Goal: Information Seeking & Learning: Learn about a topic

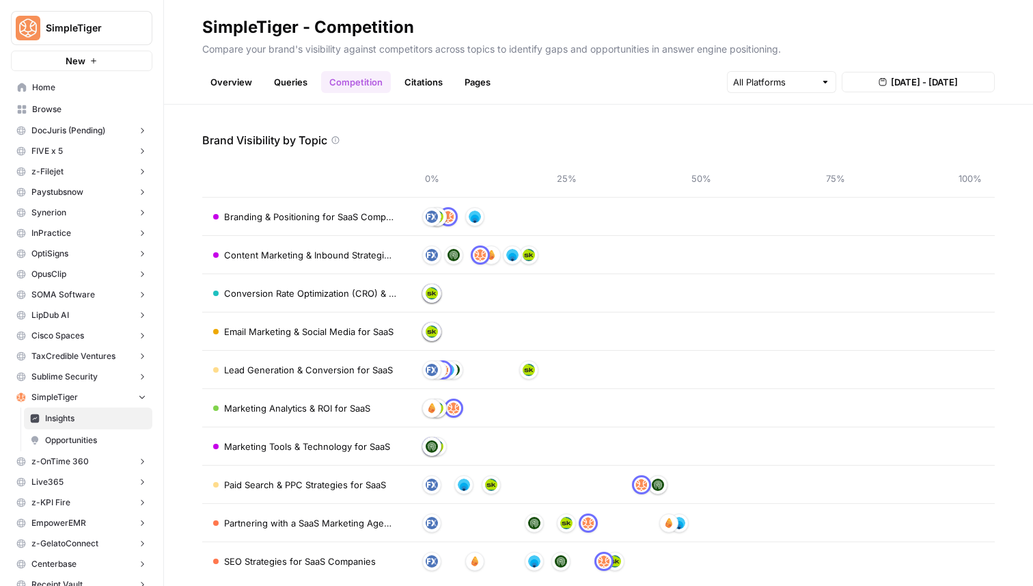
click at [308, 66] on div "Overview Queries Competition Citations Pages Aug 20, 2025 - Aug 26, 2025" at bounding box center [598, 76] width 793 height 33
click at [299, 79] on link "Queries" at bounding box center [291, 82] width 50 height 22
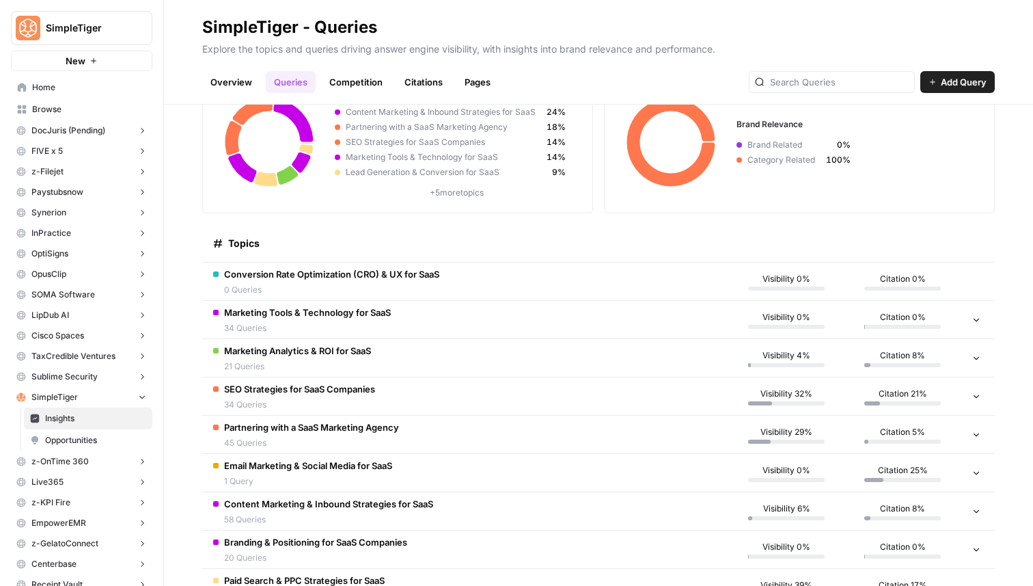
scroll to position [87, 0]
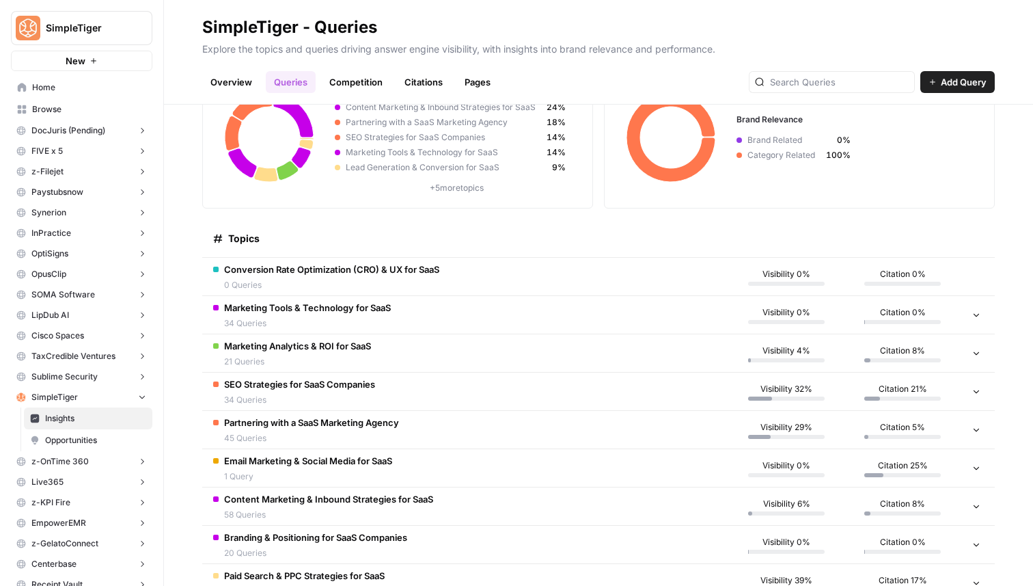
click at [479, 402] on td "SEO Strategies for SaaS Companies 34 Queries" at bounding box center [465, 391] width 526 height 38
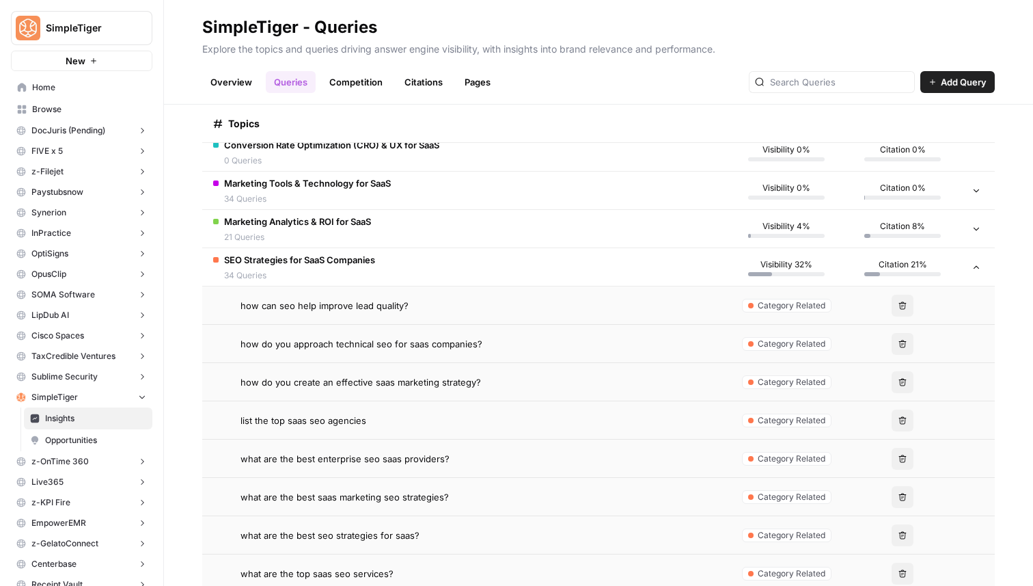
scroll to position [209, 0]
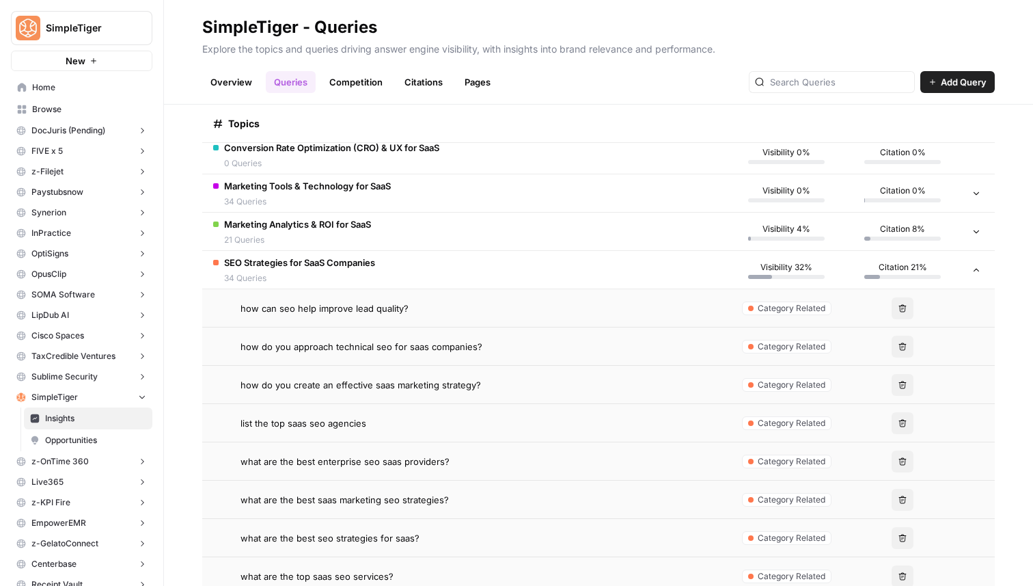
click at [435, 244] on td "Marketing Analytics & ROI for SaaS 21 Queries" at bounding box center [465, 232] width 526 height 38
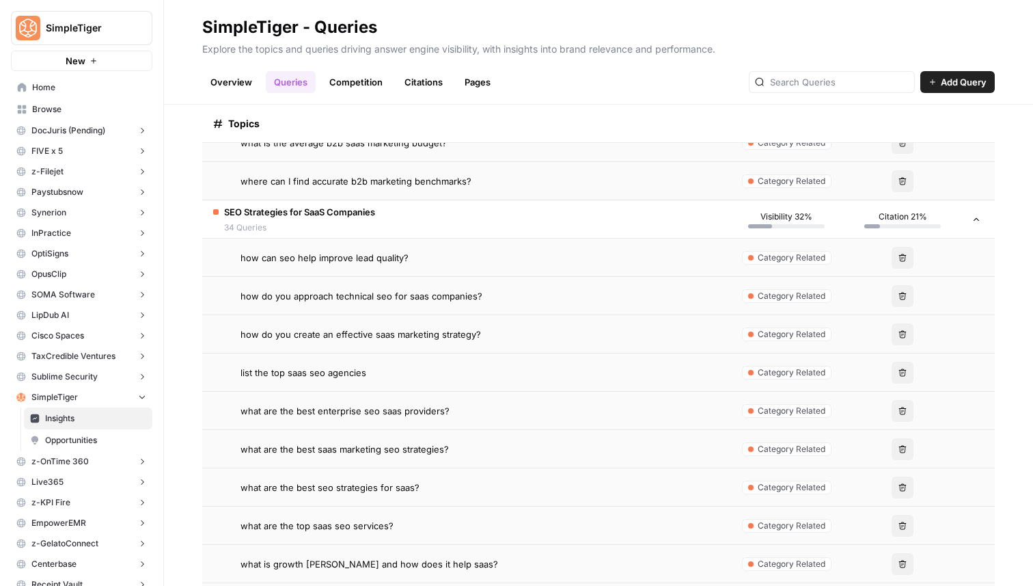
scroll to position [1062, 0]
click at [450, 273] on td "how can seo help improve lead quality?" at bounding box center [465, 259] width 526 height 38
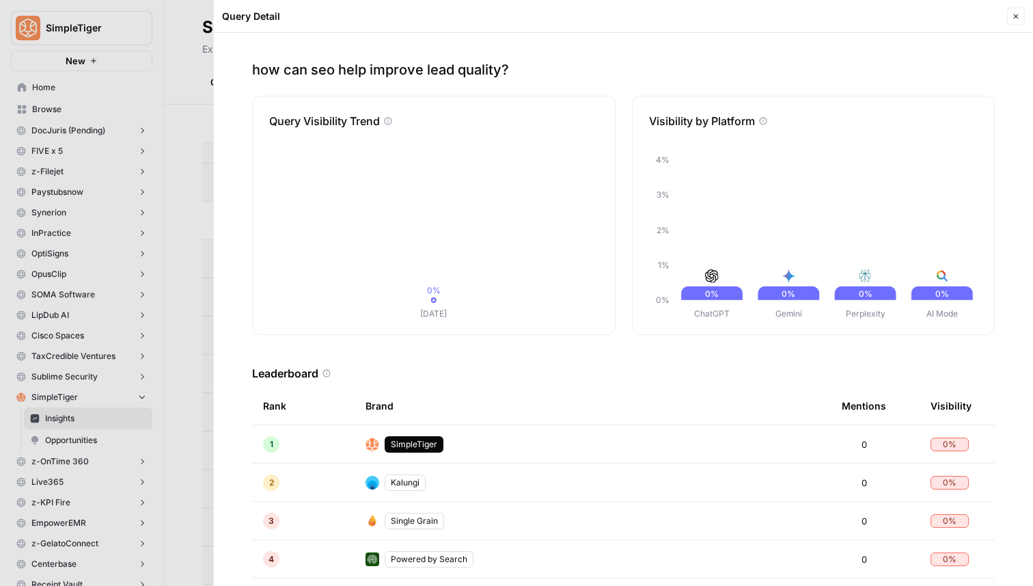
click at [1013, 11] on button "Close" at bounding box center [1016, 17] width 18 height 18
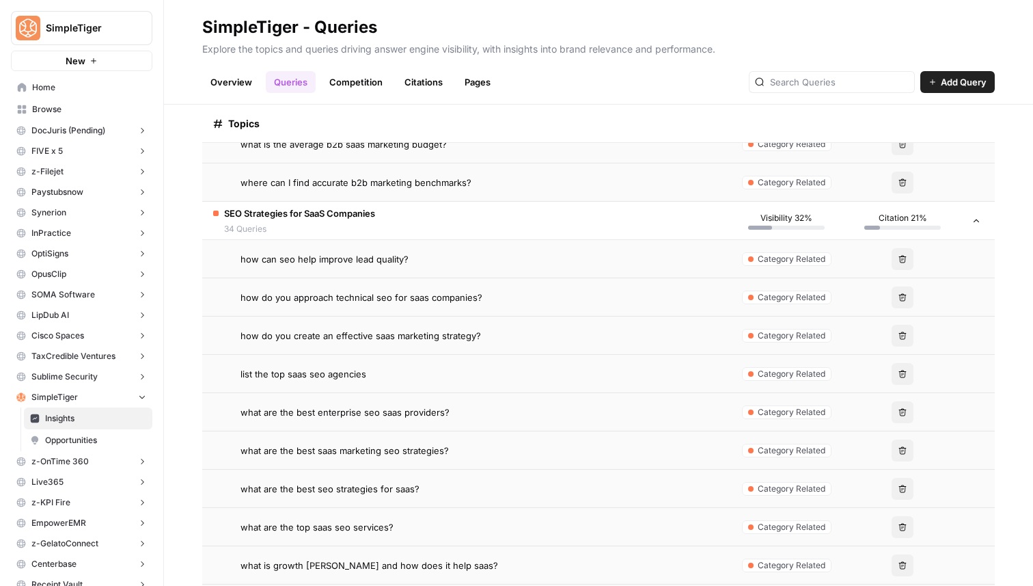
click at [430, 287] on td "how do you approach technical seo for saas companies?" at bounding box center [465, 297] width 526 height 38
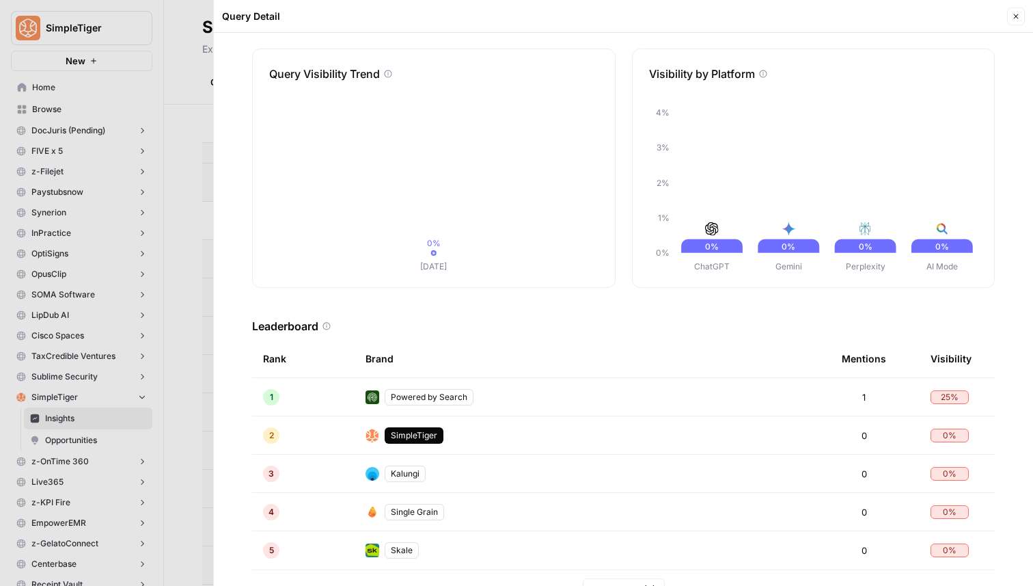
scroll to position [48, 0]
click at [1012, 14] on icon "button" at bounding box center [1016, 16] width 8 height 8
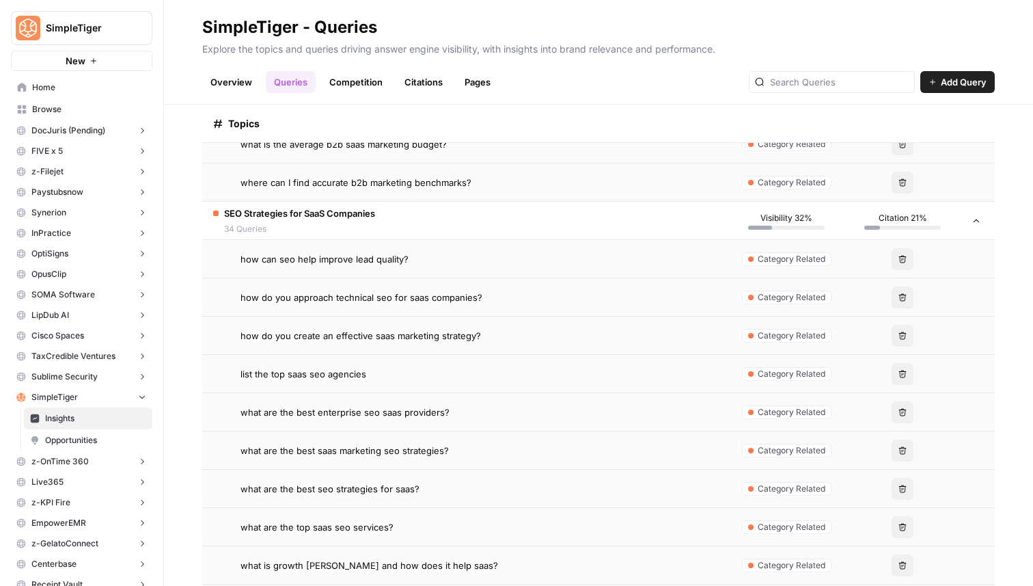
click at [441, 329] on span "how do you create an effective saas marketing strategy?" at bounding box center [361, 336] width 241 height 14
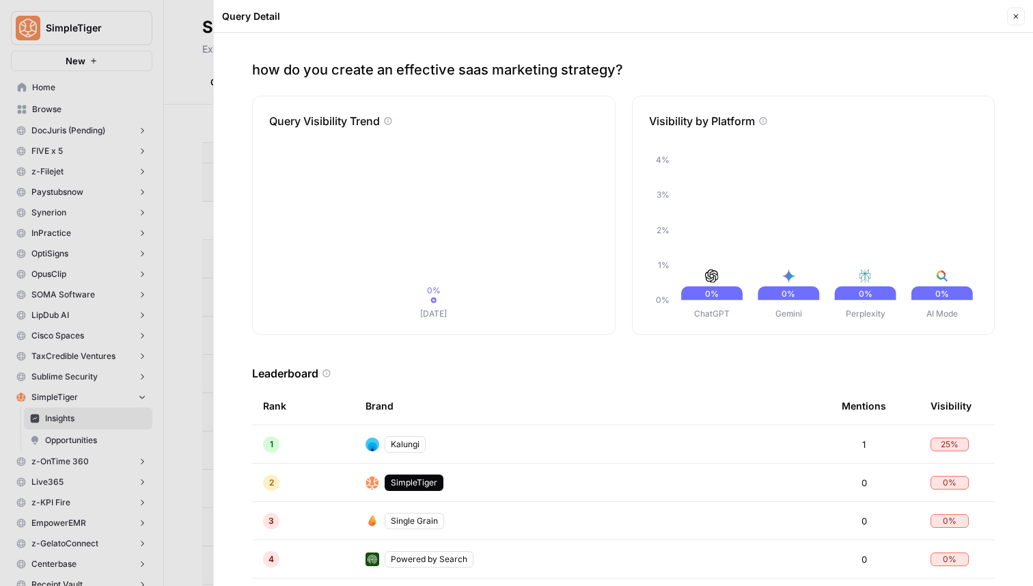
click at [1015, 21] on button "Close" at bounding box center [1016, 17] width 18 height 18
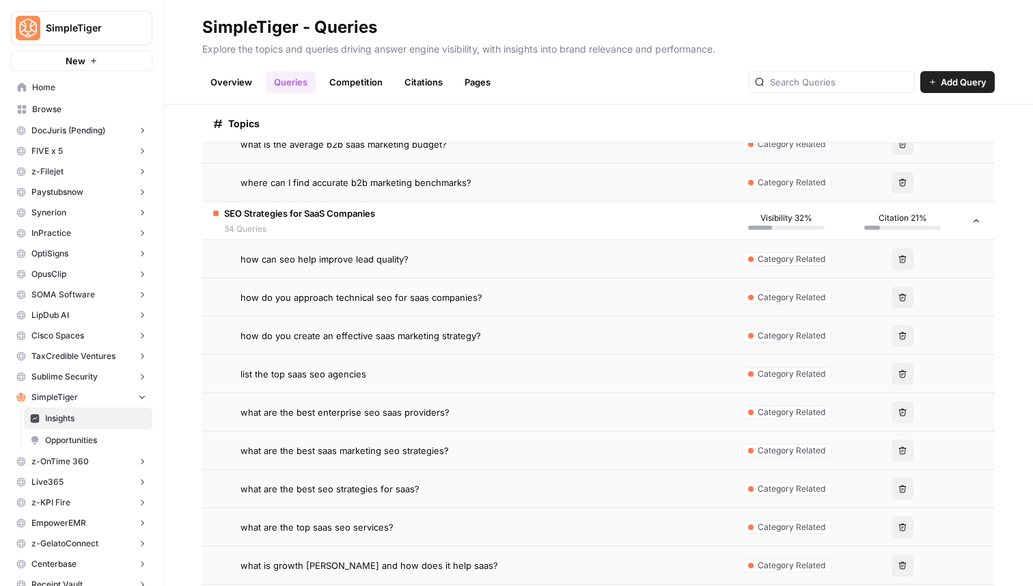
click at [415, 374] on div "list the top saas seo agencies" at bounding box center [479, 374] width 477 height 14
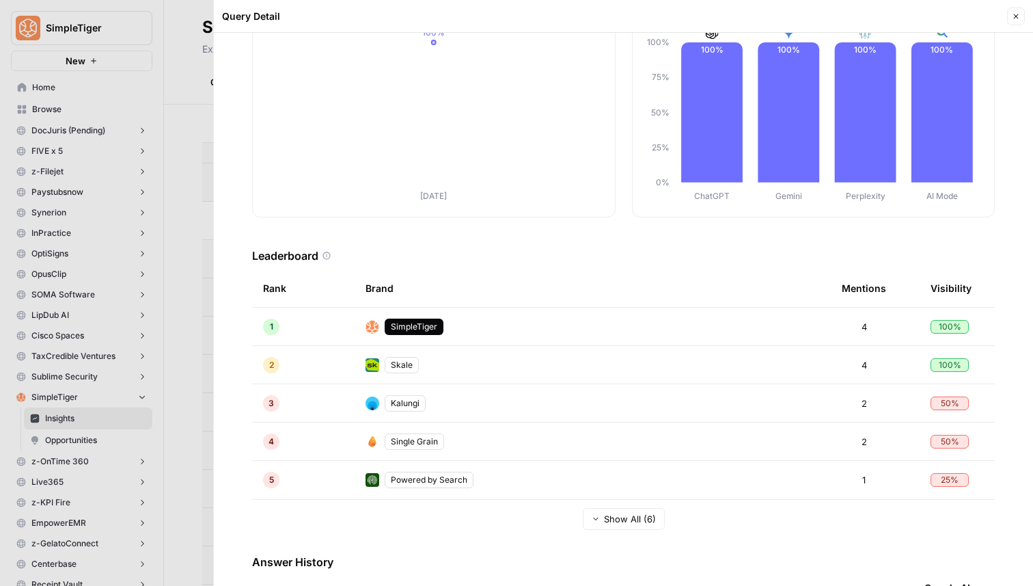
scroll to position [211, 0]
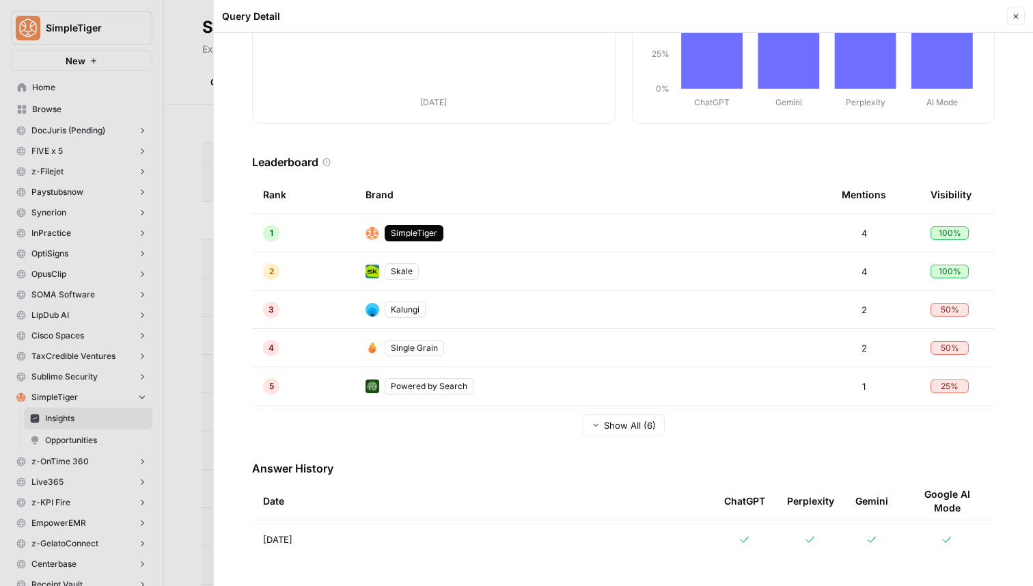
click at [292, 540] on span "Aug 26, 2025" at bounding box center [277, 539] width 29 height 14
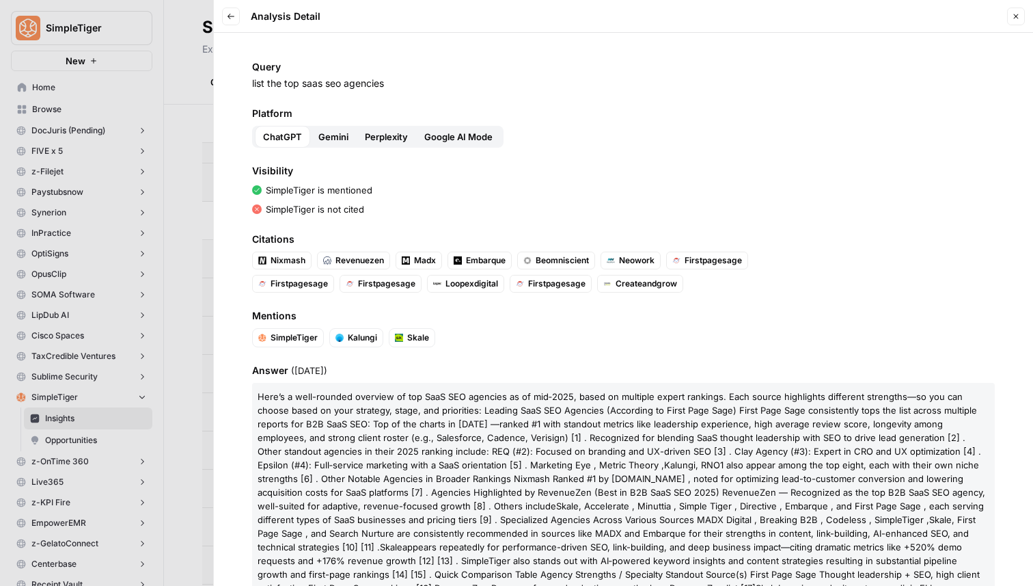
click at [341, 142] on span "Gemini" at bounding box center [333, 137] width 30 height 14
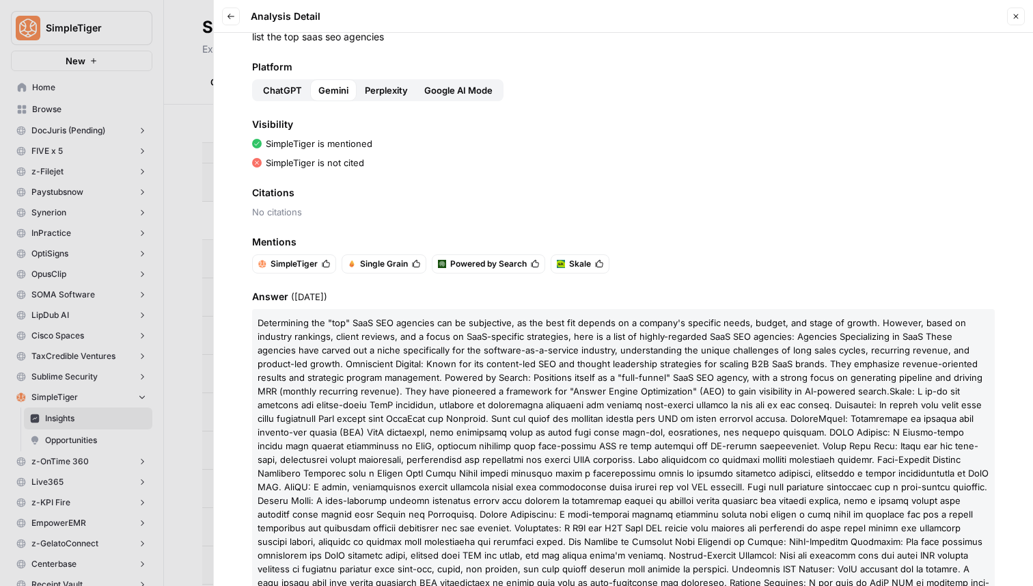
scroll to position [53, 0]
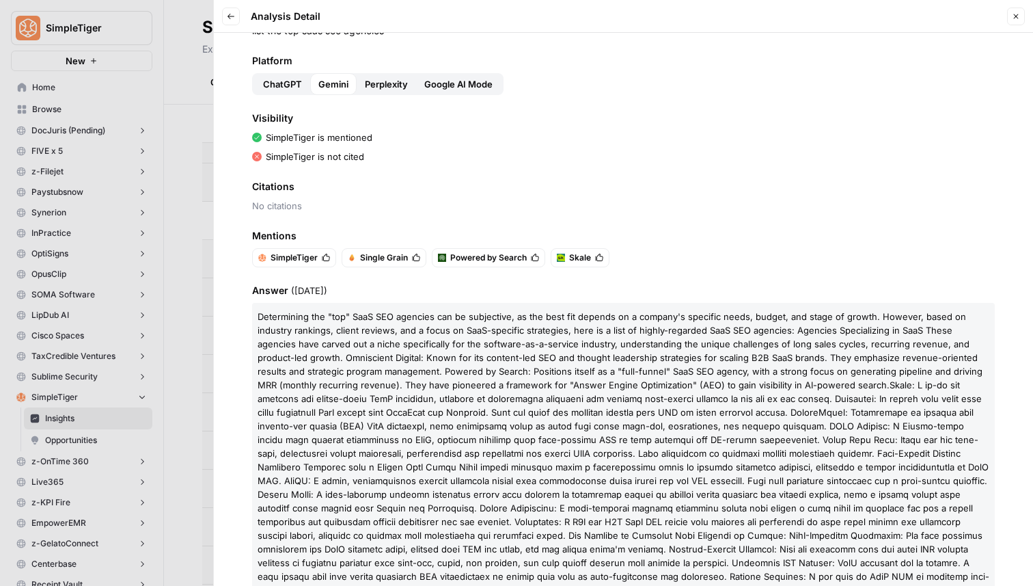
click at [384, 78] on span "Perplexity" at bounding box center [386, 84] width 43 height 14
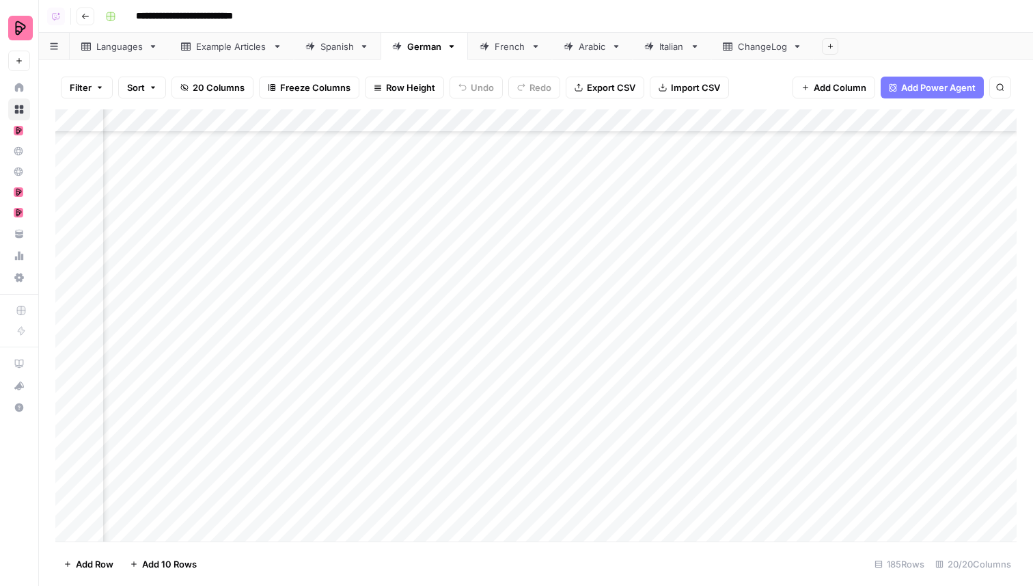
scroll to position [650, 724]
click at [871, 262] on div "Add Column" at bounding box center [535, 325] width 961 height 432
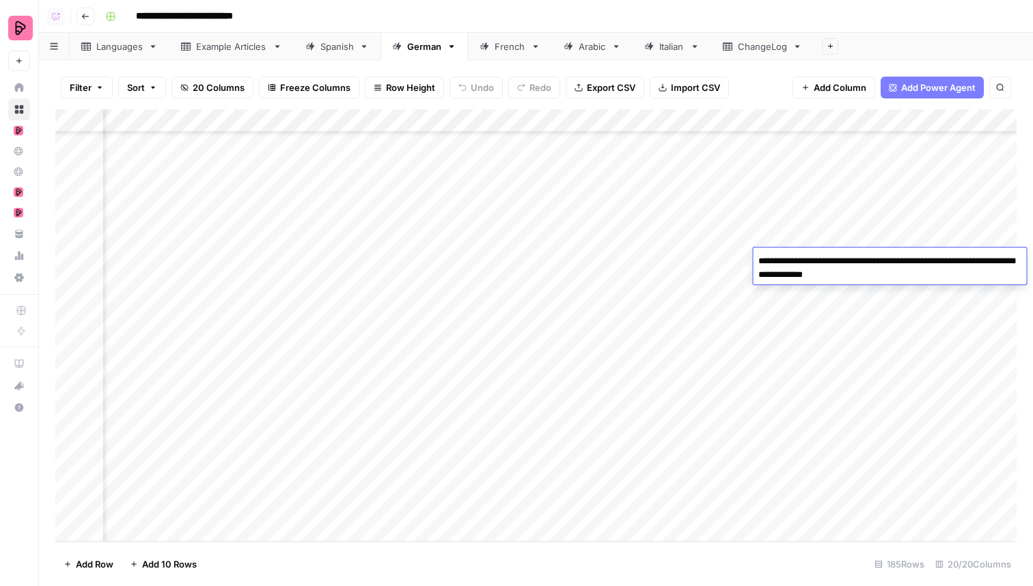
scroll to position [3912, 724]
click at [895, 392] on div "Add Column" at bounding box center [535, 325] width 961 height 432
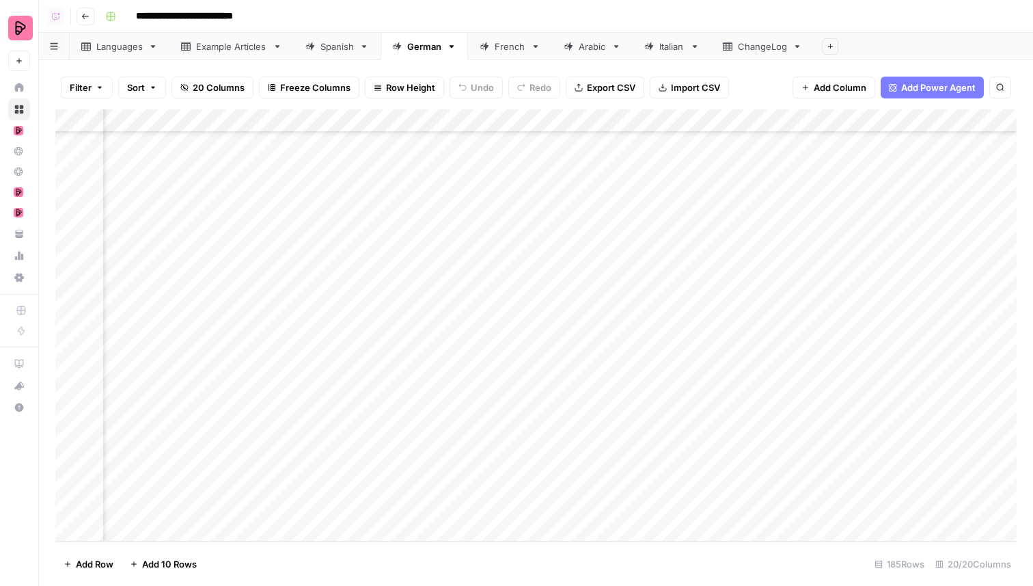
click at [895, 392] on div "Add Column" at bounding box center [535, 325] width 961 height 432
click at [897, 365] on div "Add Column" at bounding box center [535, 325] width 961 height 432
click at [912, 400] on div "Add Column" at bounding box center [535, 325] width 961 height 432
click at [910, 439] on div "Add Column" at bounding box center [535, 325] width 961 height 432
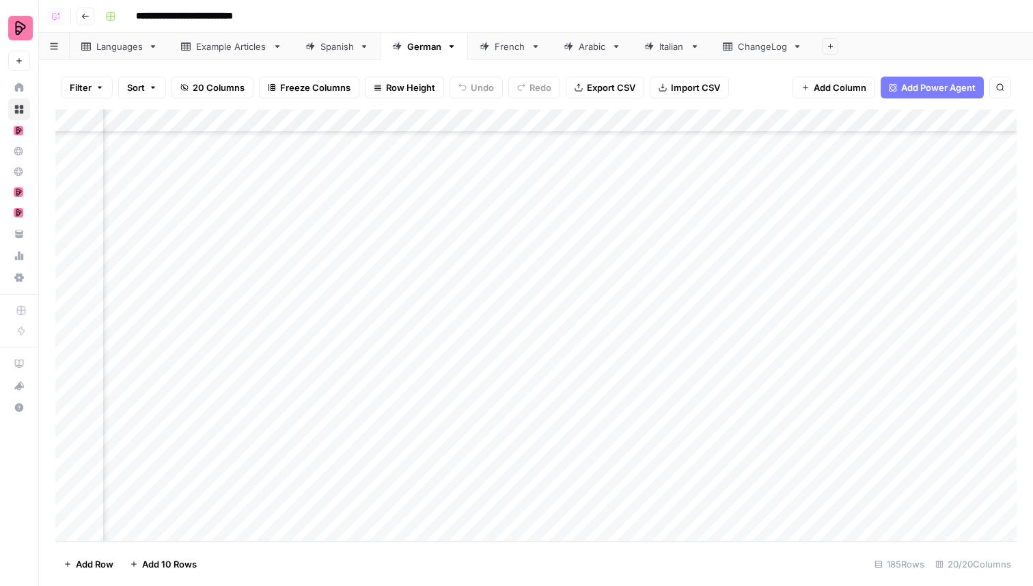
click at [910, 439] on div "Add Column" at bounding box center [535, 325] width 961 height 432
click at [901, 467] on div "Add Column" at bounding box center [535, 325] width 961 height 432
click at [575, 437] on div "Add Column" at bounding box center [535, 325] width 961 height 432
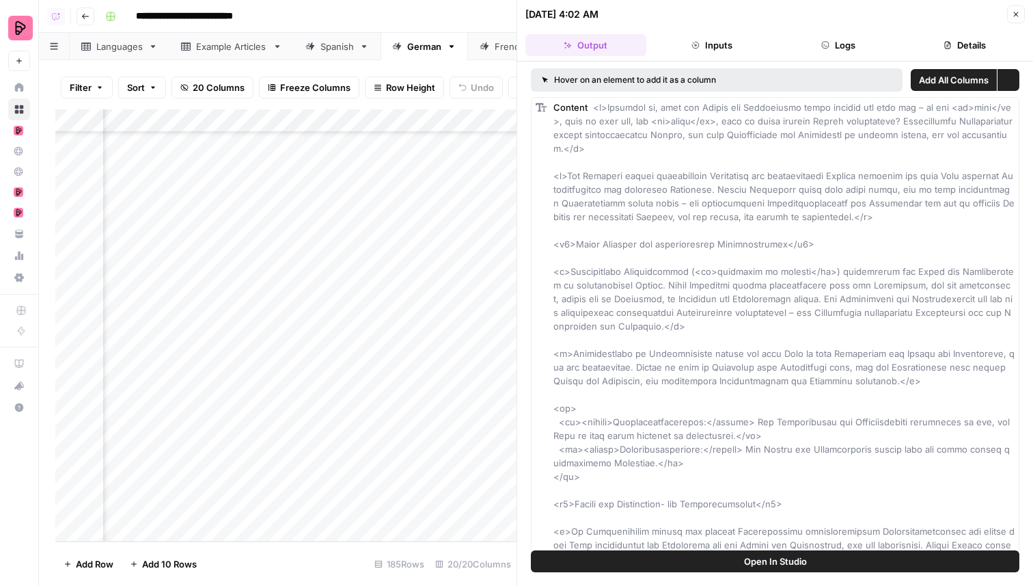
click at [828, 41] on icon "button" at bounding box center [825, 45] width 8 height 8
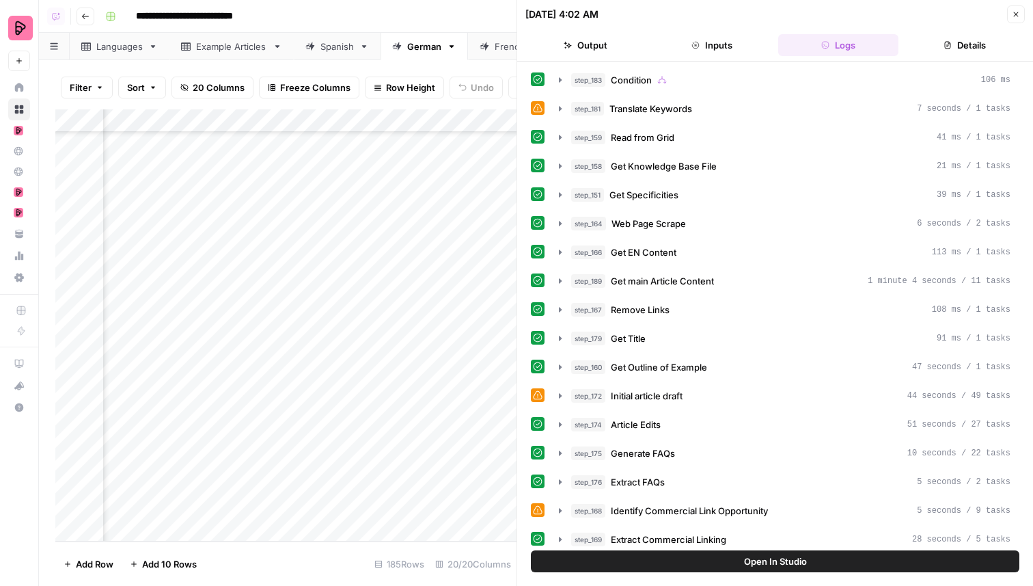
click at [600, 55] on button "Output" at bounding box center [586, 45] width 121 height 22
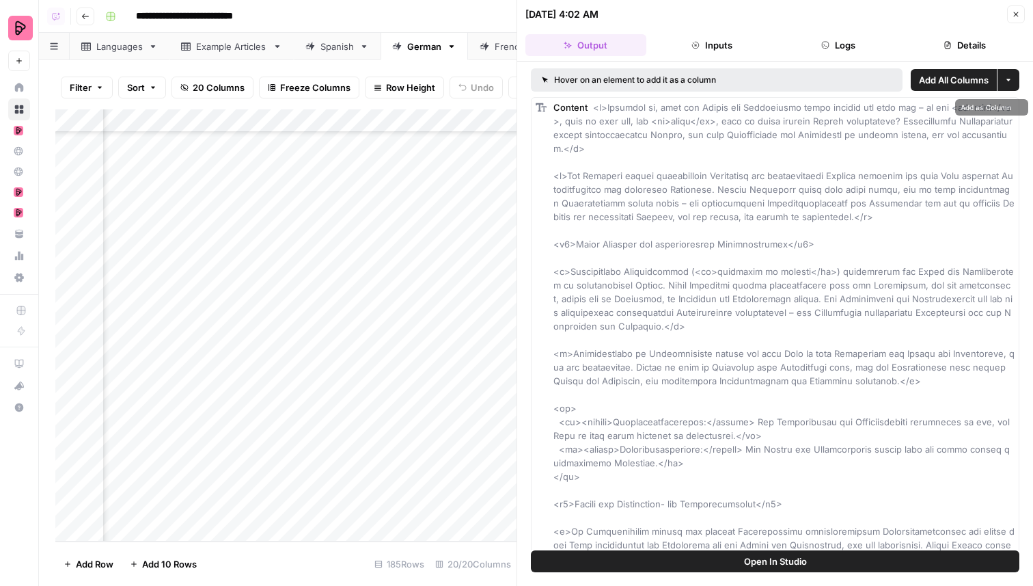
click at [759, 44] on button "Inputs" at bounding box center [712, 45] width 121 height 22
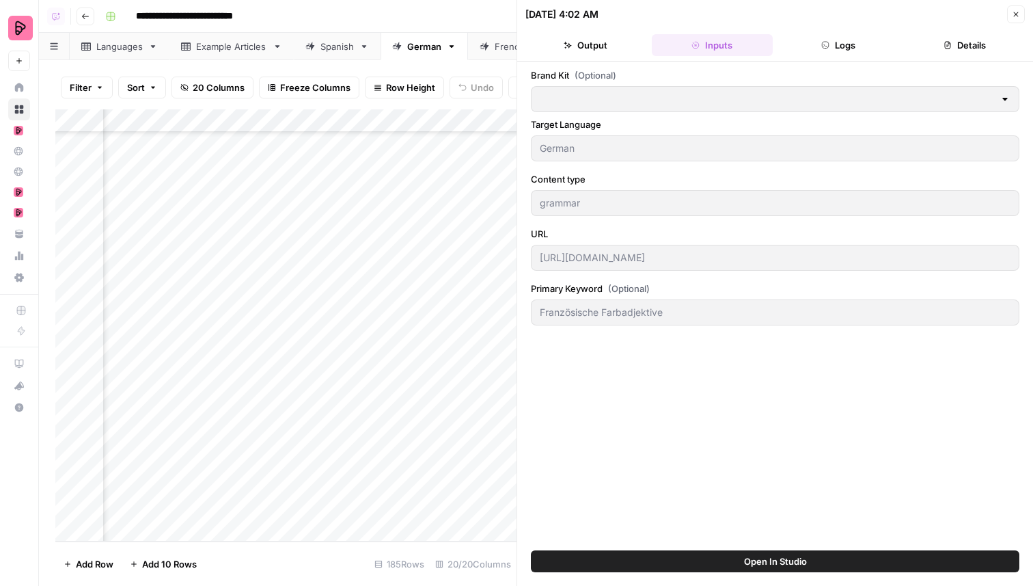
type input "Preply (German)"
click at [811, 44] on button "Logs" at bounding box center [838, 45] width 121 height 22
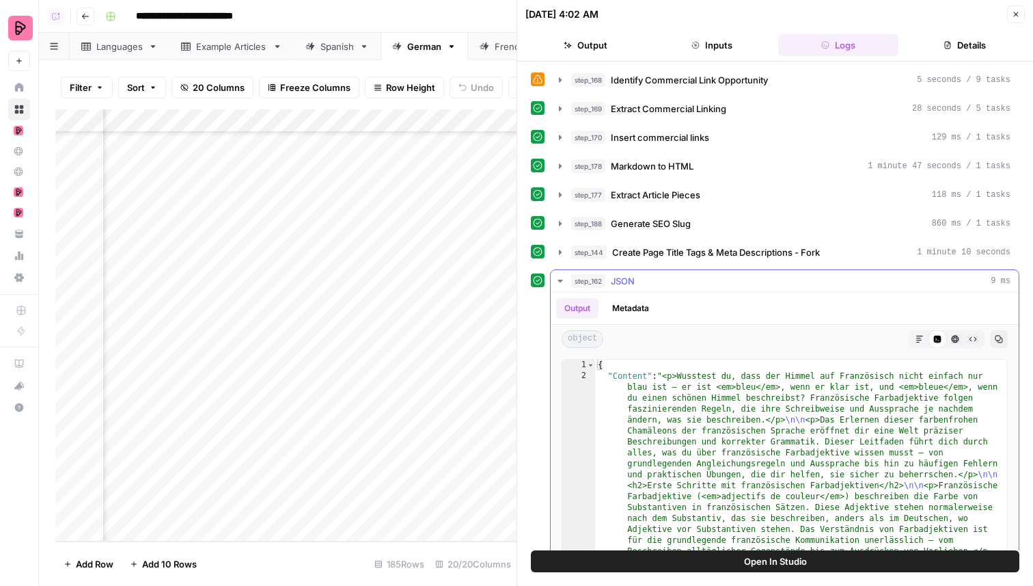
scroll to position [522, 0]
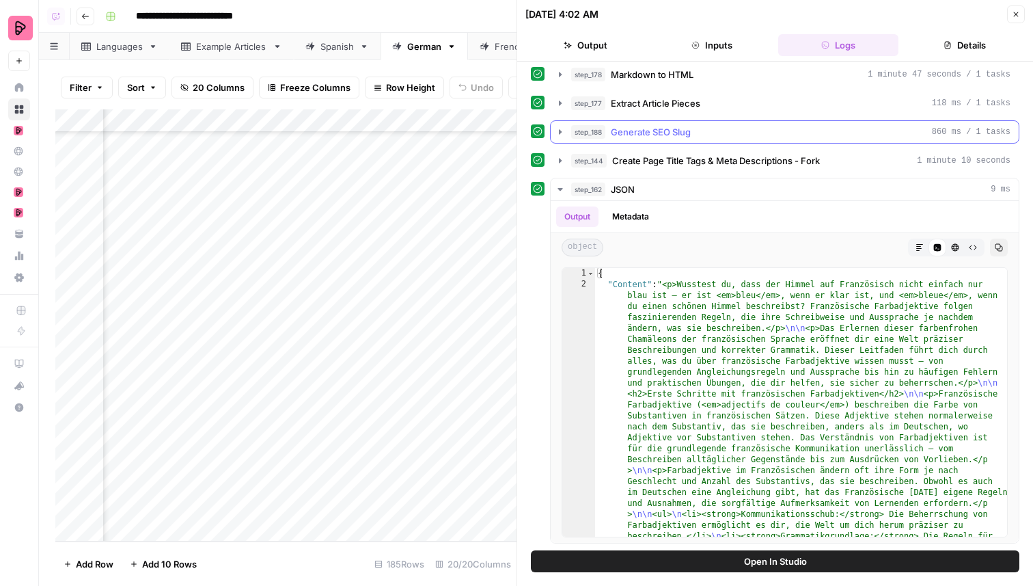
click at [753, 131] on div "step_188 Generate SEO Slug 860 ms / 1 tasks" at bounding box center [790, 132] width 439 height 14
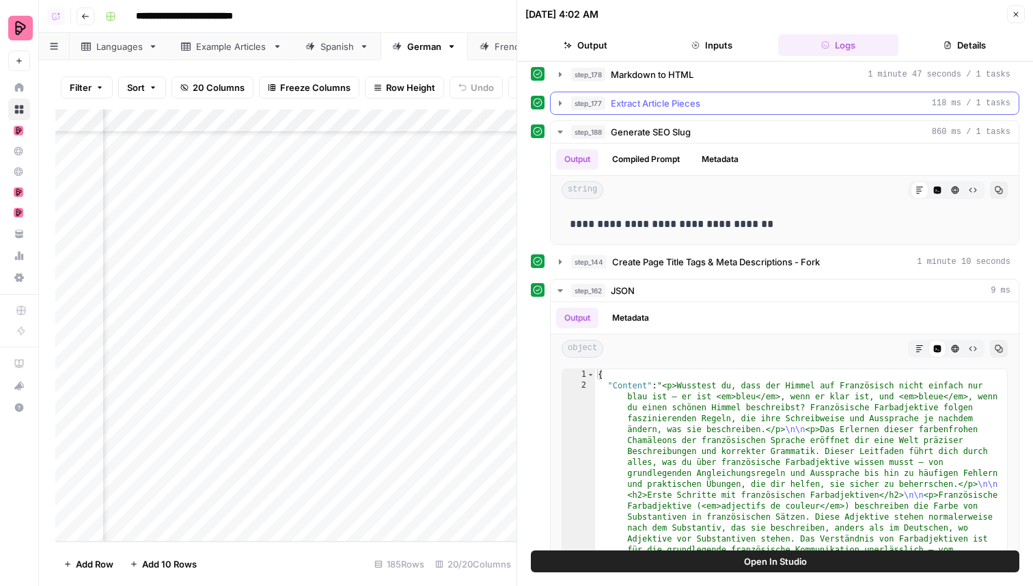
click at [754, 100] on div "step_177 Extract Article Pieces 118 ms / 1 tasks" at bounding box center [790, 103] width 439 height 14
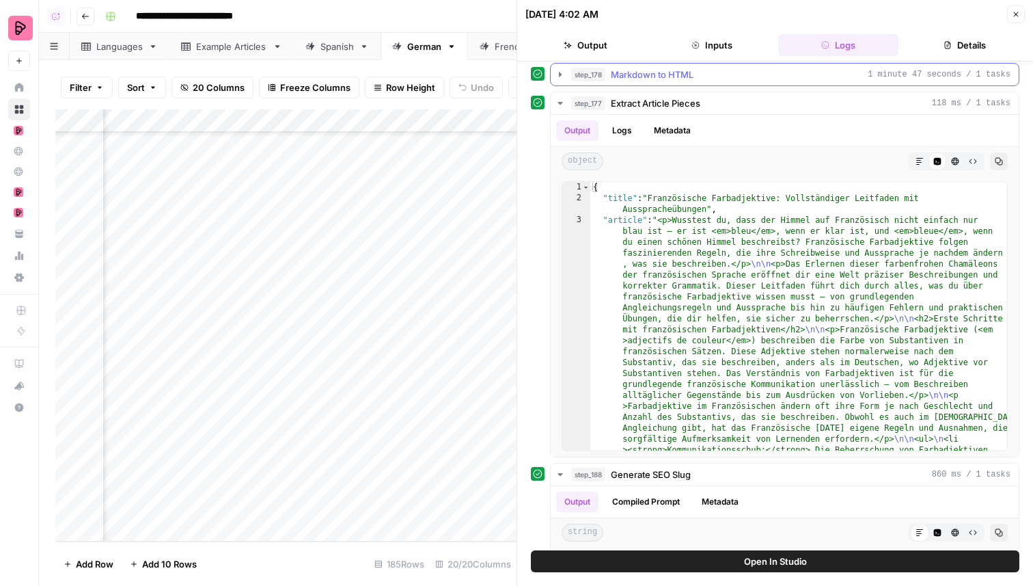
click at [750, 85] on button "step_178 Markdown to HTML 1 minute 47 seconds / 1 tasks" at bounding box center [785, 75] width 468 height 22
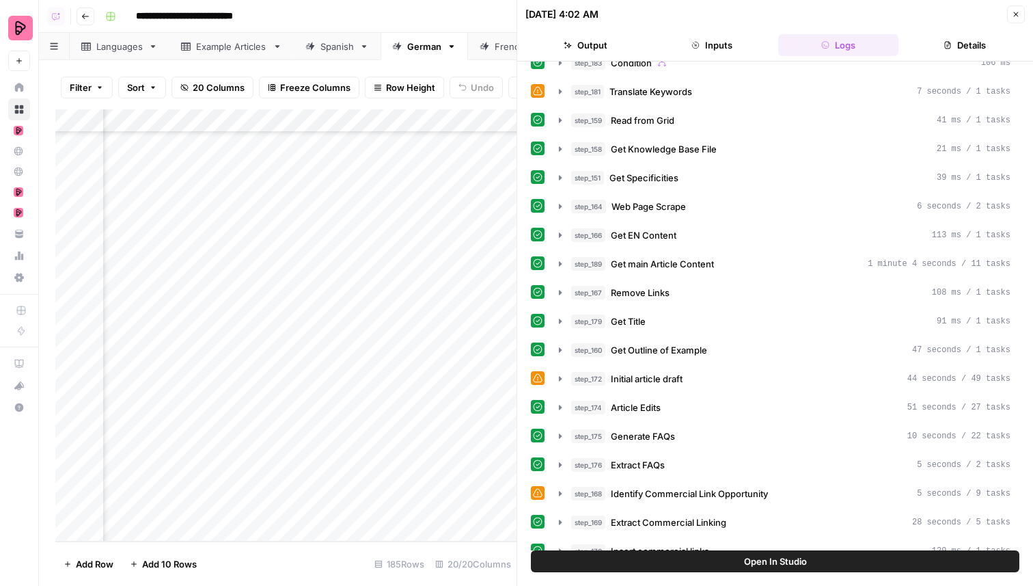
scroll to position [0, 0]
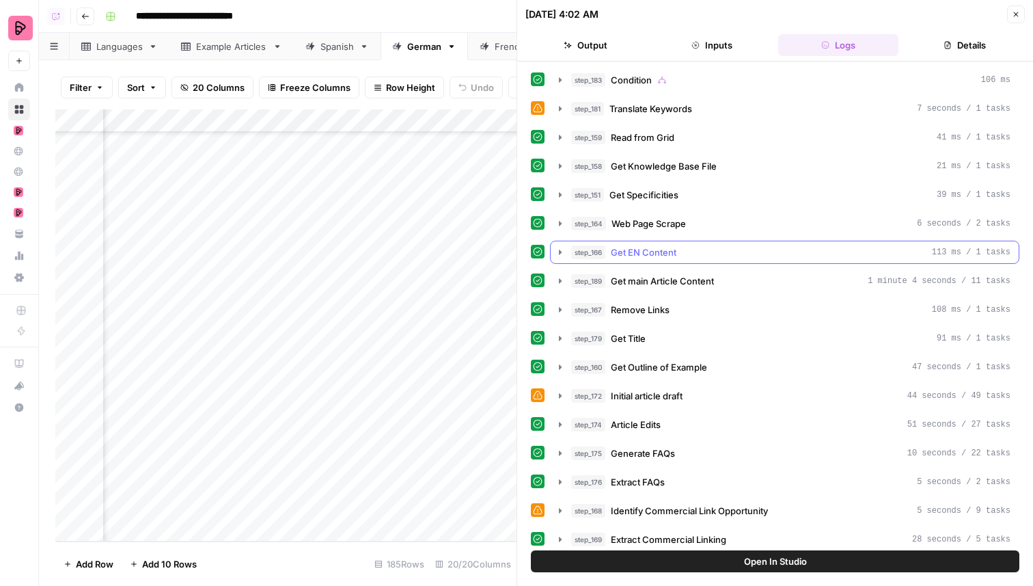
click at [705, 259] on button "step_166 Get EN Content 113 ms / 1 tasks" at bounding box center [785, 252] width 468 height 22
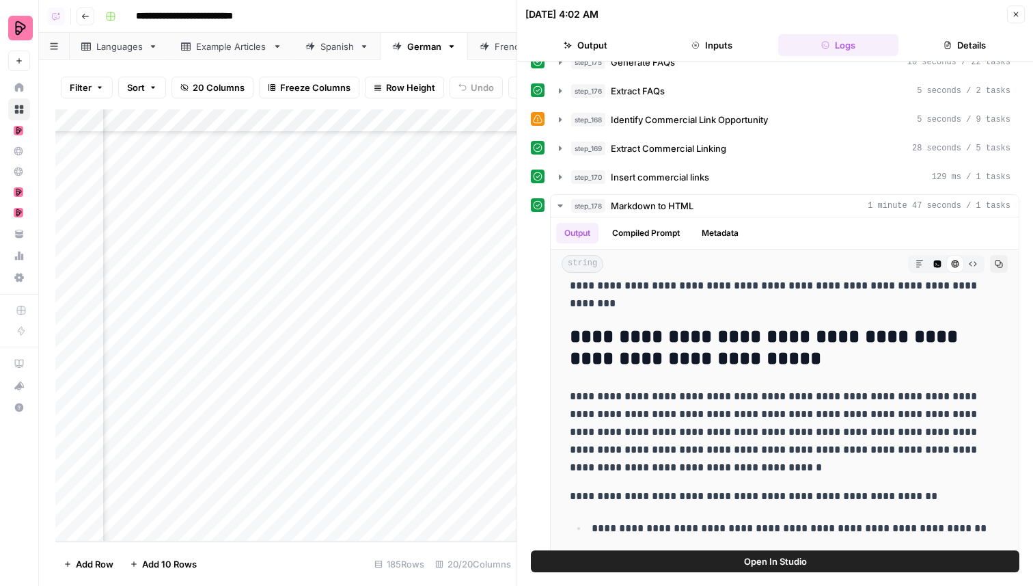
scroll to position [731, 0]
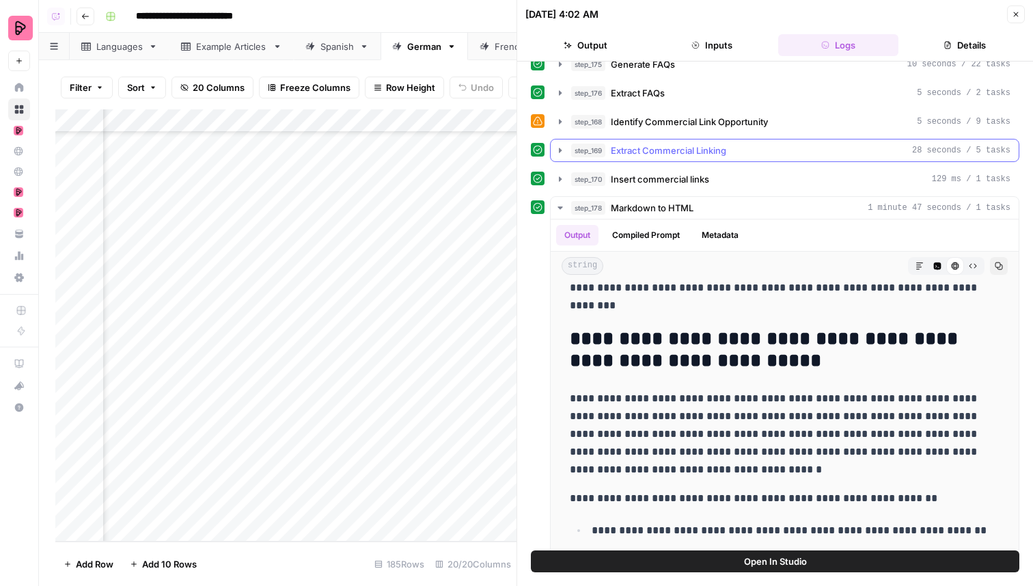
click at [728, 148] on div "step_169 Extract Commercial Linking 28 seconds / 5 tasks" at bounding box center [790, 151] width 439 height 14
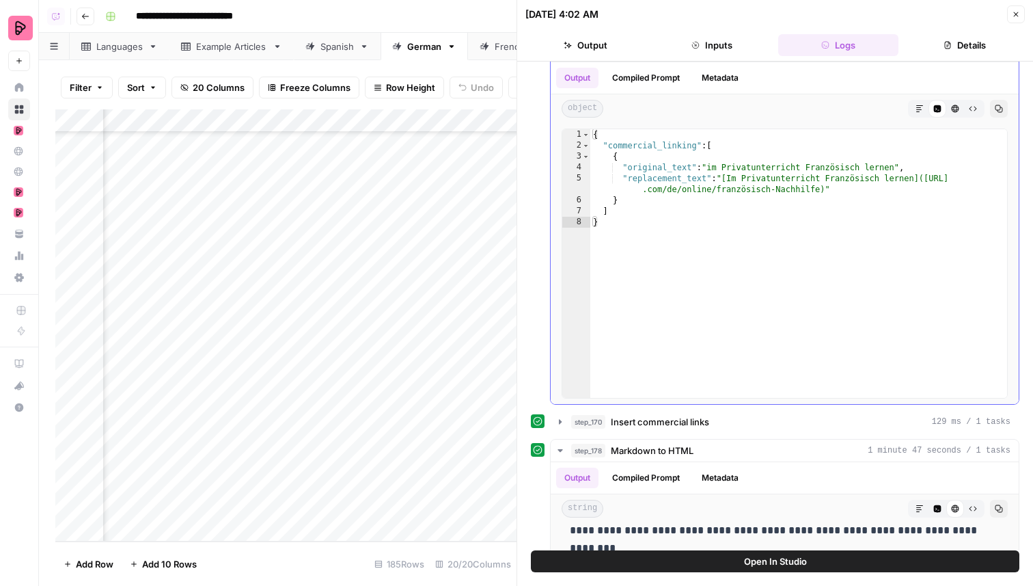
scroll to position [841, 0]
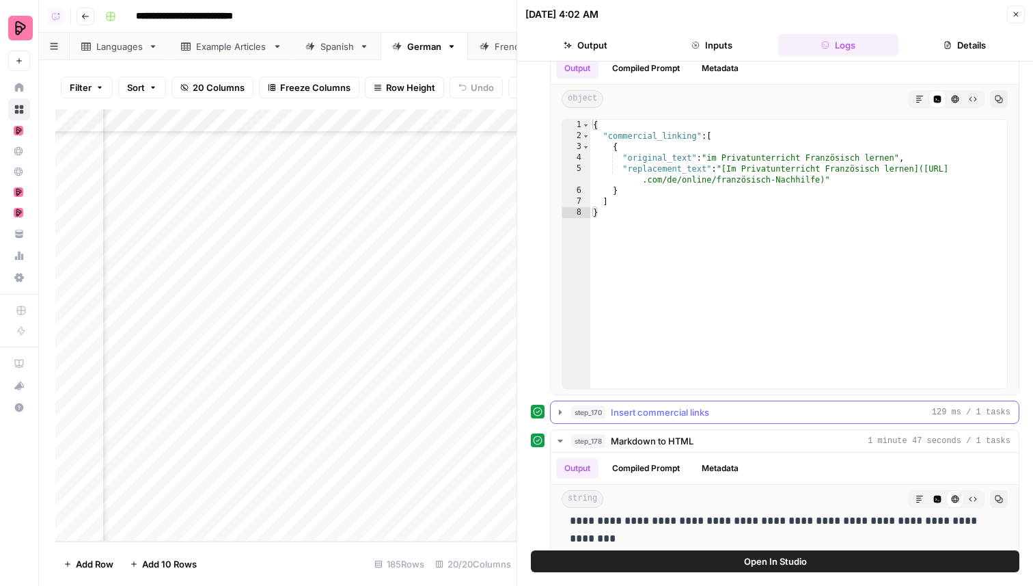
click at [741, 410] on div "step_170 Insert commercial links 129 ms / 1 tasks" at bounding box center [790, 412] width 439 height 14
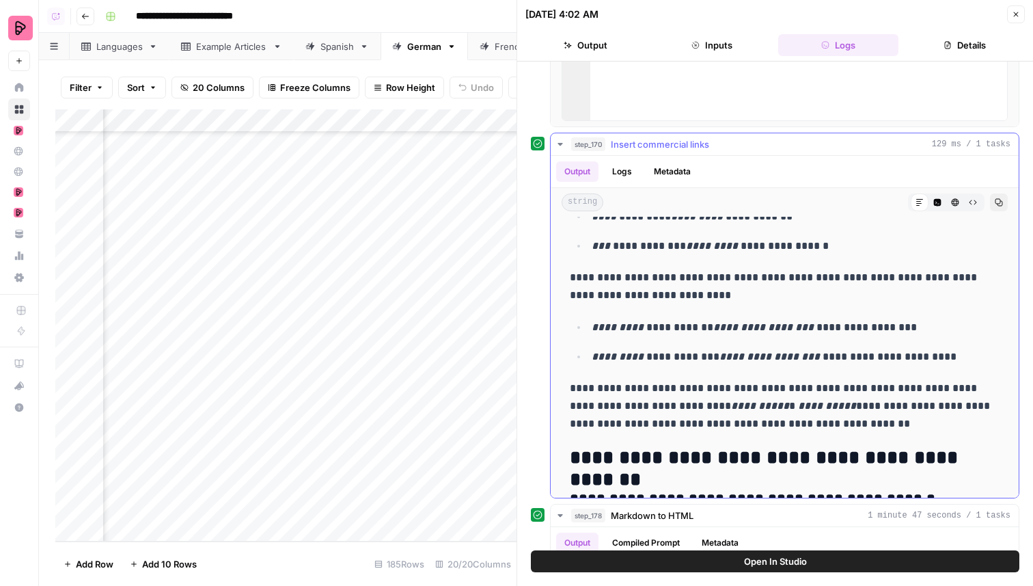
scroll to position [1734, 0]
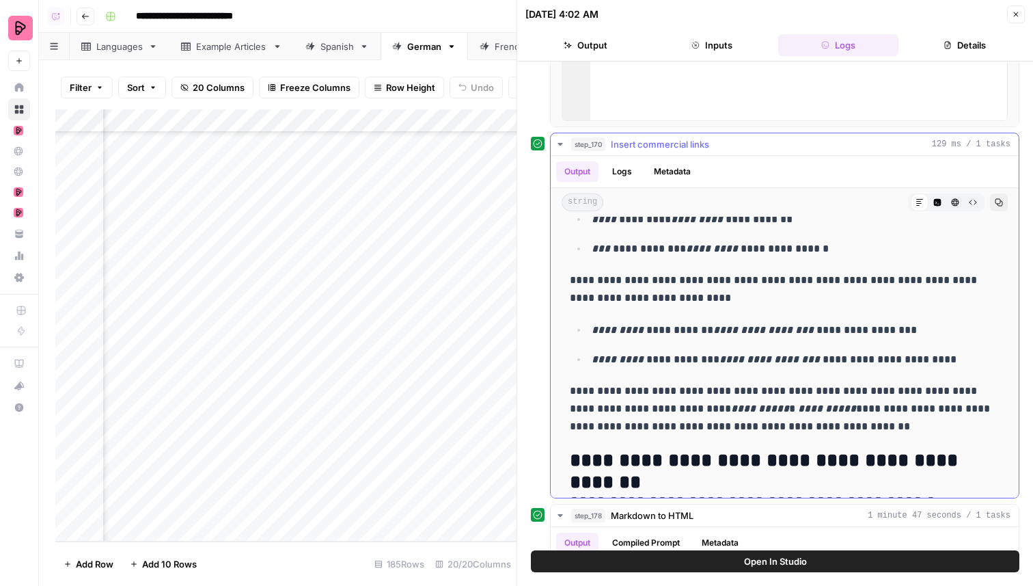
click at [741, 410] on p "**********" at bounding box center [785, 408] width 430 height 53
click at [943, 206] on button "Code Editor" at bounding box center [938, 202] width 18 height 18
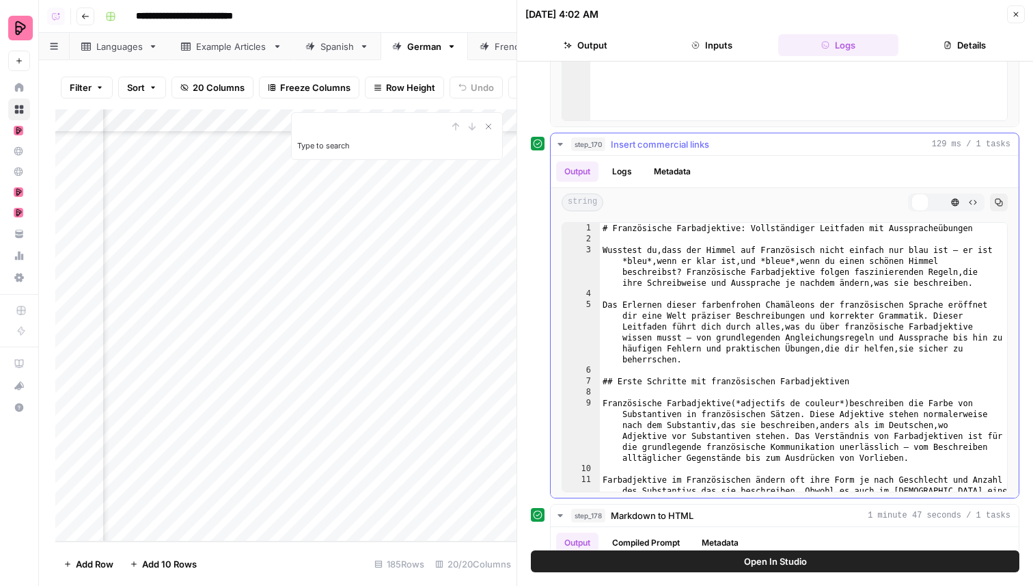
scroll to position [0, 0]
type textarea "**********"
click at [876, 300] on div "# Französische Farbadjektive: Vollständiger Leitfaden mit Ausspracheübungen Wus…" at bounding box center [803, 384] width 407 height 323
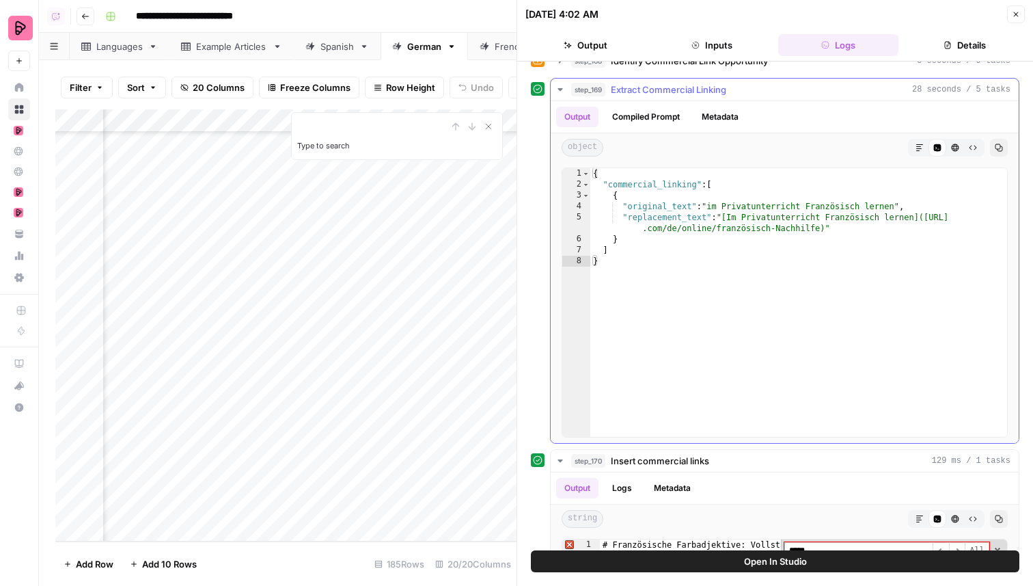
scroll to position [791, 0]
type input "*****"
click at [667, 120] on button "Compiled Prompt" at bounding box center [646, 118] width 84 height 21
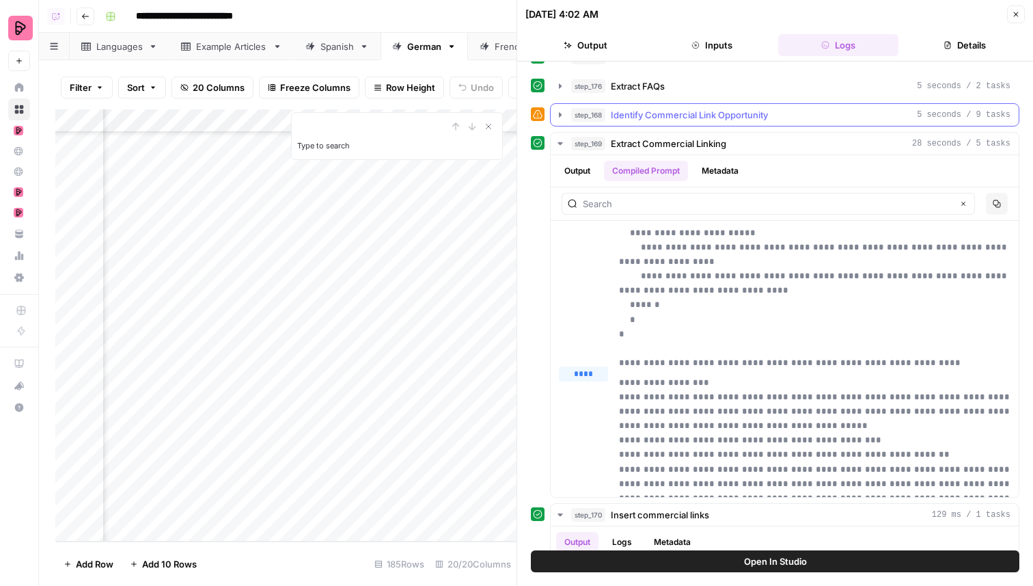
scroll to position [709, 0]
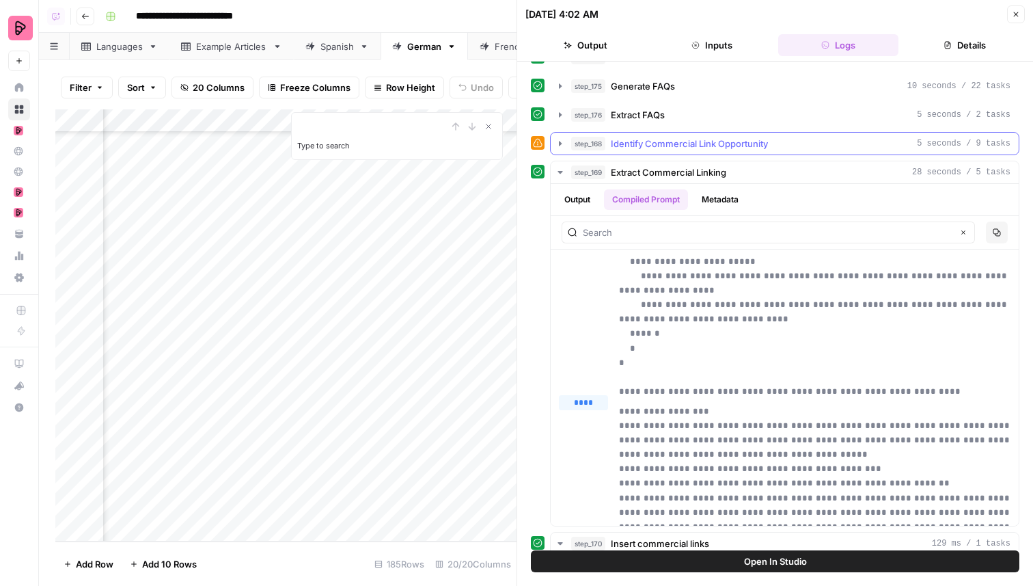
click at [791, 144] on div "step_168 Identify Commercial Link Opportunity 5 seconds / 9 tasks" at bounding box center [790, 144] width 439 height 14
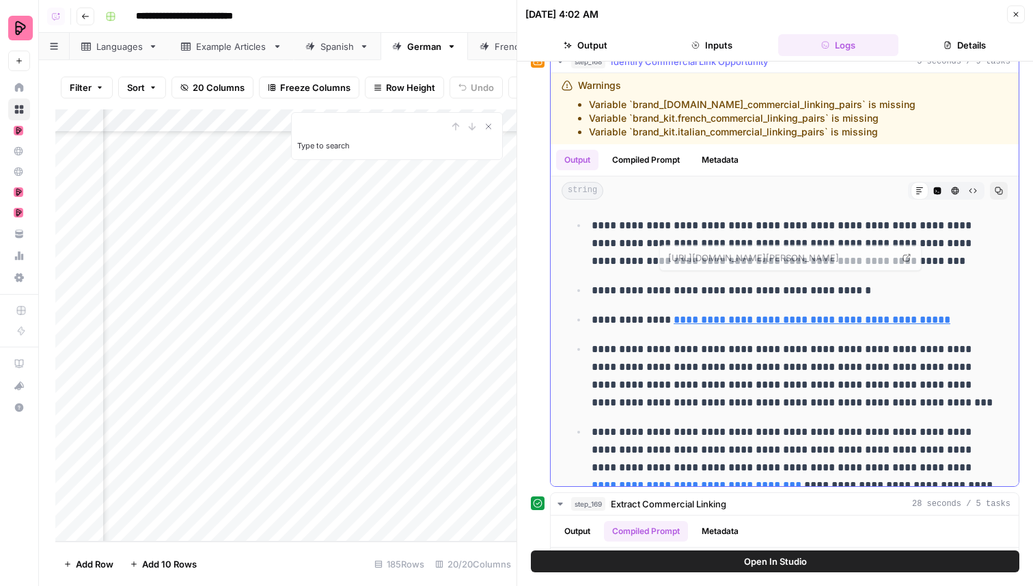
scroll to position [0, 0]
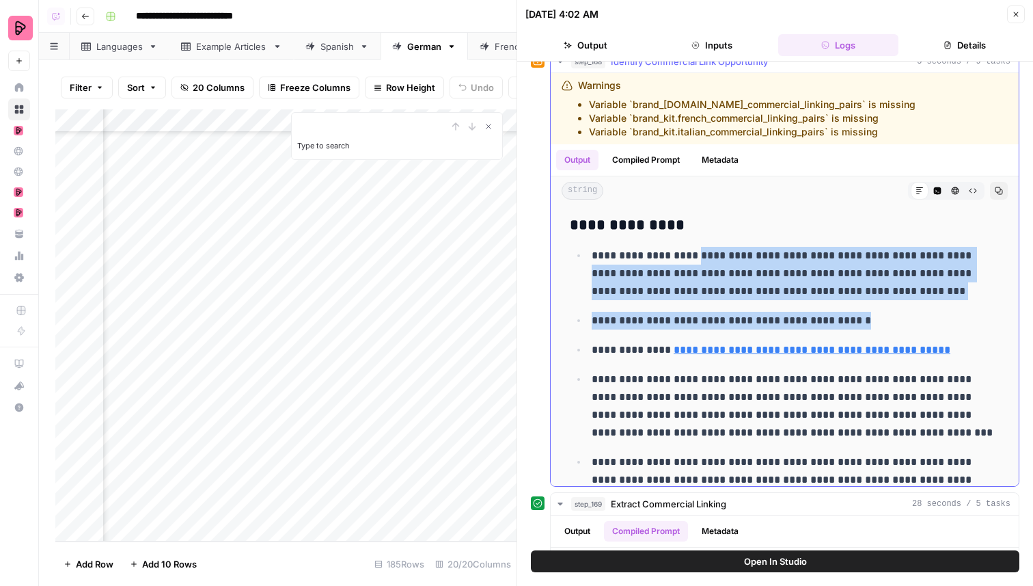
drag, startPoint x: 862, startPoint y: 324, endPoint x: 694, endPoint y: 258, distance: 180.5
click at [694, 258] on ul "**********" at bounding box center [785, 394] width 430 height 296
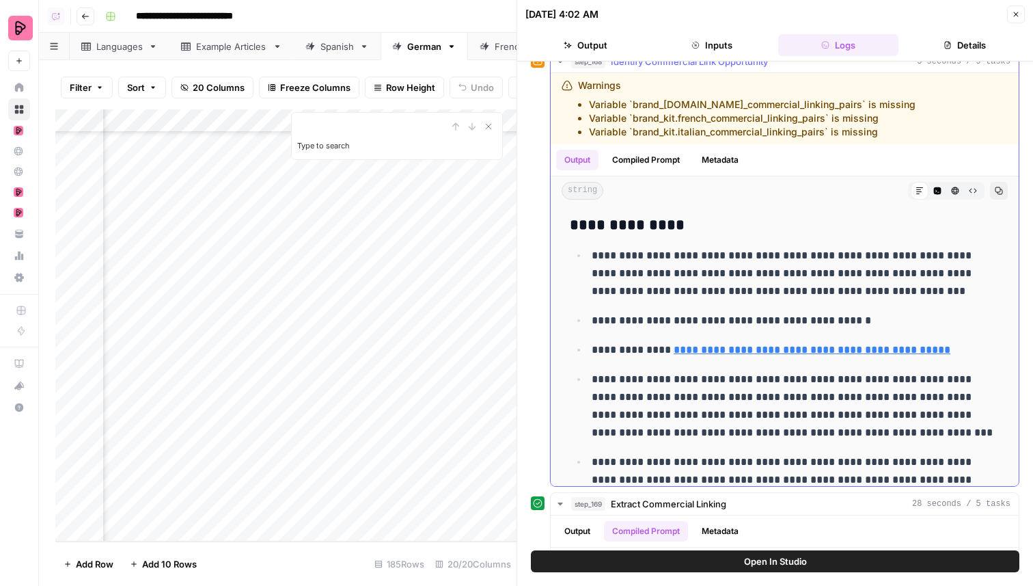
click at [759, 286] on p "**********" at bounding box center [796, 273] width 408 height 53
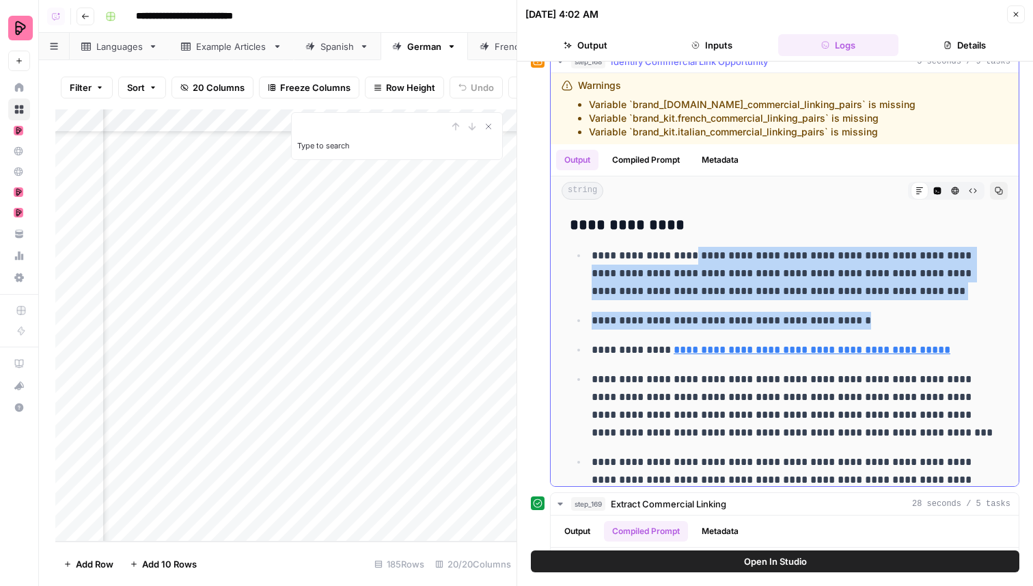
drag, startPoint x: 855, startPoint y: 321, endPoint x: 688, endPoint y: 260, distance: 177.7
click at [688, 260] on ul "**********" at bounding box center [785, 394] width 430 height 296
copy ul "**********"
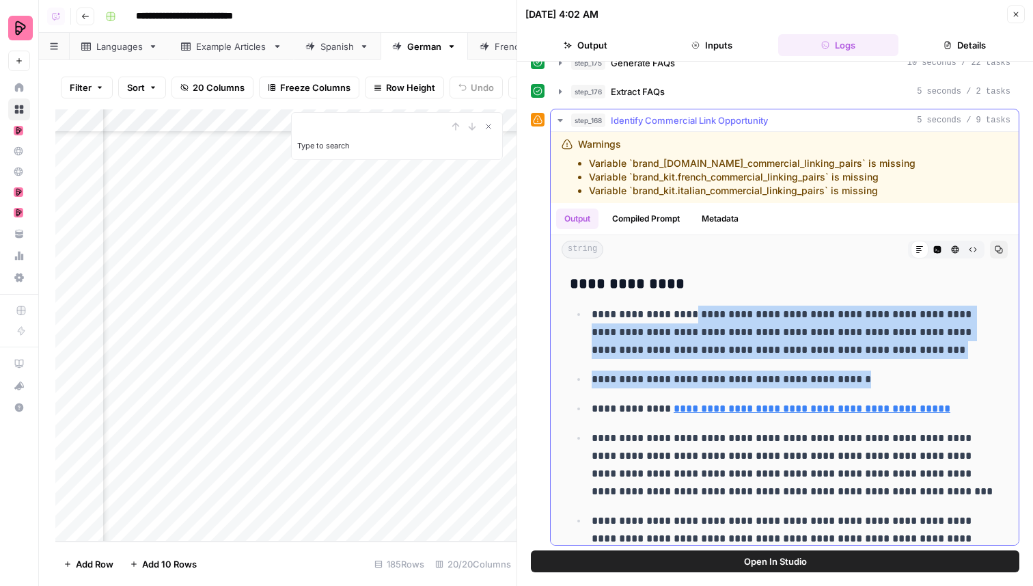
scroll to position [722, 0]
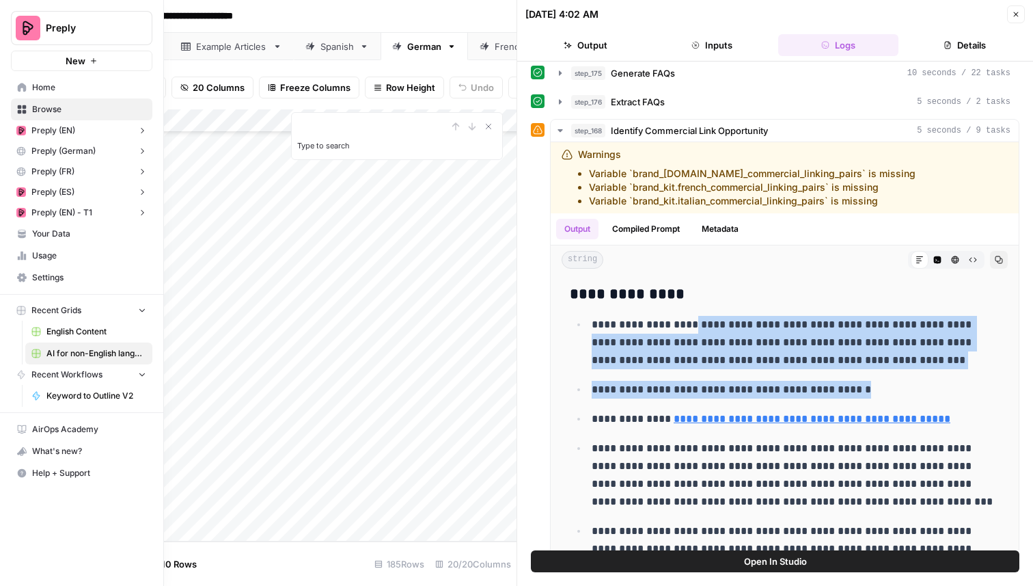
click at [72, 83] on span "Home" at bounding box center [89, 87] width 114 height 12
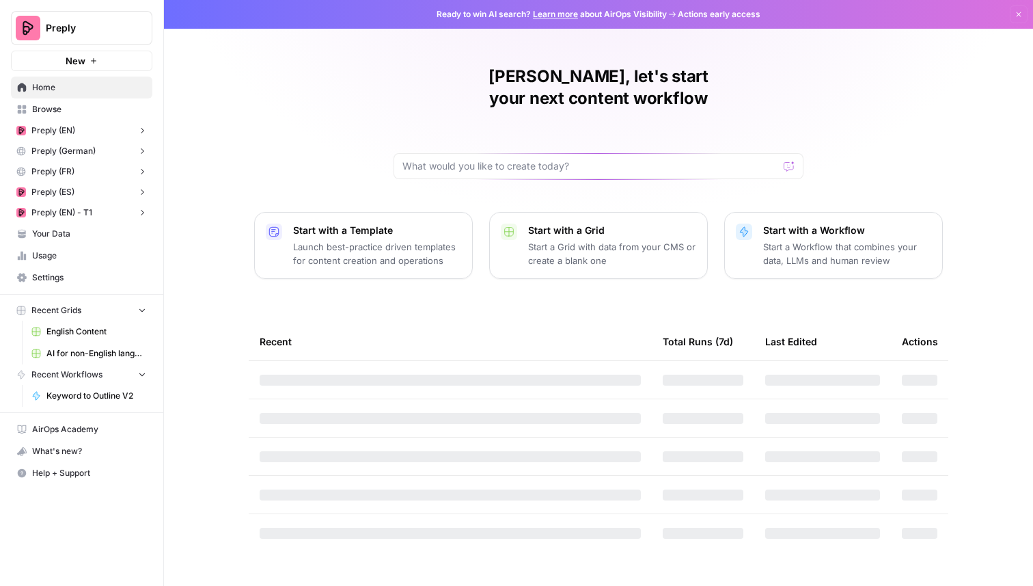
click at [97, 236] on span "Your Data" at bounding box center [89, 234] width 114 height 12
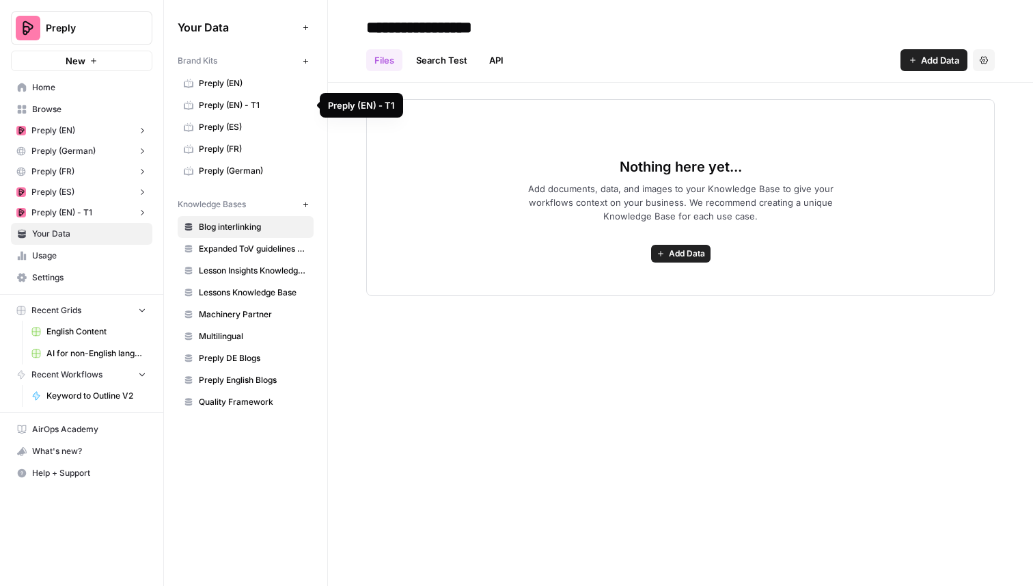
click at [265, 79] on span "Preply (EN)" at bounding box center [253, 83] width 109 height 12
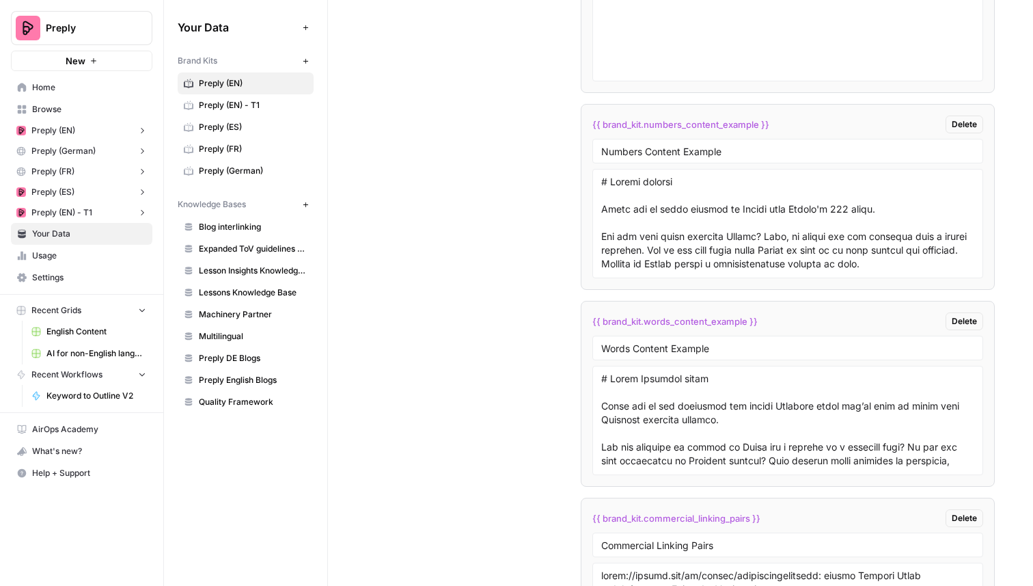
scroll to position [2660, 0]
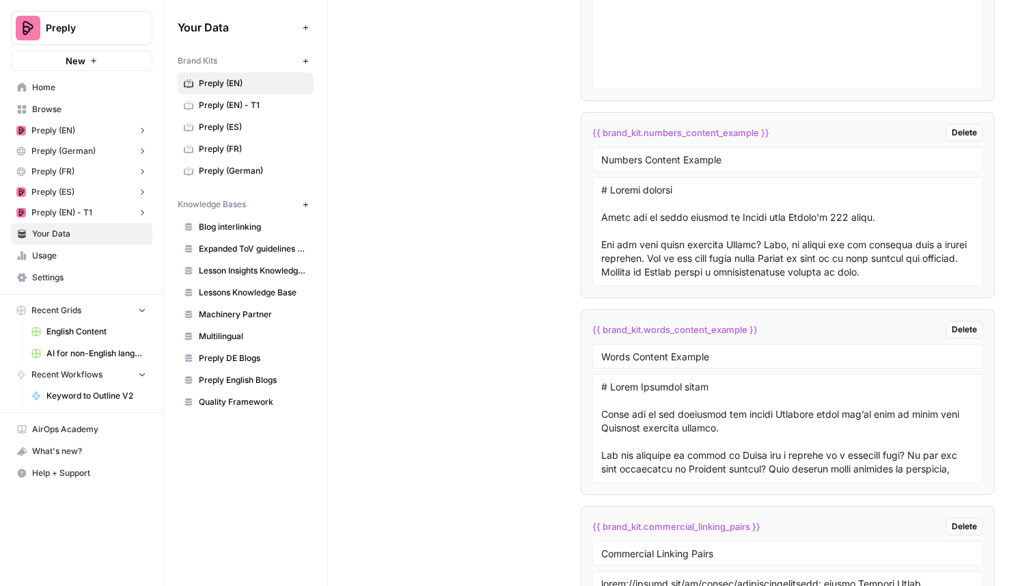
click at [87, 85] on span "Home" at bounding box center [89, 87] width 114 height 12
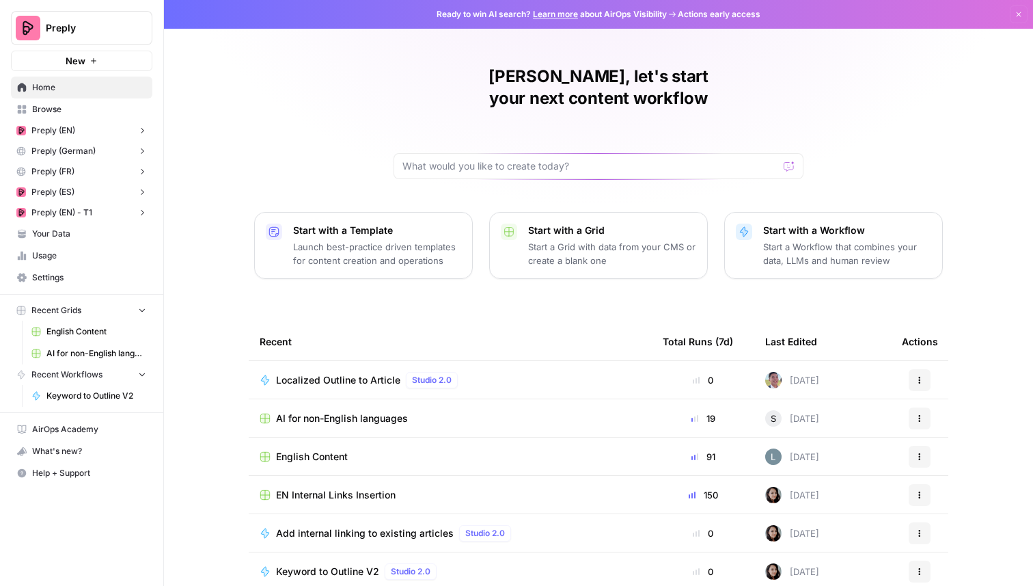
click at [351, 373] on span "Localized Outline to Article" at bounding box center [338, 380] width 124 height 14
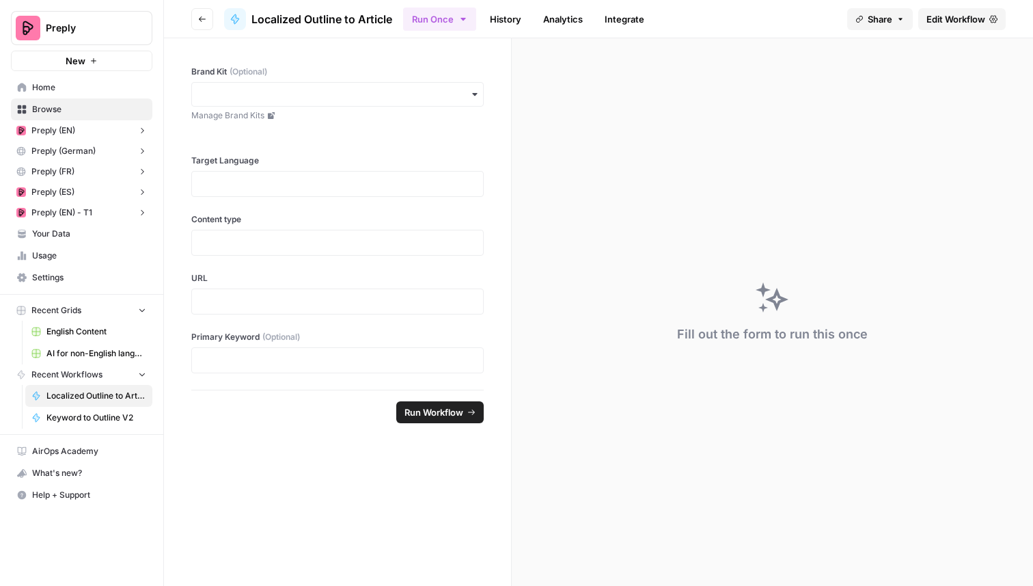
click at [202, 29] on header "Go back Localized Outline to Article Run Once History Analytics Integrate Share…" at bounding box center [598, 19] width 869 height 38
click at [941, 22] on span "Edit Workflow" at bounding box center [956, 19] width 59 height 14
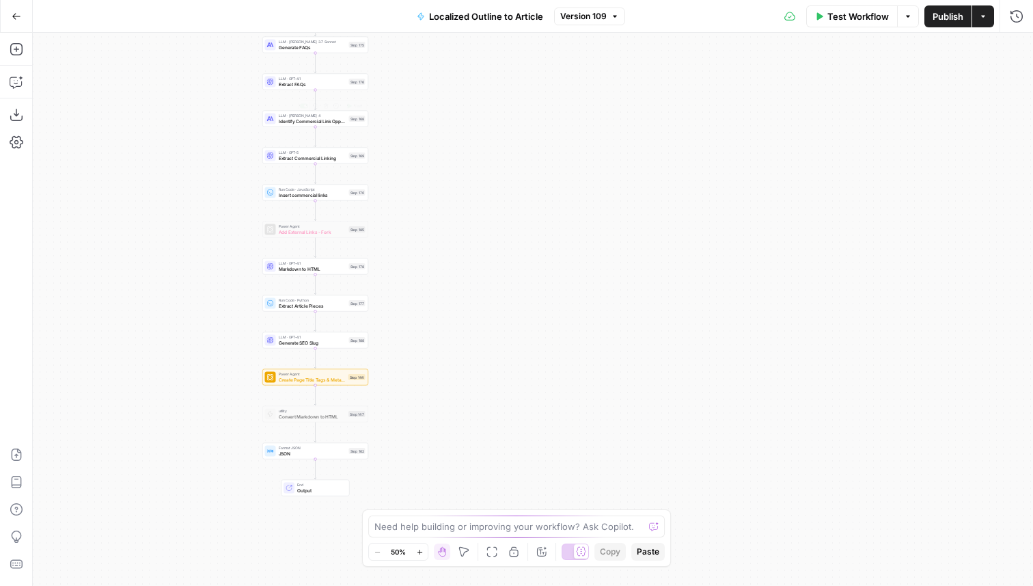
click at [350, 122] on div "LLM · Claude Sonnet 4 Identify Commercial Link Opportunity Step 168 Copy step D…" at bounding box center [315, 119] width 100 height 12
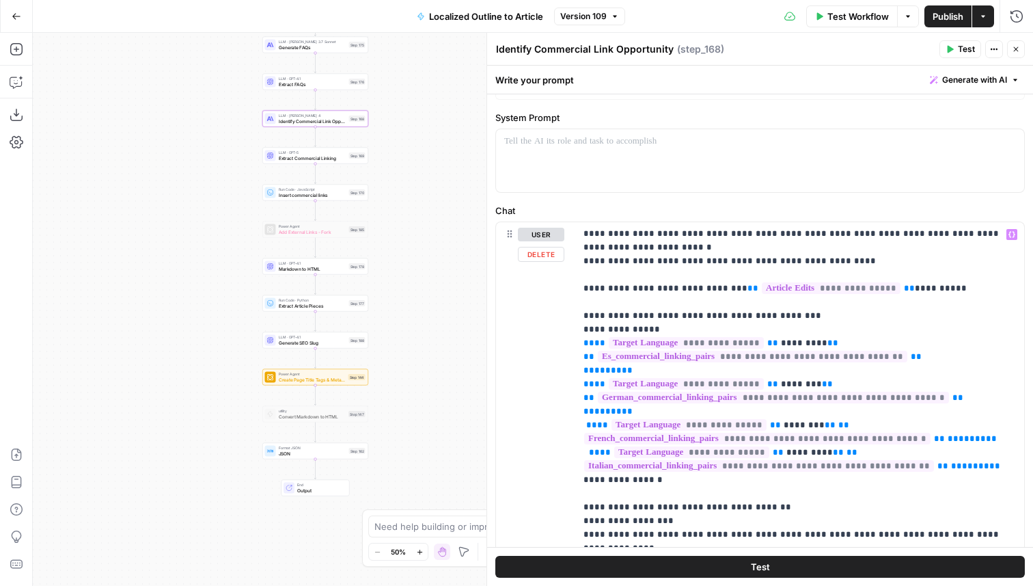
scroll to position [36, 0]
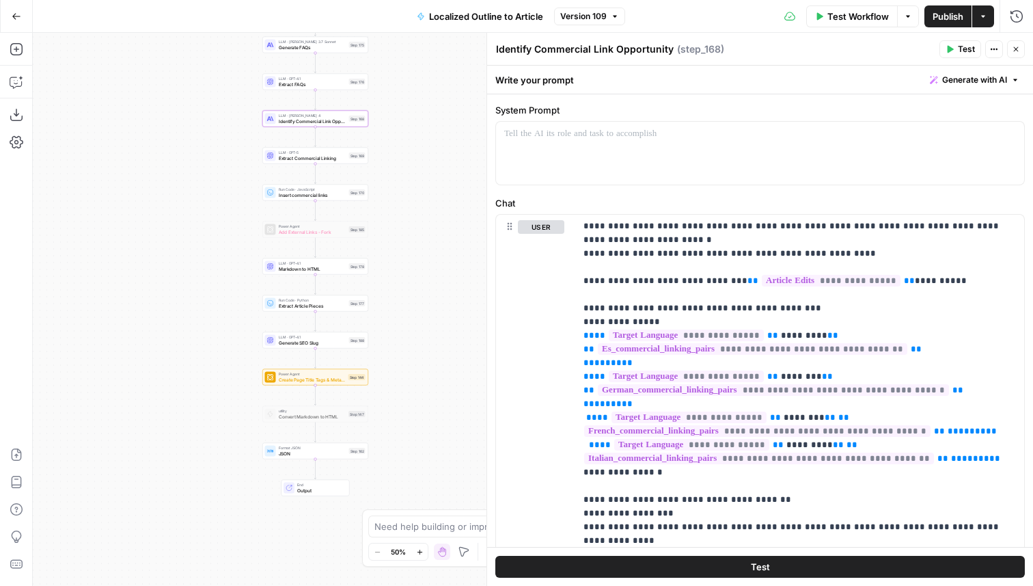
click at [10, 16] on button "Go Back" at bounding box center [16, 16] width 25 height 25
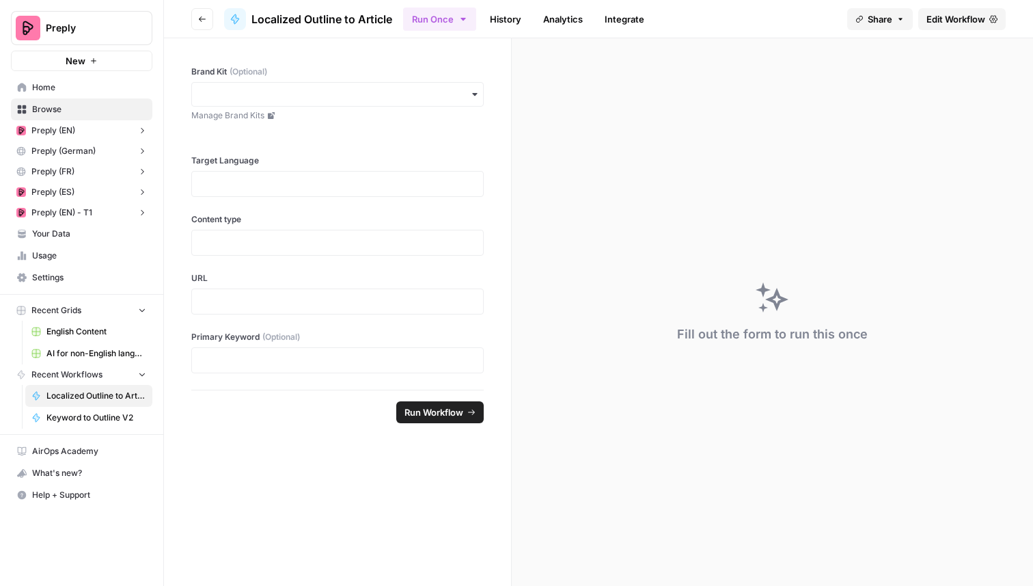
click at [211, 18] on button "Go back" at bounding box center [202, 19] width 22 height 22
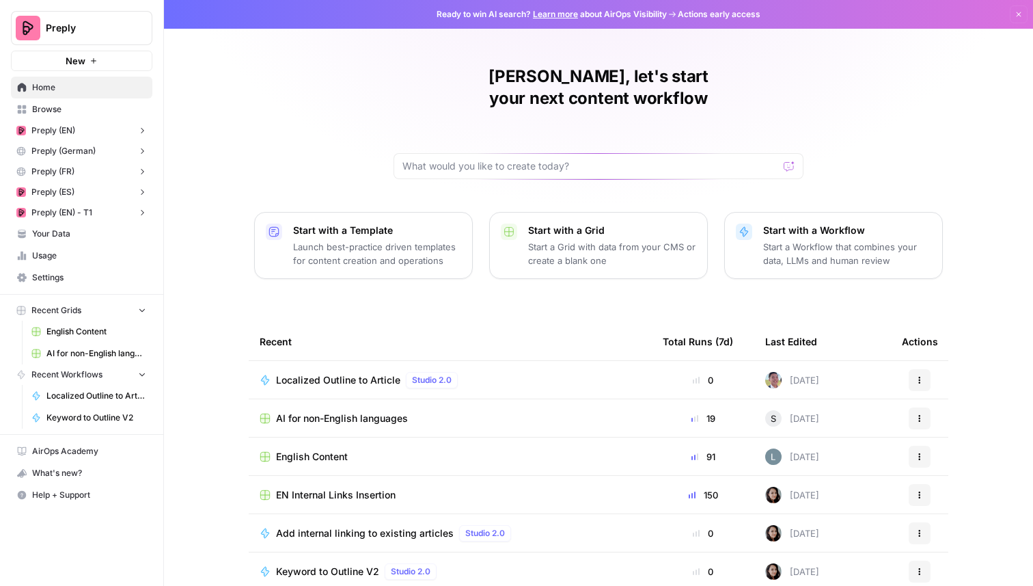
click at [361, 402] on td "AI for non-English languages" at bounding box center [450, 418] width 403 height 38
click at [361, 411] on span "AI for non-English languages" at bounding box center [342, 418] width 132 height 14
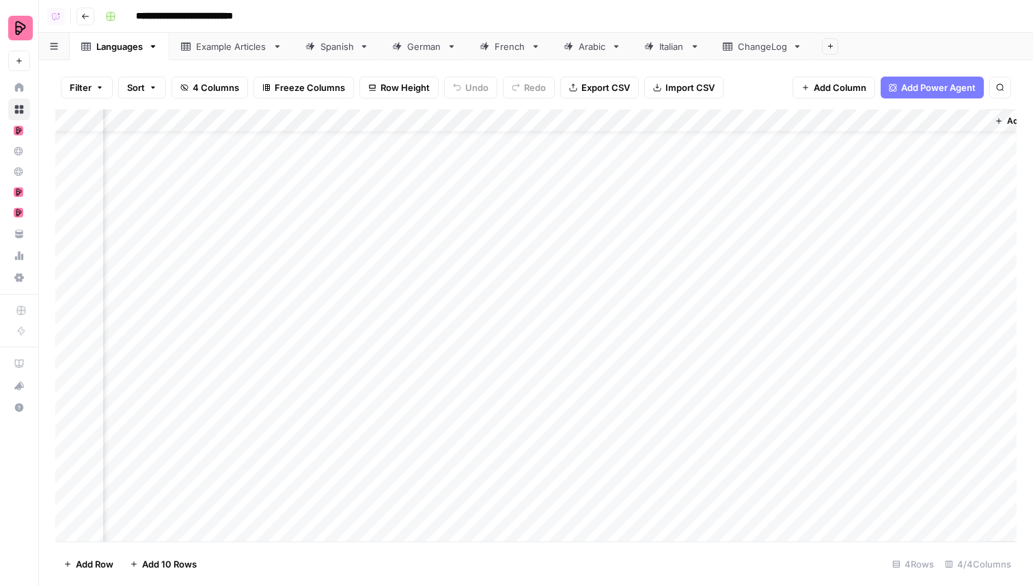
scroll to position [34, 199]
click at [409, 42] on div "German" at bounding box center [416, 47] width 49 height 14
click at [396, 390] on div "Add Column" at bounding box center [535, 325] width 961 height 432
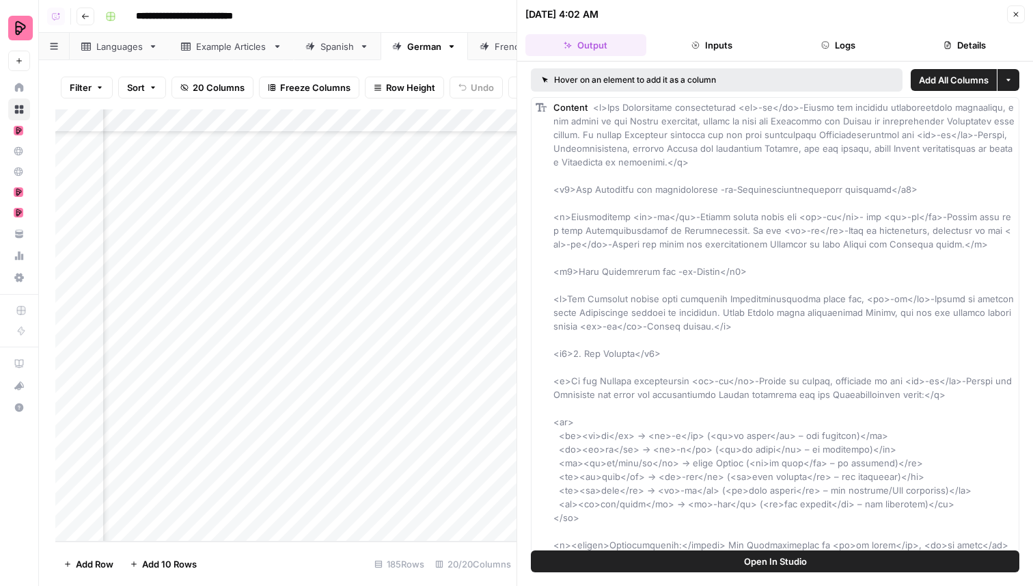
click at [802, 564] on span "Open In Studio" at bounding box center [775, 561] width 63 height 14
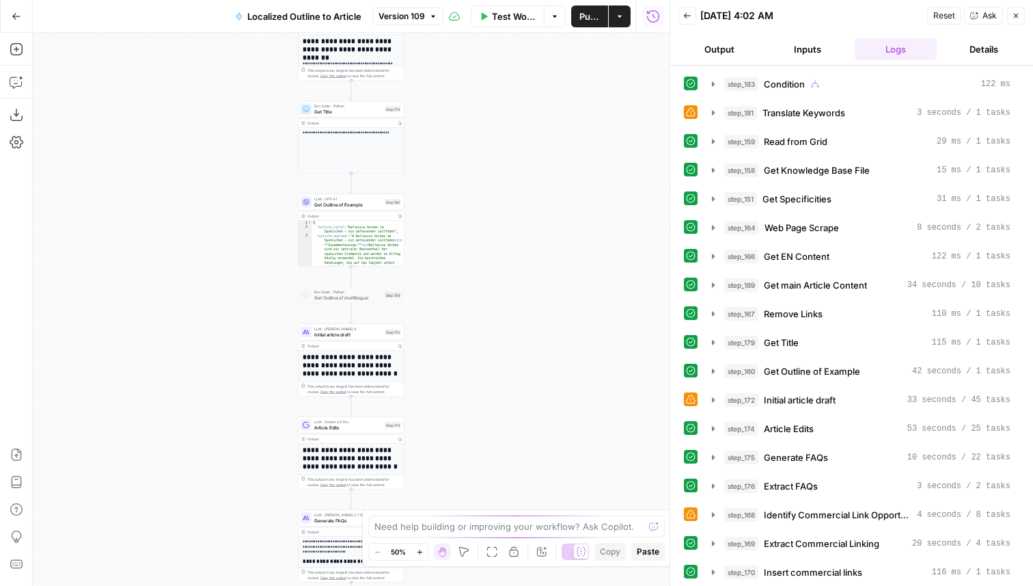
click at [892, 501] on div "step_183 Condition 122 ms step_181 Translate Keywords 3 seconds / 1 tasks step_…" at bounding box center [852, 570] width 336 height 997
click at [892, 506] on button "step_168 Identify Commercial Link Opportunity 4 seconds / 8 tasks" at bounding box center [861, 515] width 315 height 22
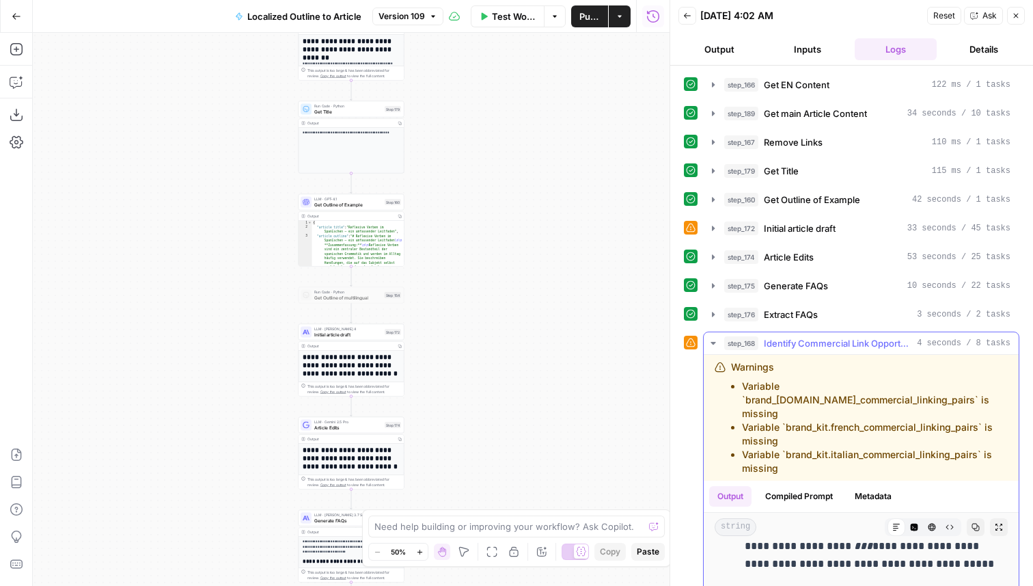
scroll to position [158, 0]
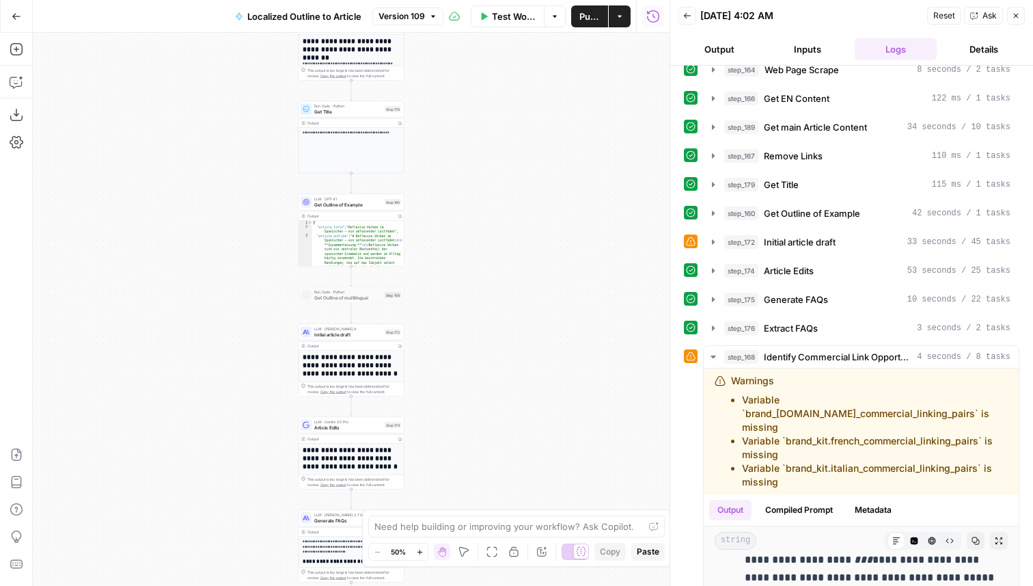
click at [822, 275] on div "step_174 Article Edits 53 seconds / 25 tasks" at bounding box center [867, 271] width 286 height 14
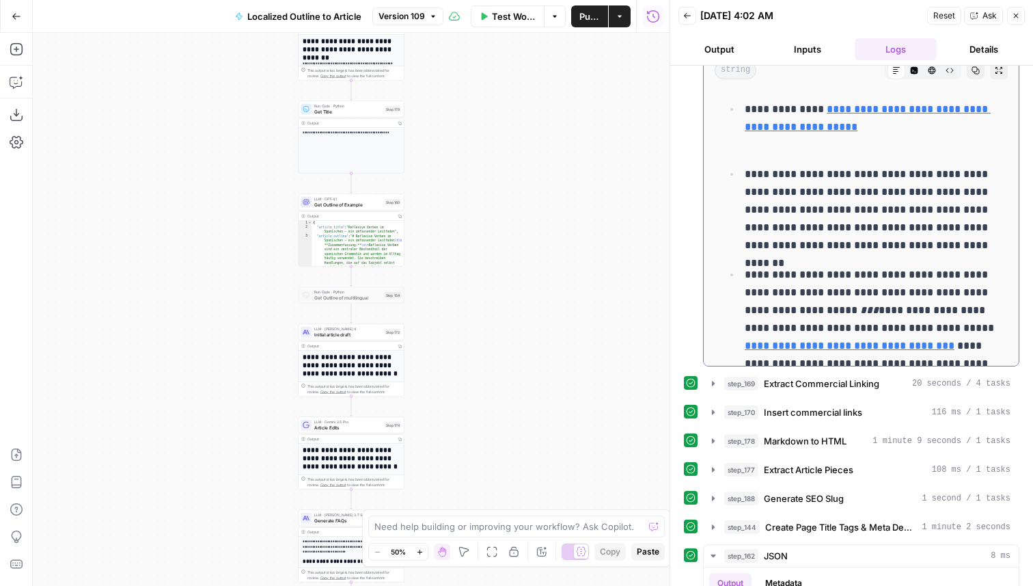
scroll to position [159, 0]
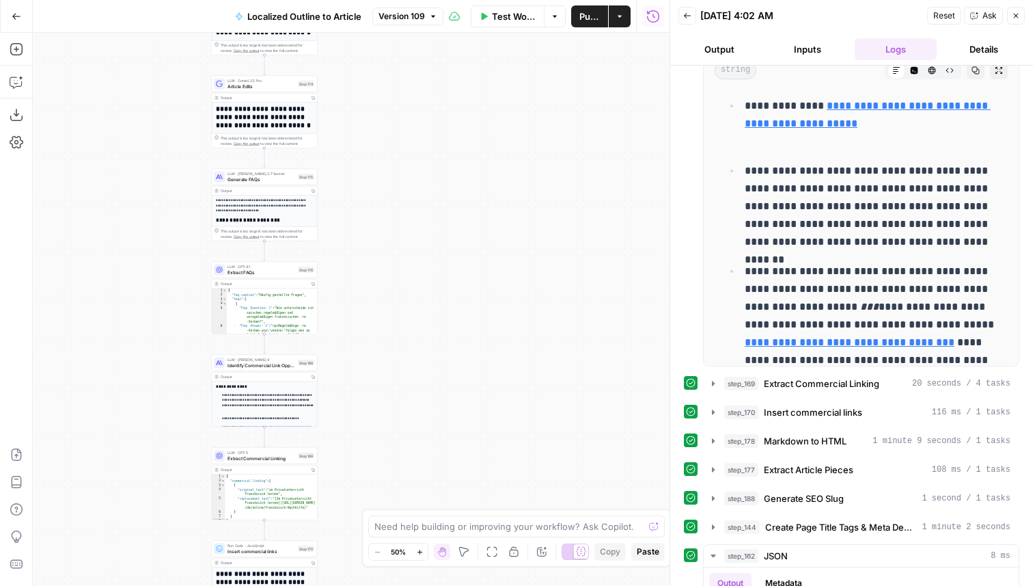
click at [274, 362] on span "Identify Commercial Link Opportunity" at bounding box center [262, 364] width 68 height 7
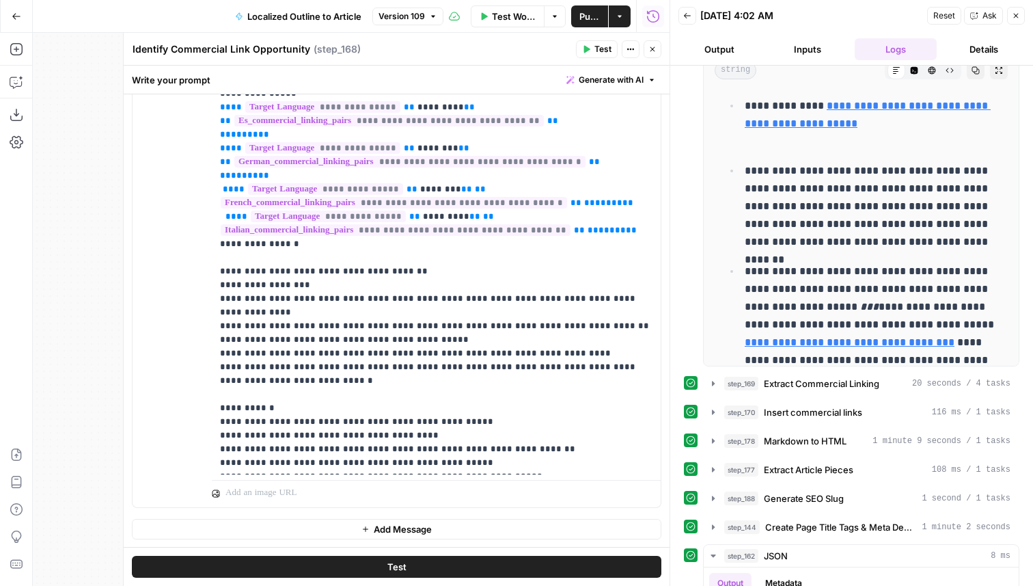
scroll to position [0, 0]
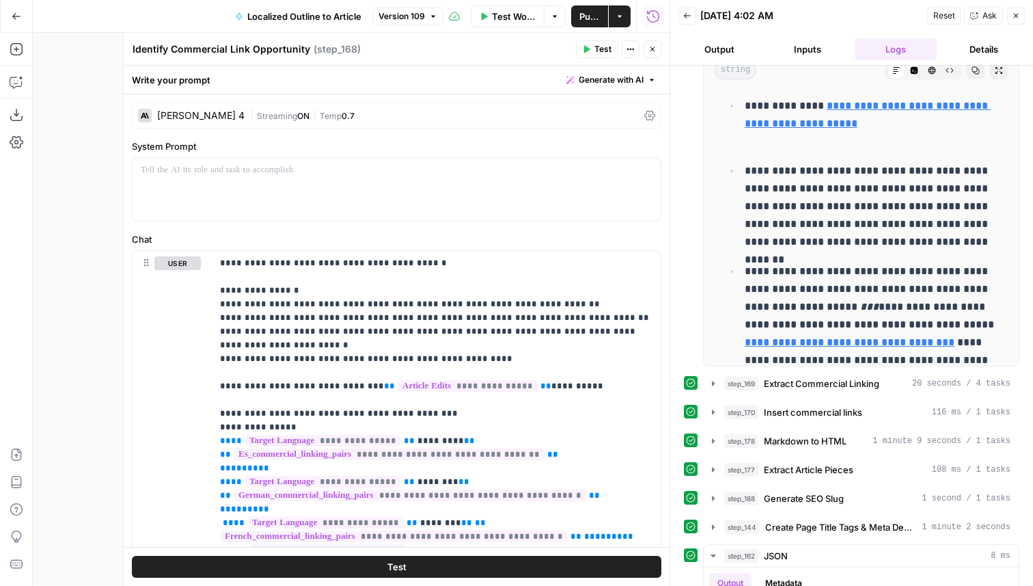
click at [416, 6] on div "Localized Outline to Article Version 109" at bounding box center [335, 16] width 217 height 22
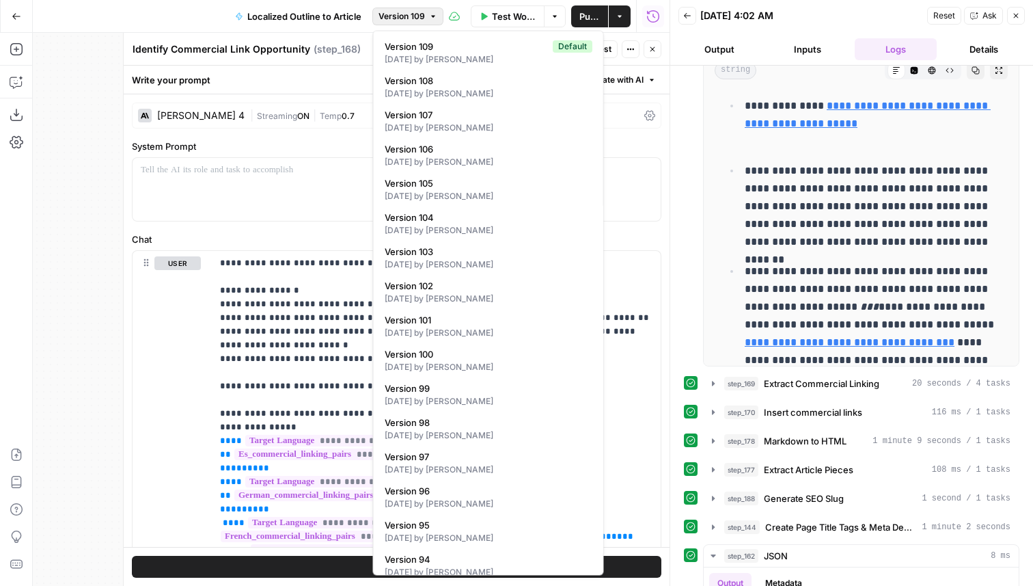
click at [416, 8] on button "Version 109" at bounding box center [407, 17] width 71 height 18
click at [489, 398] on div "20 days ago by Martina Carucci" at bounding box center [489, 401] width 208 height 12
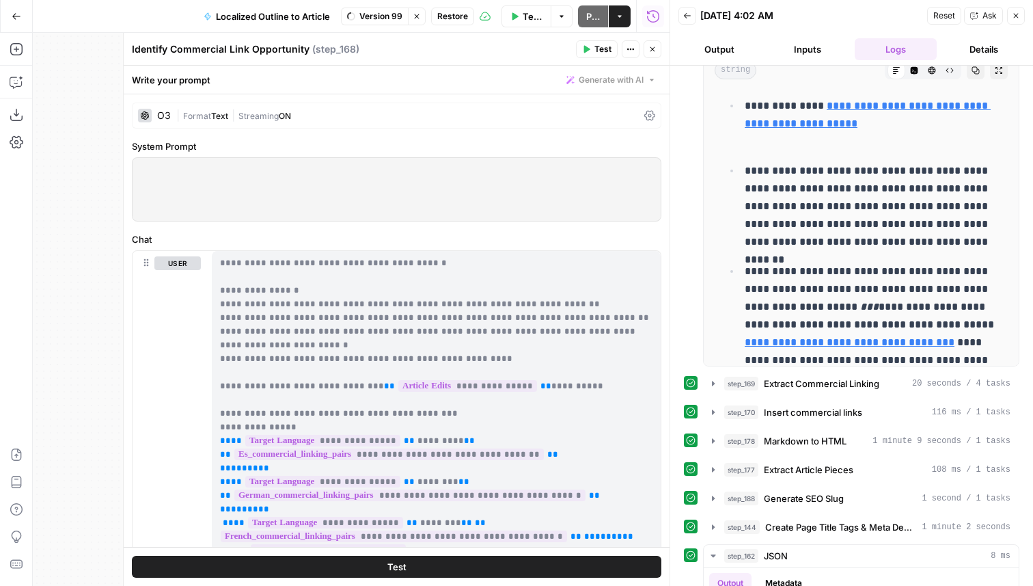
scroll to position [1130, 0]
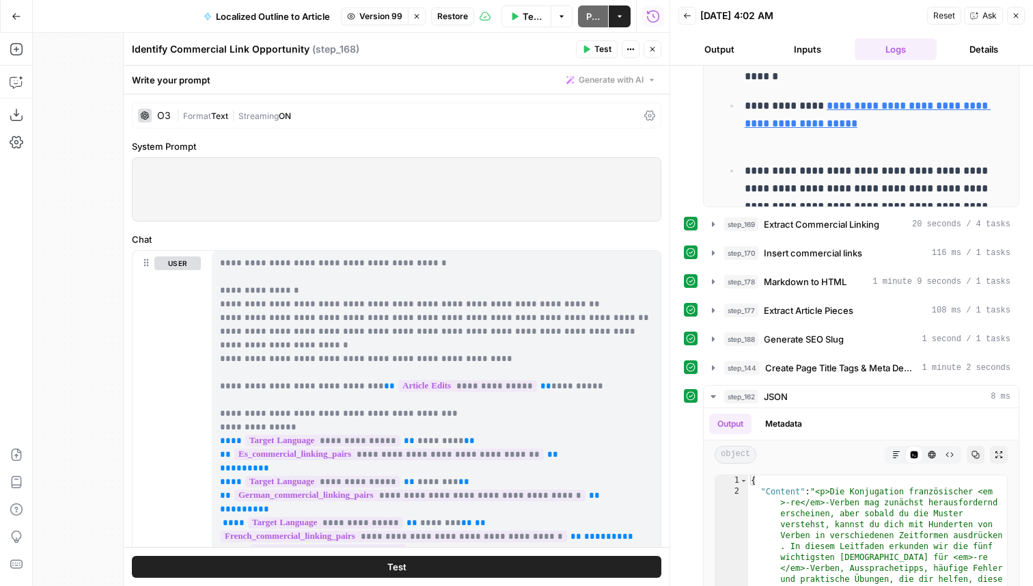
click at [416, 15] on icon "button" at bounding box center [417, 16] width 5 height 5
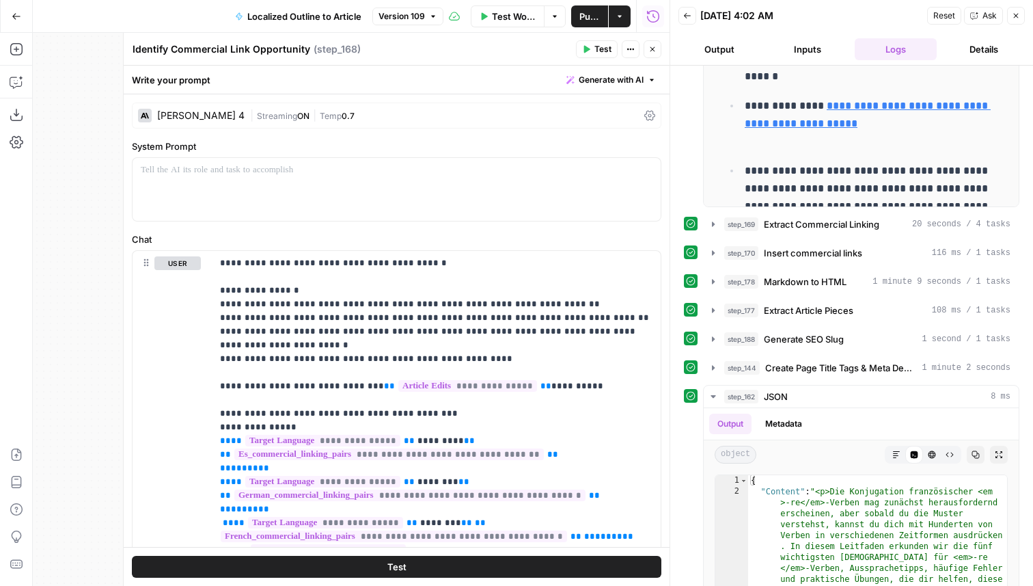
click at [183, 110] on div "Claude Sonnet 4" at bounding box center [191, 116] width 107 height 14
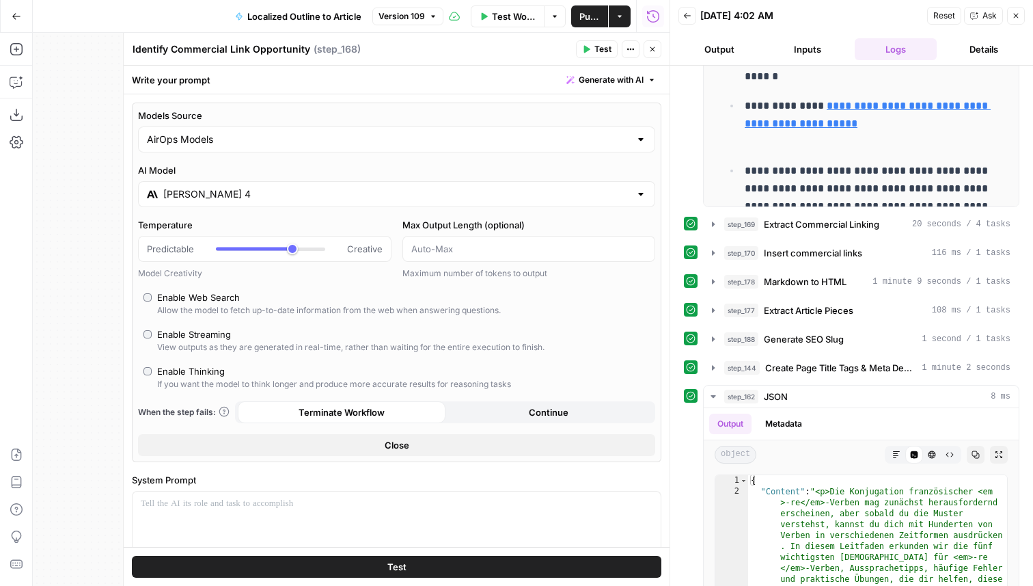
click at [261, 197] on input "Claude Sonnet 4" at bounding box center [396, 194] width 467 height 14
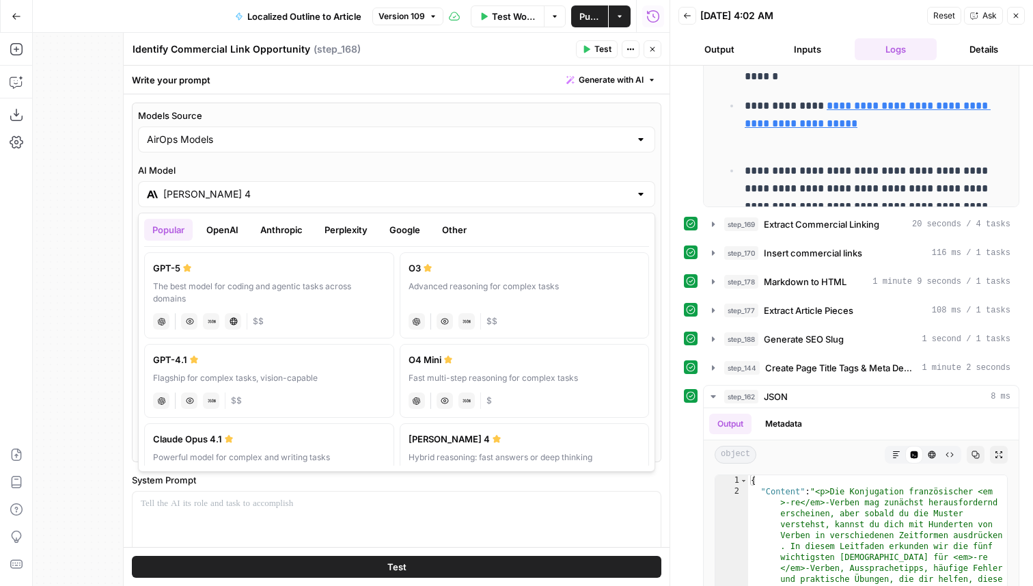
click at [476, 279] on label "O3 Advanced reasoning for complex tasks chat Vision Capabilities JSON Mode $$" at bounding box center [525, 295] width 250 height 86
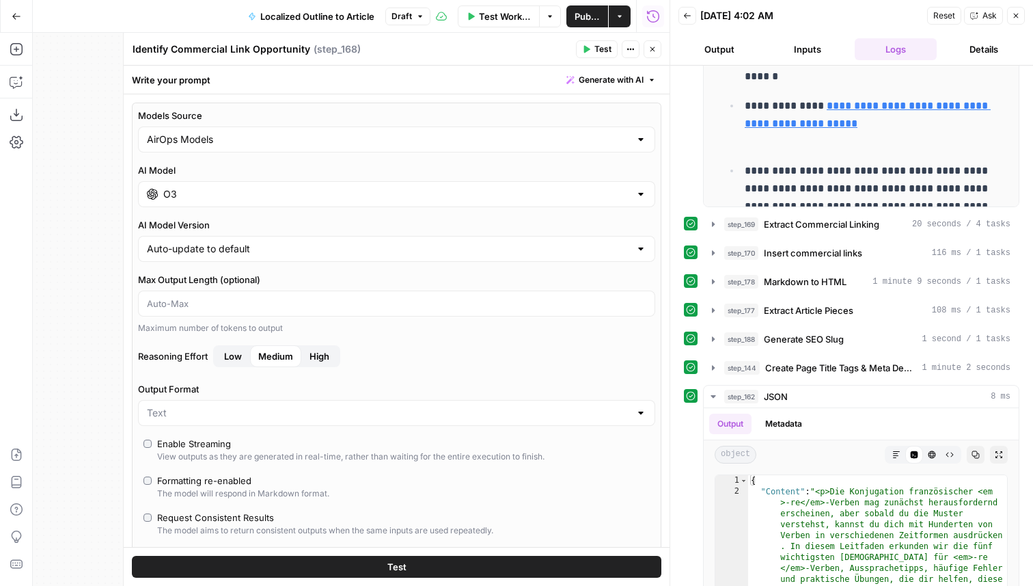
click at [219, 189] on input "O3" at bounding box center [396, 194] width 467 height 14
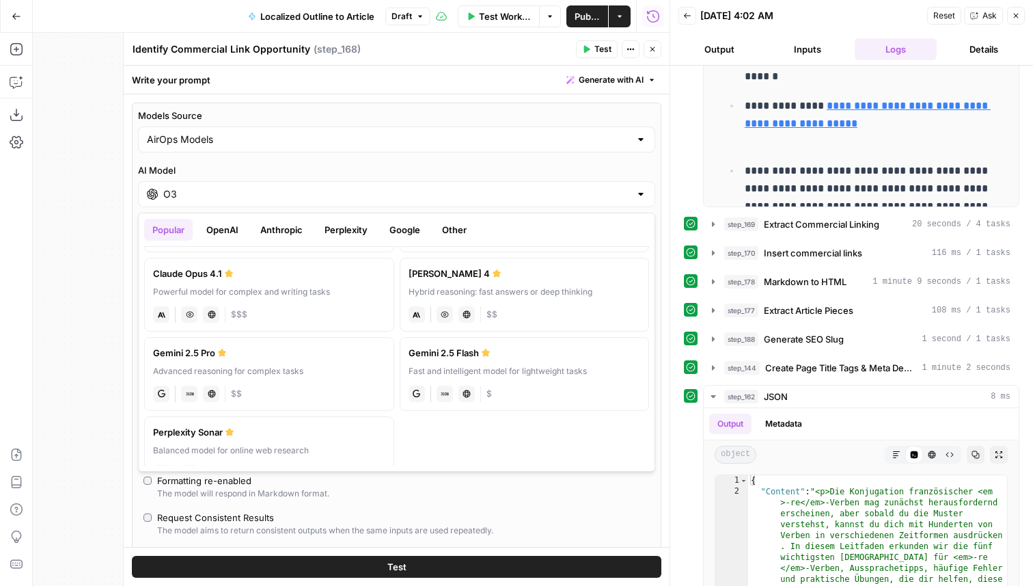
scroll to position [170, 0]
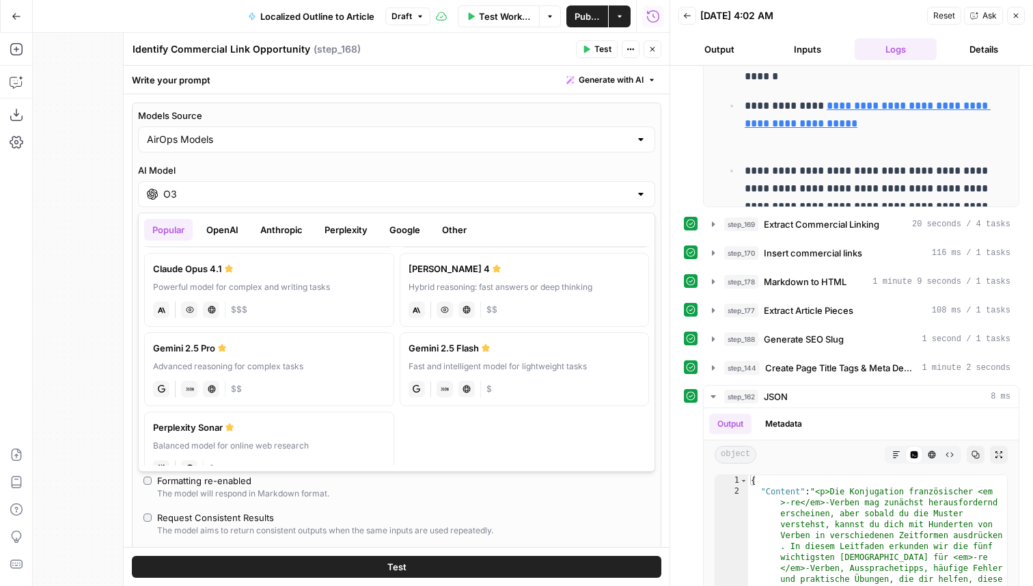
click at [328, 350] on div "Gemini 2.5 Pro" at bounding box center [269, 348] width 232 height 14
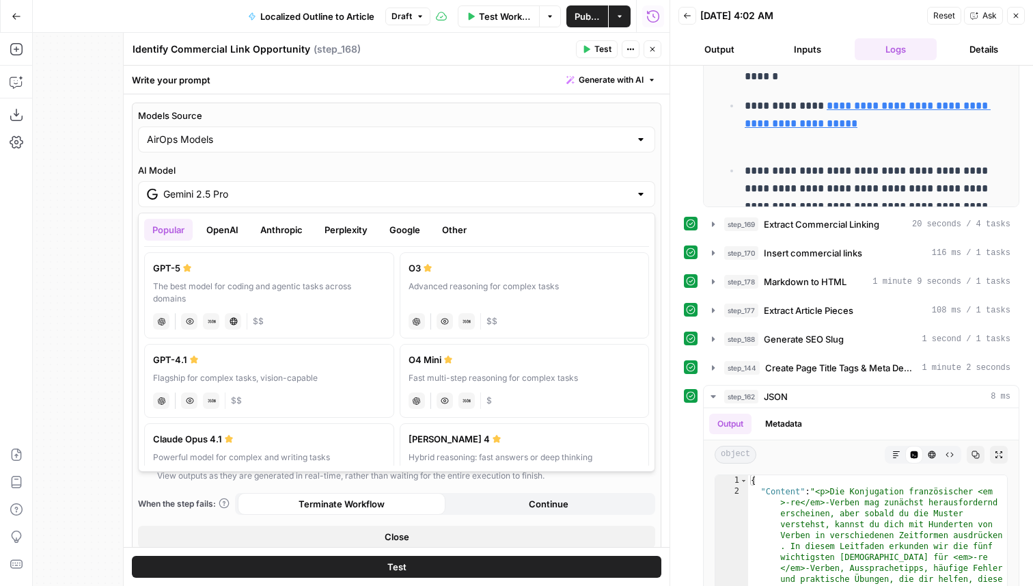
click at [243, 191] on input "Gemini 2.5 Pro" at bounding box center [396, 194] width 467 height 14
click at [323, 288] on div "The best model for coding and agentic tasks across domains" at bounding box center [269, 292] width 232 height 25
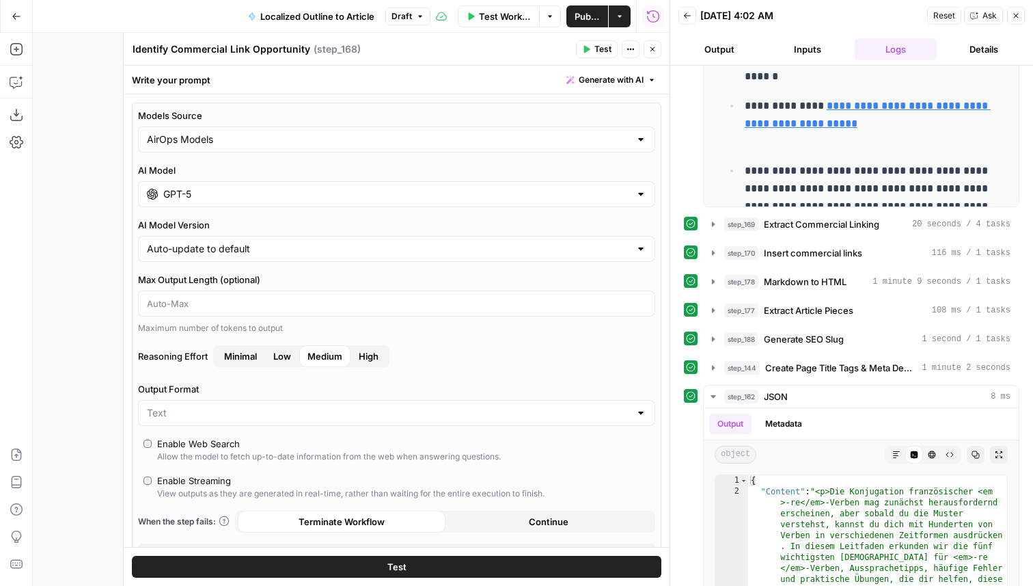
click at [279, 198] on input "GPT-5" at bounding box center [396, 194] width 467 height 14
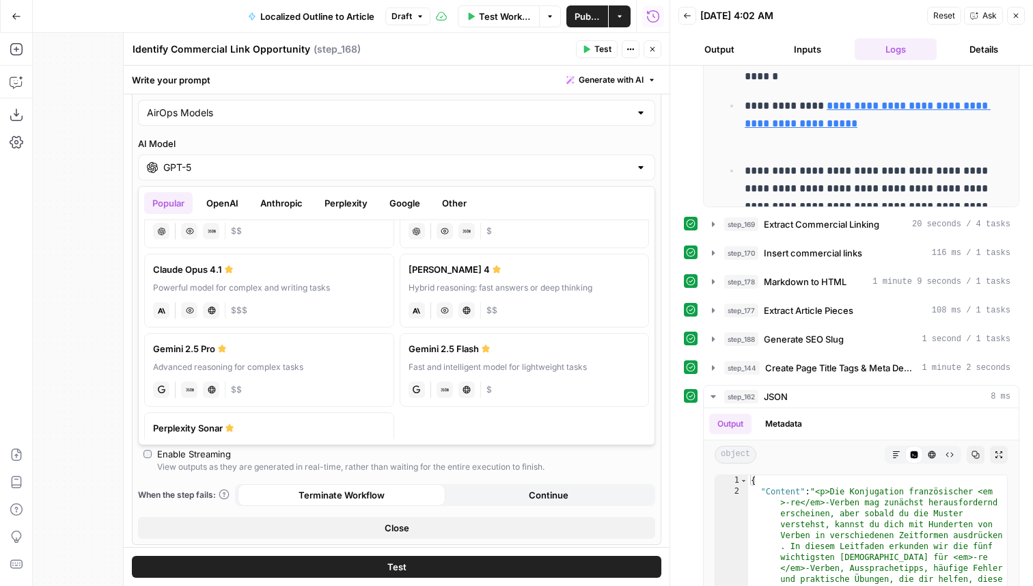
scroll to position [150, 0]
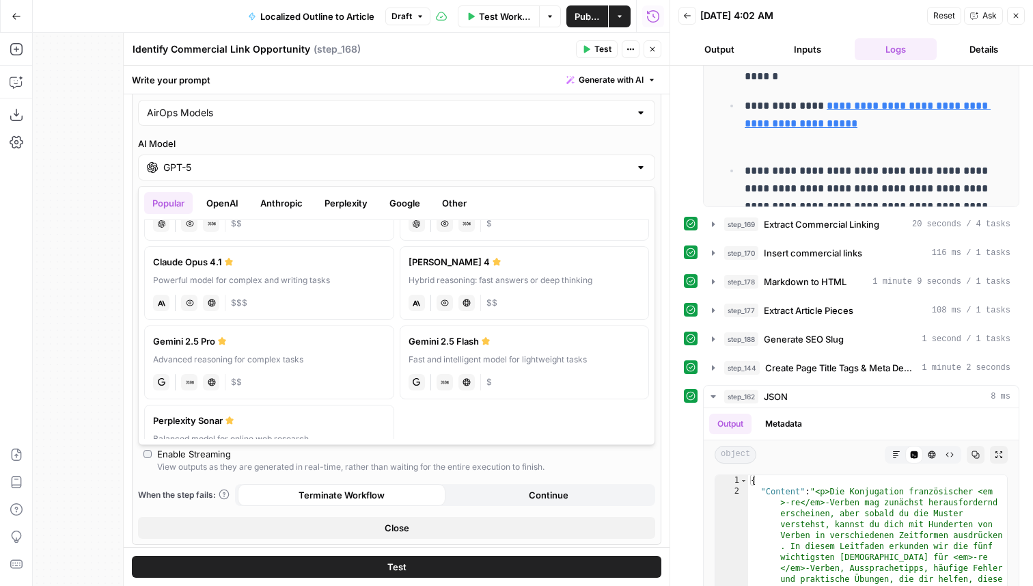
click at [329, 360] on div "Advanced reasoning for complex tasks" at bounding box center [269, 359] width 232 height 12
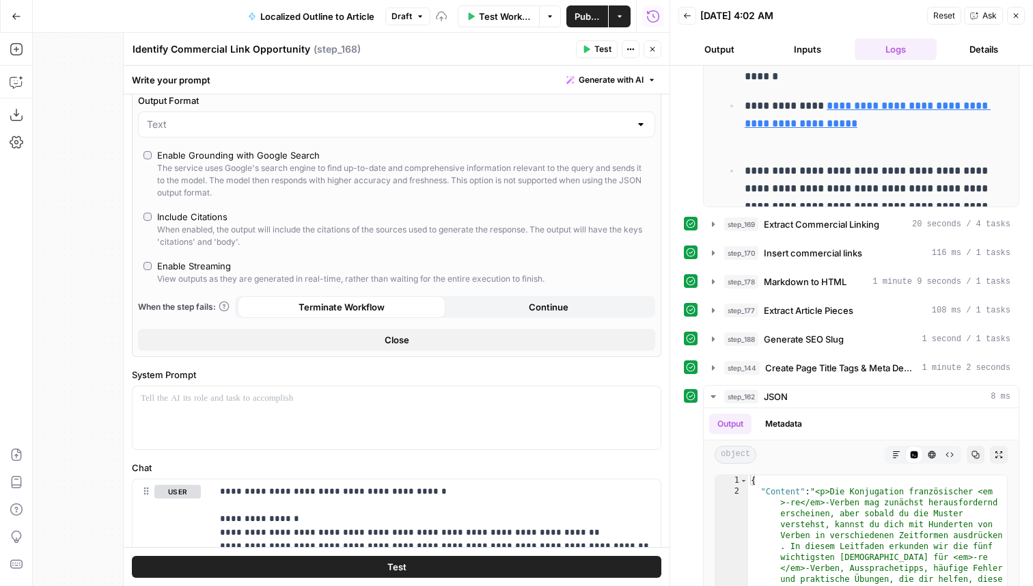
scroll to position [206, 0]
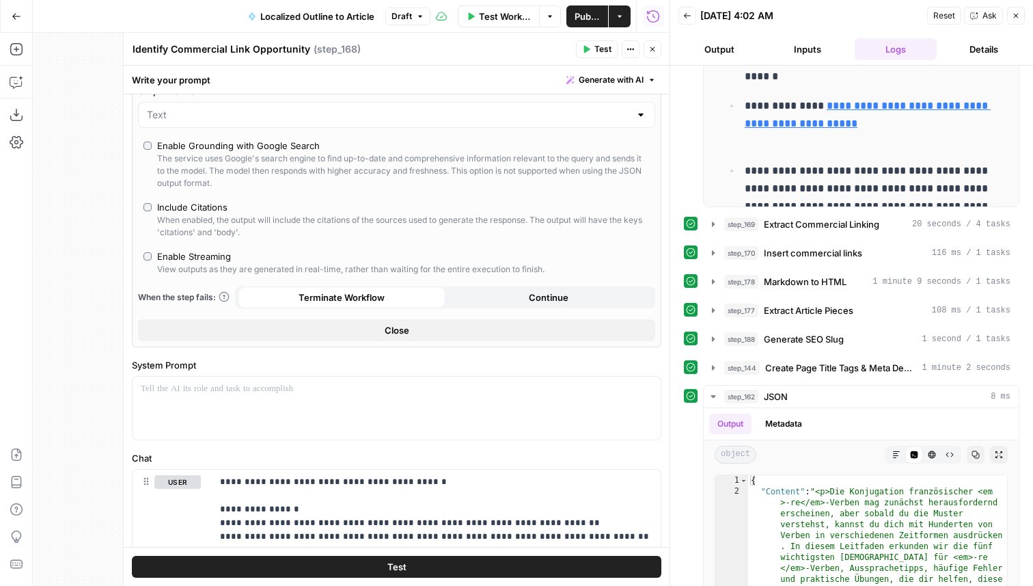
click at [401, 565] on span "Test" at bounding box center [396, 567] width 19 height 14
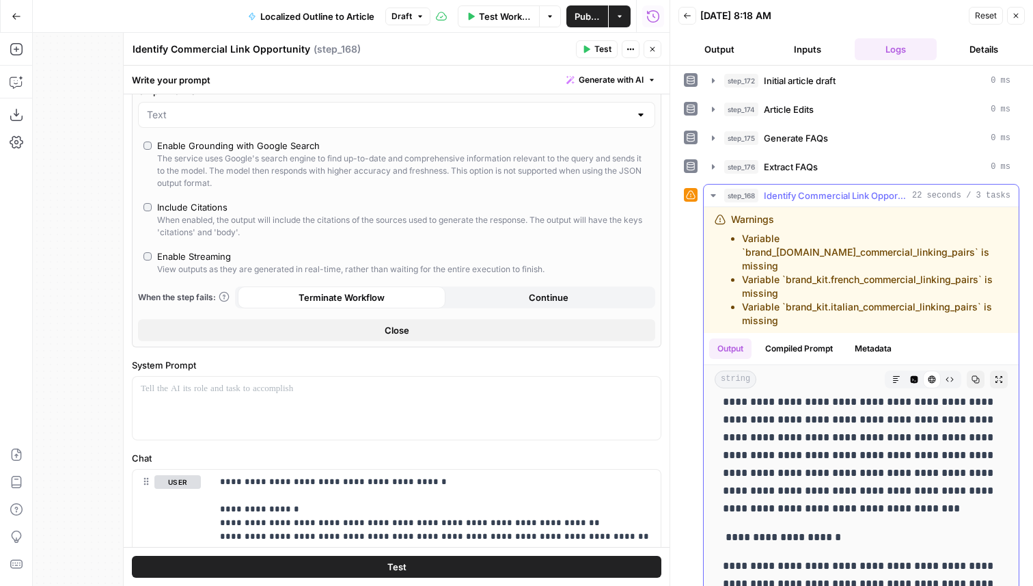
scroll to position [299, 0]
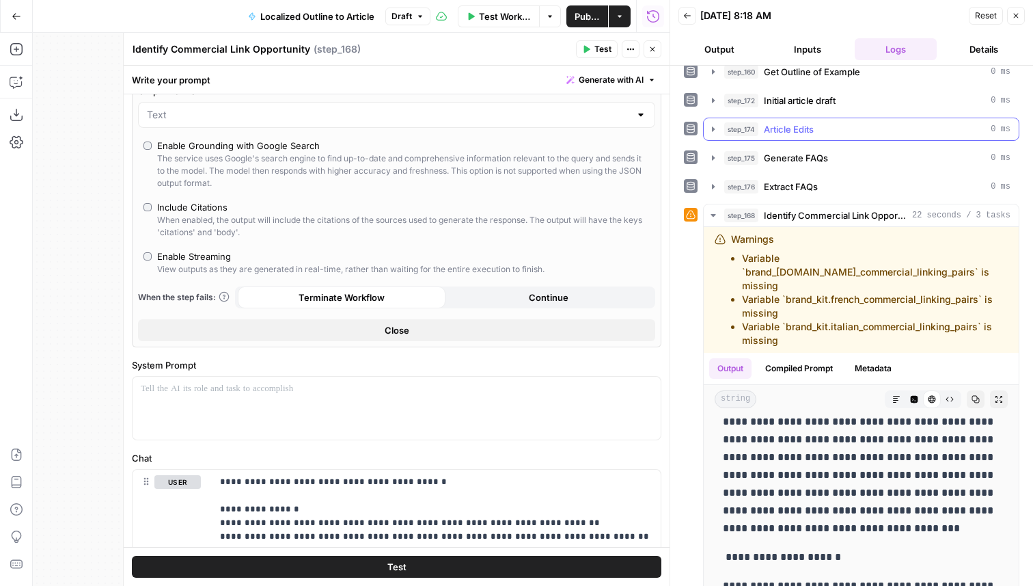
click at [829, 124] on div "step_174 Article Edits 0 ms" at bounding box center [867, 129] width 286 height 14
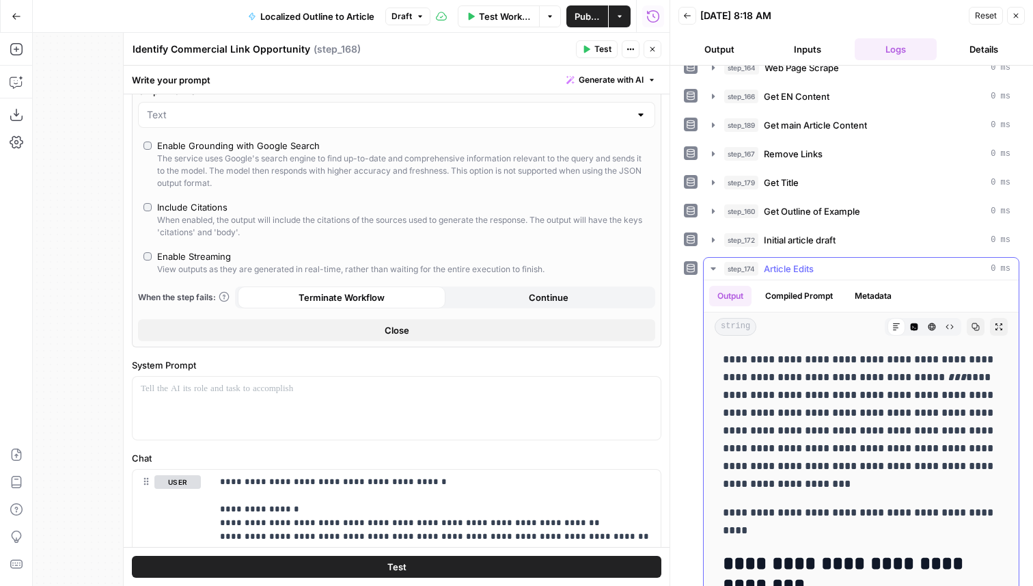
scroll to position [4316, 0]
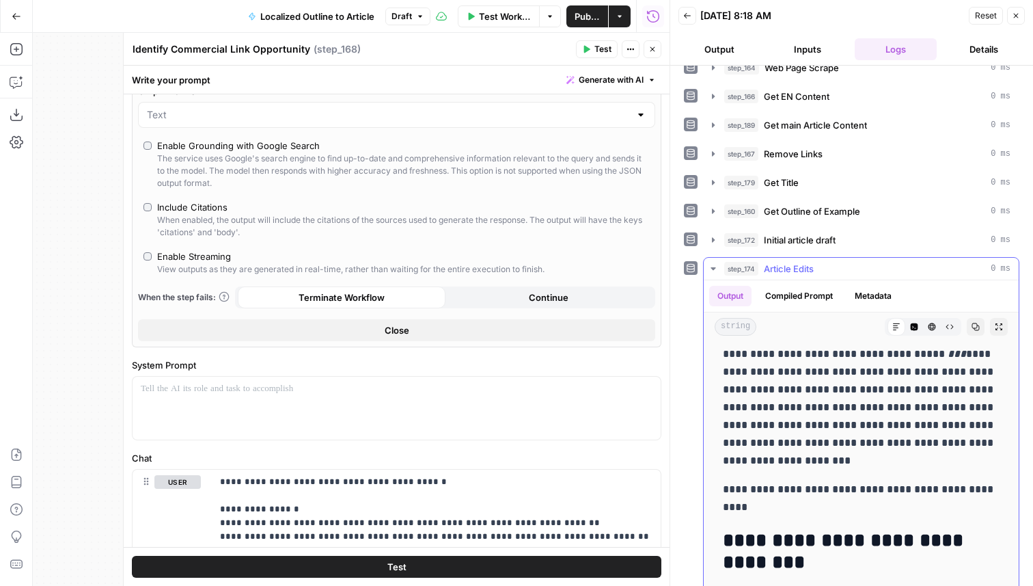
drag, startPoint x: 772, startPoint y: 508, endPoint x: 708, endPoint y: 362, distance: 159.5
copy div "**********"
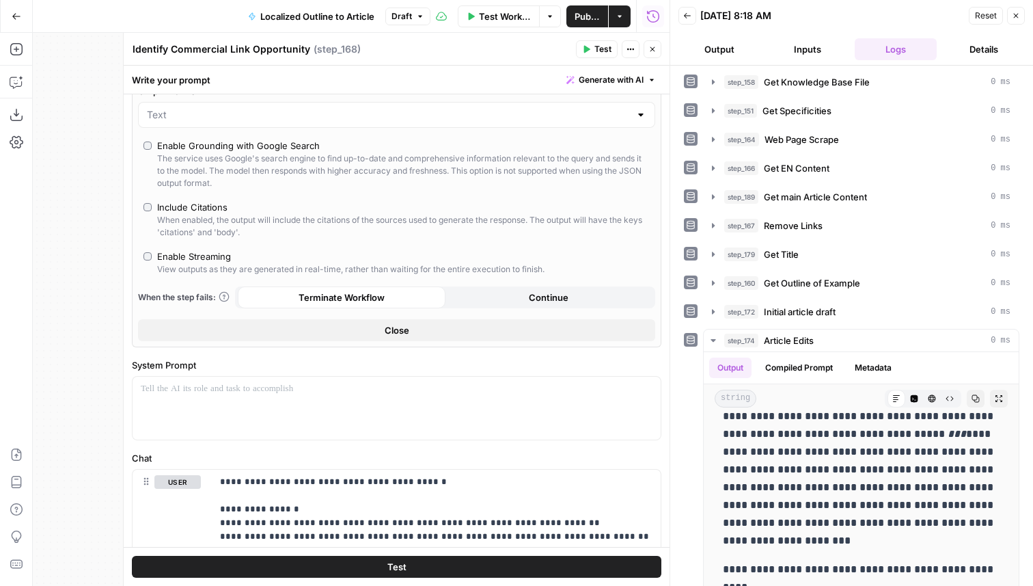
scroll to position [0, 0]
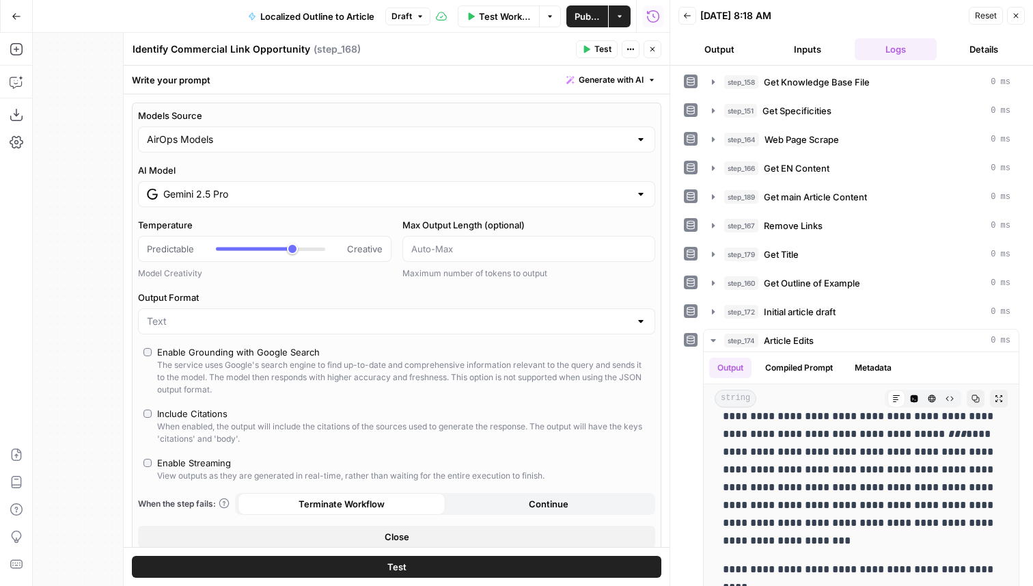
click at [287, 201] on div "Gemini 2.5 Pro" at bounding box center [396, 194] width 517 height 26
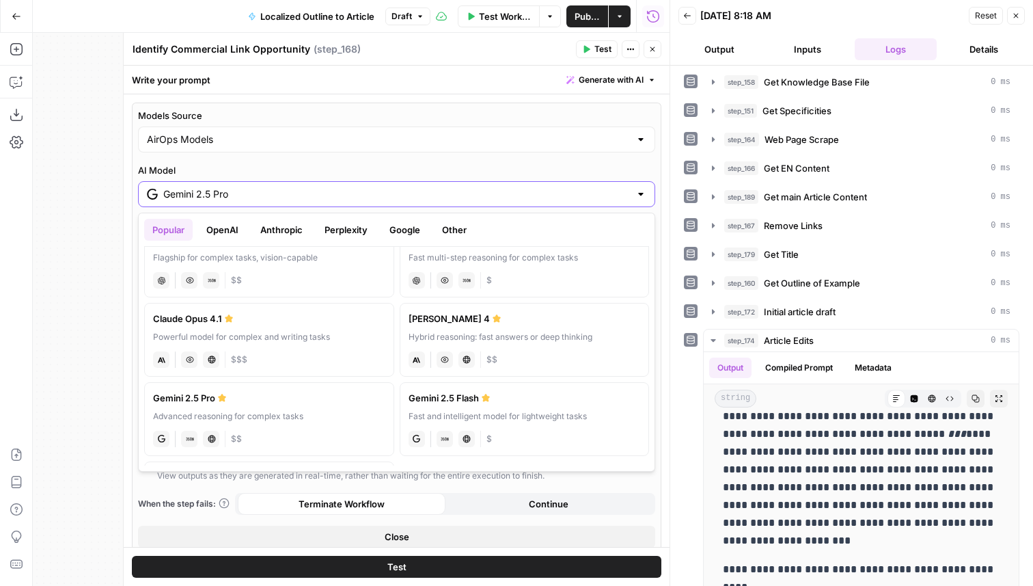
scroll to position [70, 0]
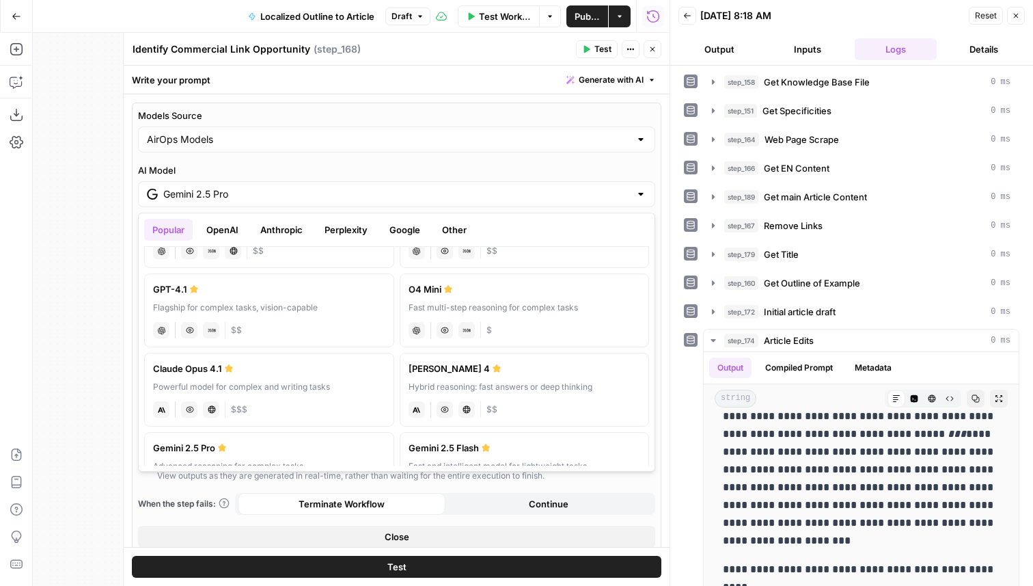
click at [461, 392] on div "Hybrid reasoning: fast answers or deep thinking" at bounding box center [525, 387] width 232 height 12
type input "Claude Sonnet 4"
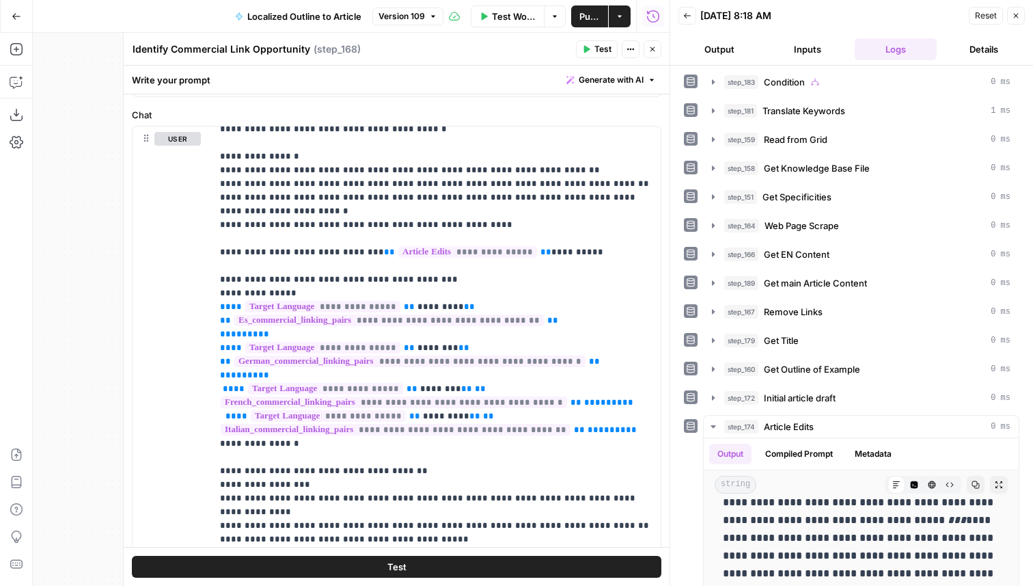
scroll to position [0, 0]
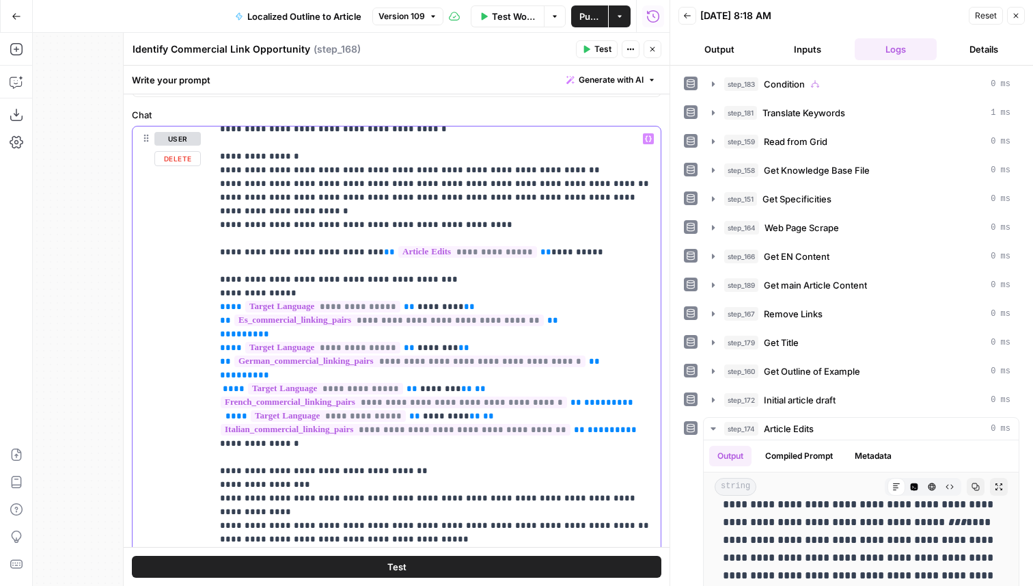
click at [575, 258] on p "**********" at bounding box center [436, 429] width 433 height 615
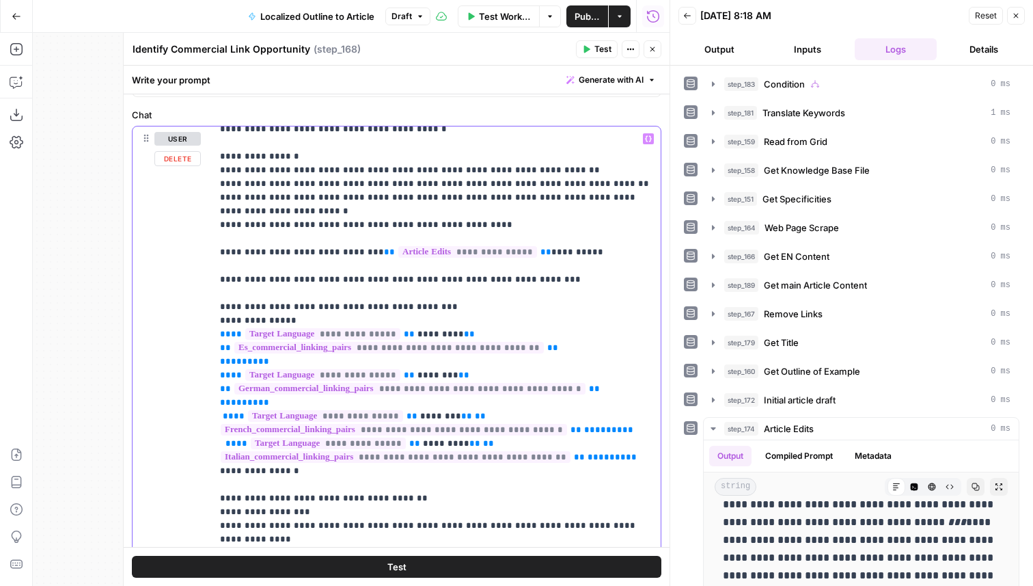
click at [579, 288] on p "**********" at bounding box center [436, 443] width 433 height 642
click at [576, 275] on p "**********" at bounding box center [436, 443] width 433 height 642
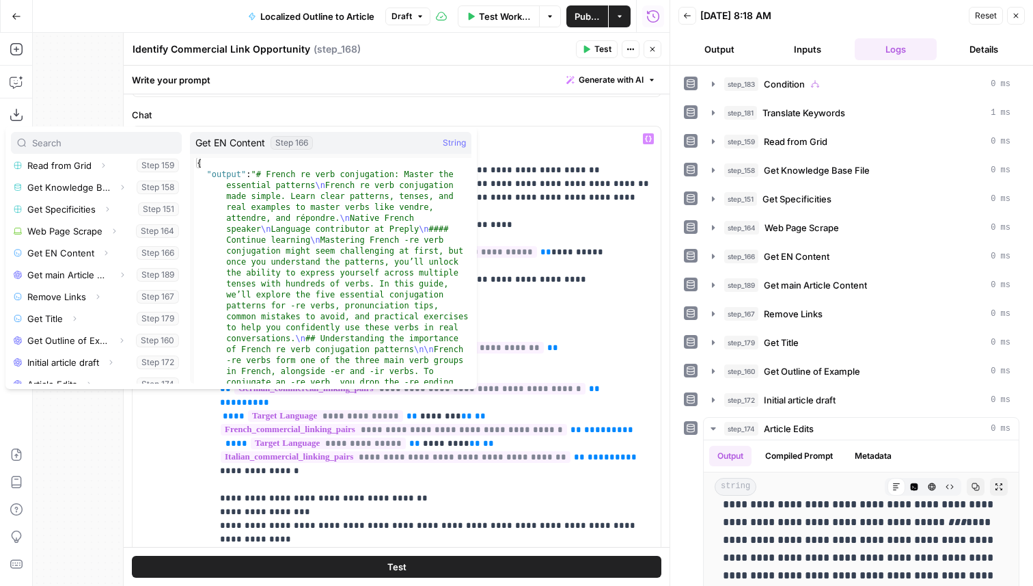
scroll to position [204, 0]
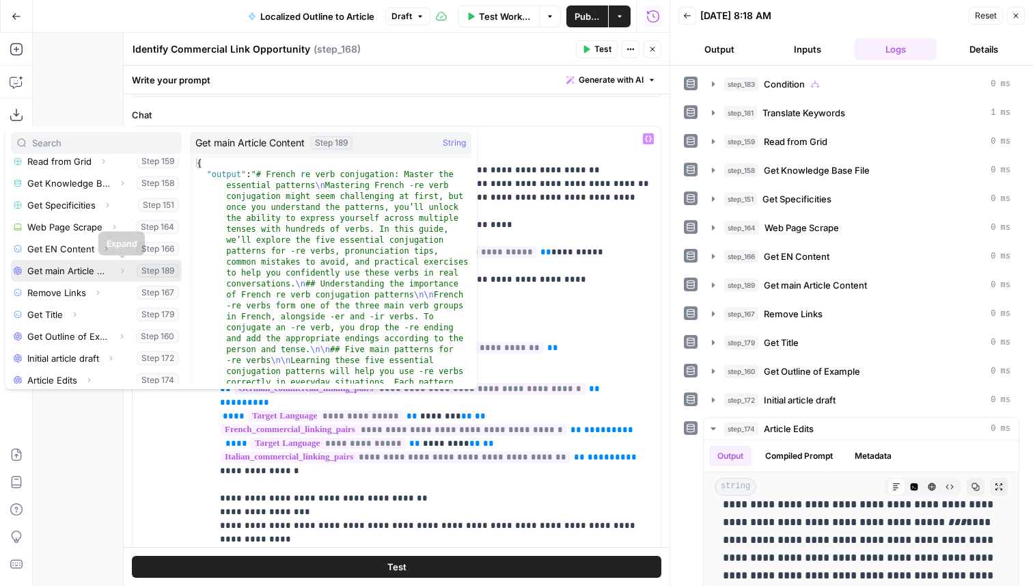
click at [125, 271] on icon "button" at bounding box center [122, 271] width 8 height 8
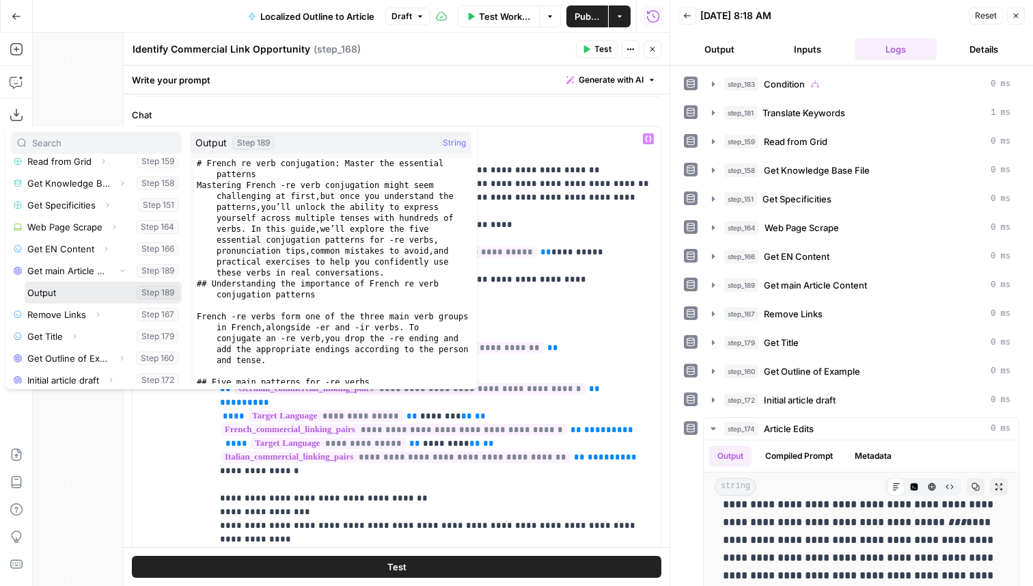
click at [83, 290] on button "Select variable Output" at bounding box center [103, 293] width 157 height 22
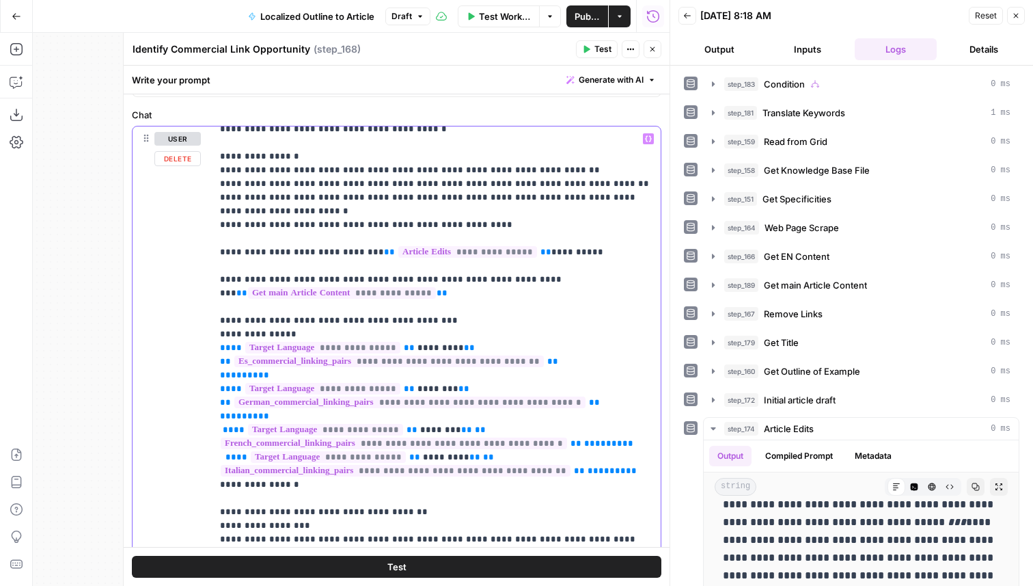
drag, startPoint x: 528, startPoint y: 280, endPoint x: 398, endPoint y: 276, distance: 129.2
click at [398, 276] on p "**********" at bounding box center [436, 450] width 433 height 656
copy p "**********"
click at [470, 296] on p "**********" at bounding box center [436, 450] width 433 height 656
click at [428, 297] on p "**********" at bounding box center [436, 450] width 433 height 656
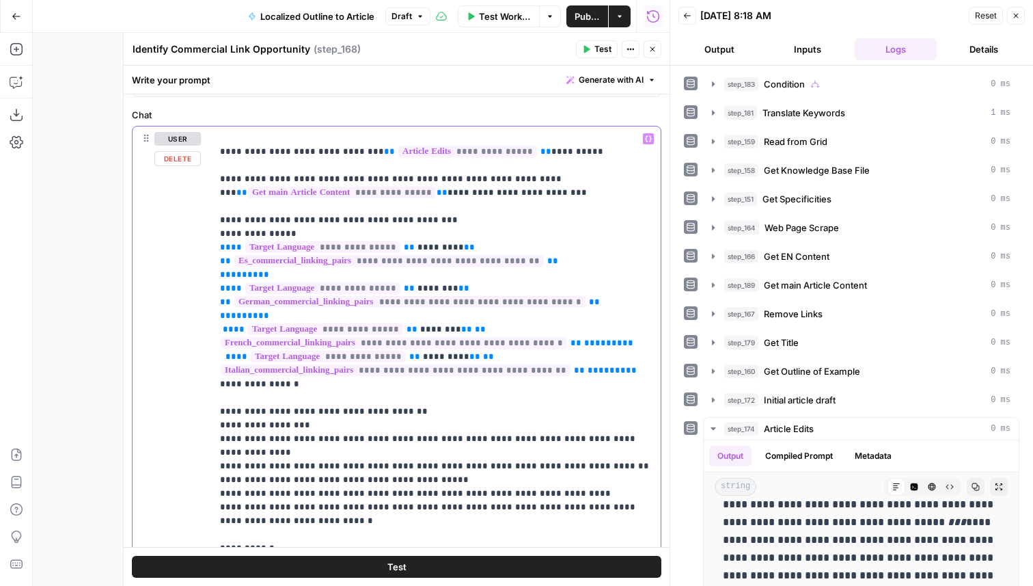
scroll to position [0, 0]
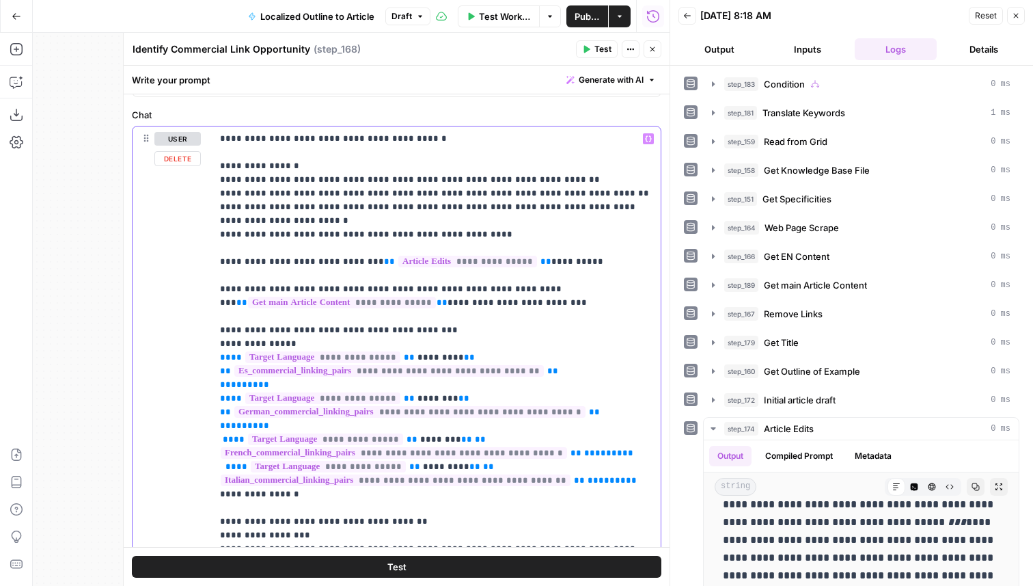
click at [505, 340] on p "**********" at bounding box center [436, 460] width 433 height 656
click at [564, 306] on p "**********" at bounding box center [436, 460] width 433 height 656
click at [545, 180] on p "**********" at bounding box center [436, 460] width 433 height 656
click at [293, 219] on p "**********" at bounding box center [436, 460] width 433 height 656
click at [480, 236] on p "**********" at bounding box center [436, 460] width 433 height 656
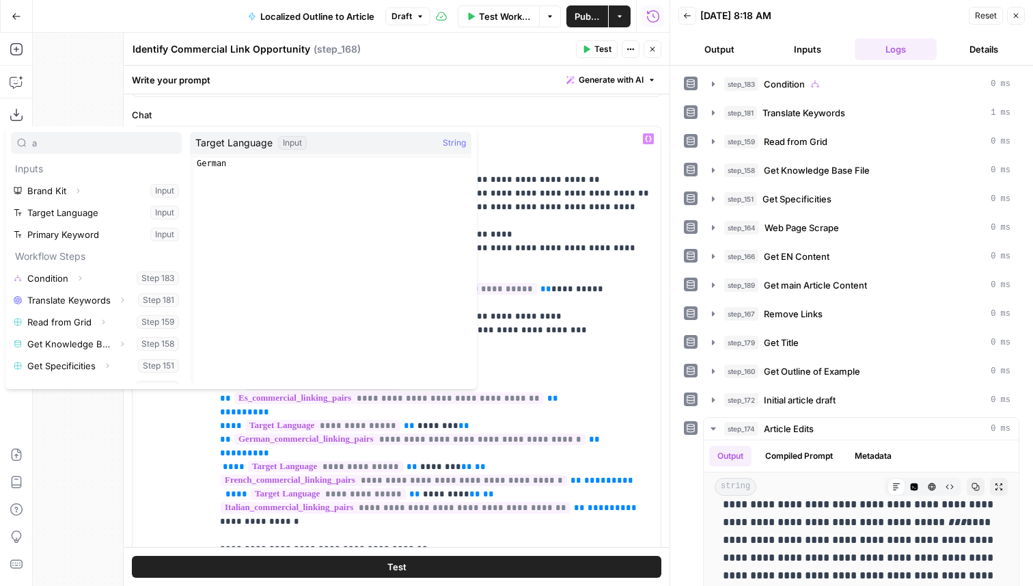
type input "a"
click at [87, 219] on button "Select variable Target Language" at bounding box center [96, 213] width 171 height 22
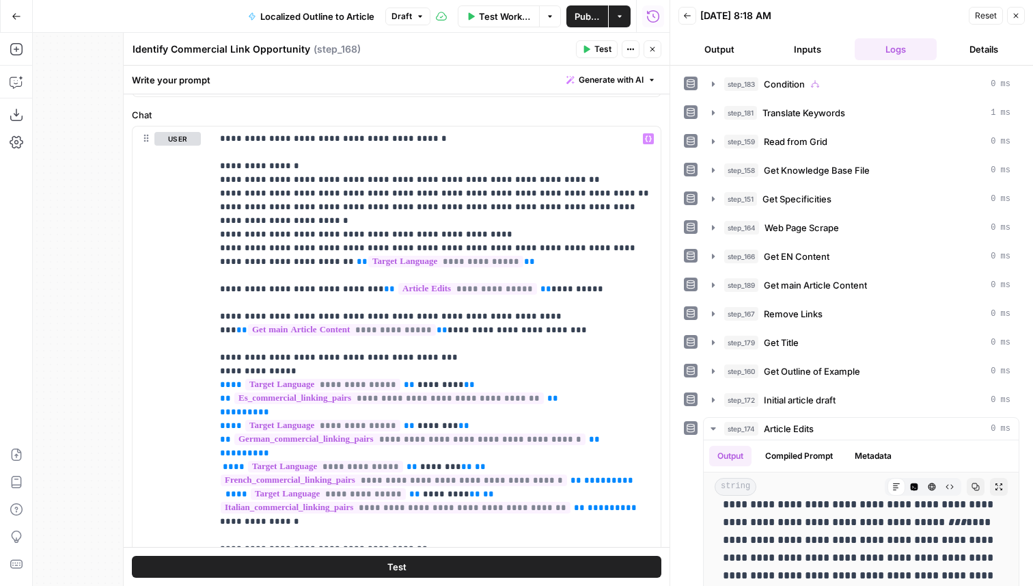
click at [500, 569] on button "Test" at bounding box center [397, 567] width 530 height 22
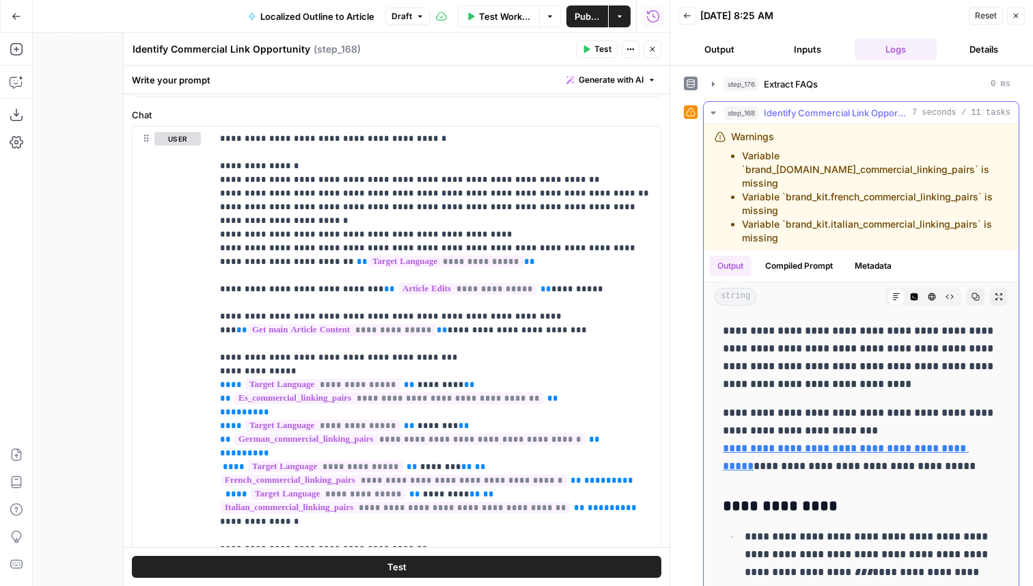
scroll to position [354, 0]
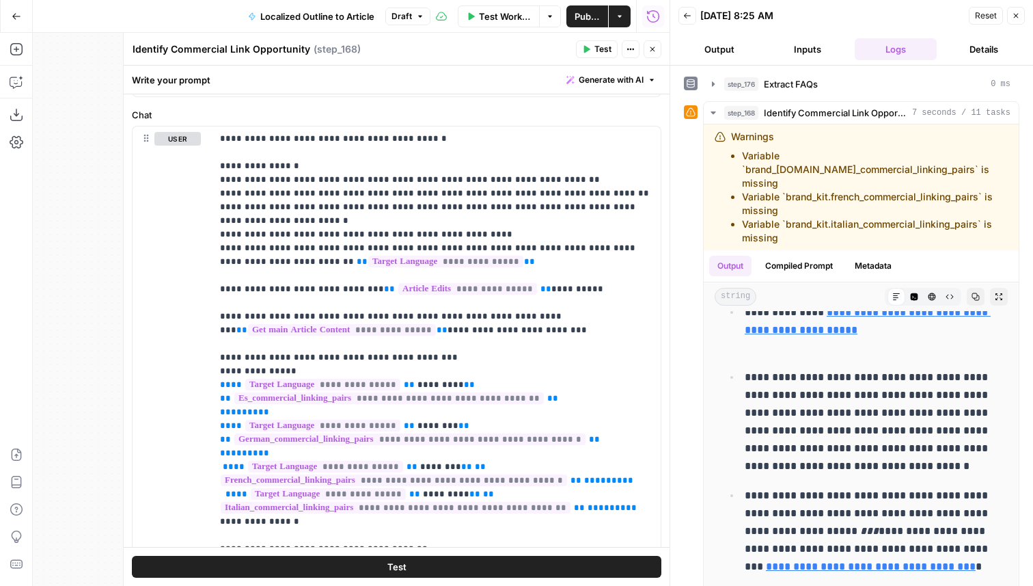
click at [657, 51] on button "Close" at bounding box center [653, 49] width 18 height 18
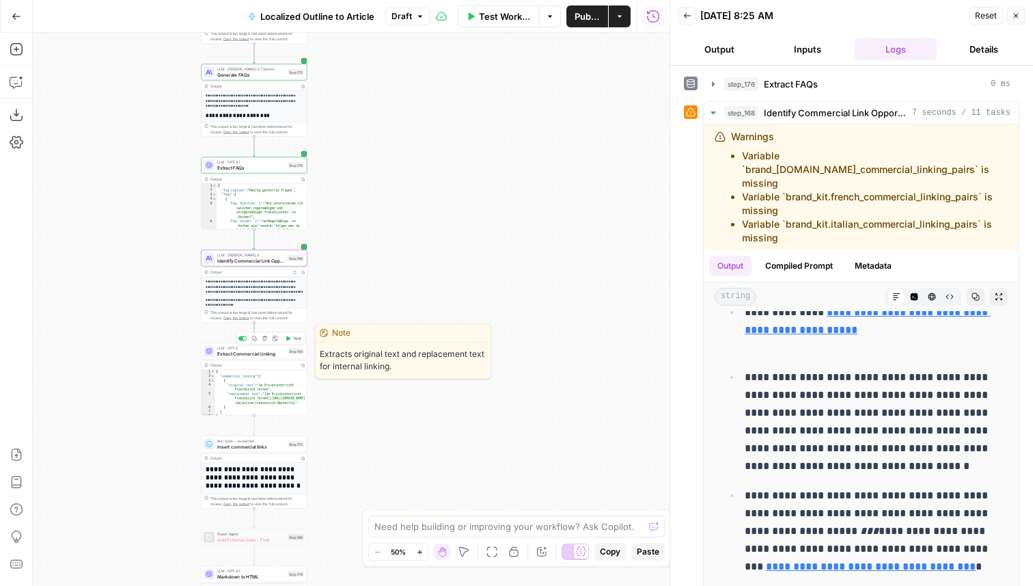
click at [297, 340] on span "Test" at bounding box center [297, 339] width 8 height 6
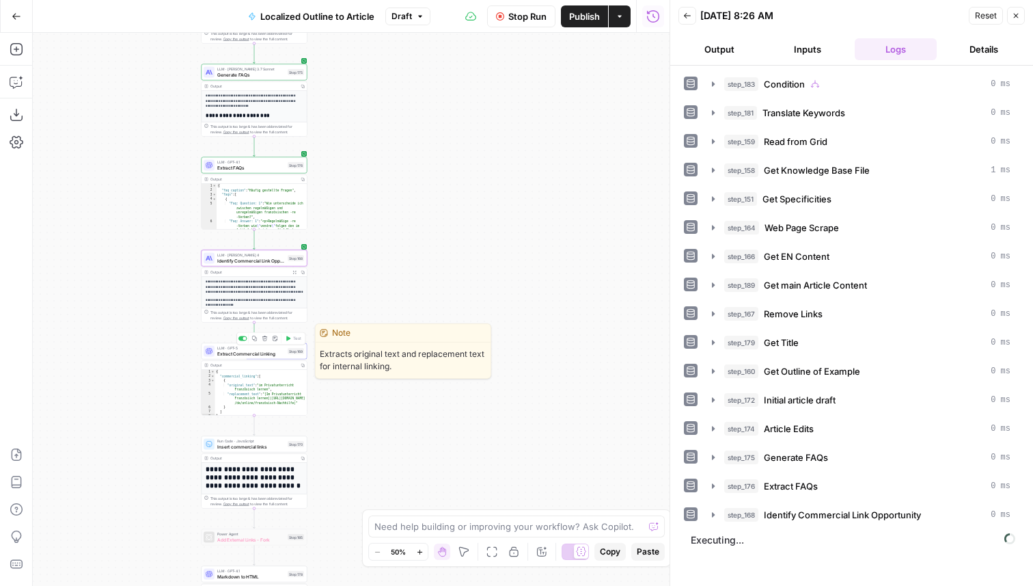
click at [290, 358] on div "LLM · GPT-5 Extract Commercial Linking Step 169 Copy step Delete step Edit Note…" at bounding box center [255, 351] width 106 height 16
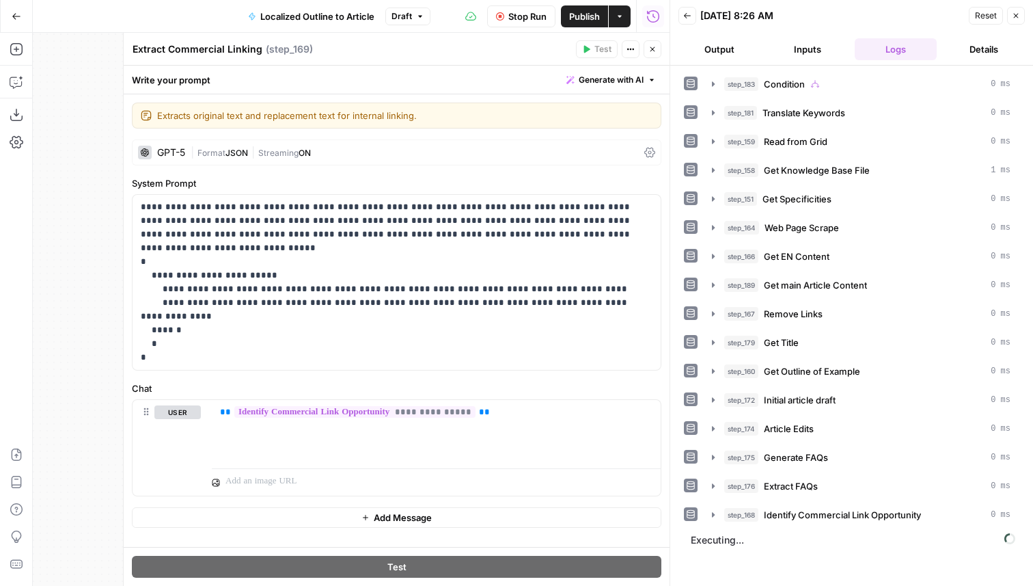
click at [651, 54] on button "Close" at bounding box center [653, 49] width 18 height 18
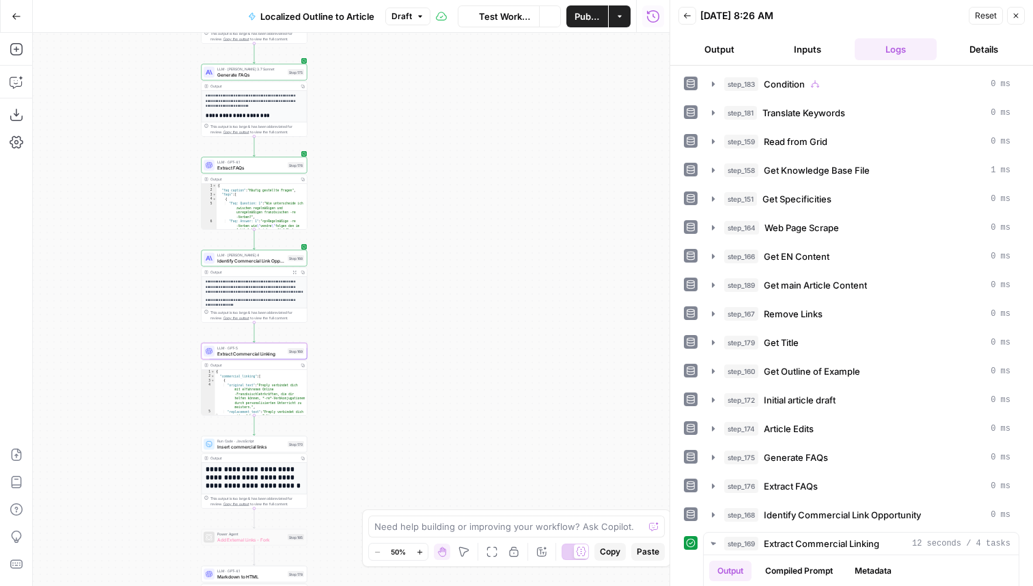
click at [293, 271] on icon "button" at bounding box center [294, 272] width 4 height 4
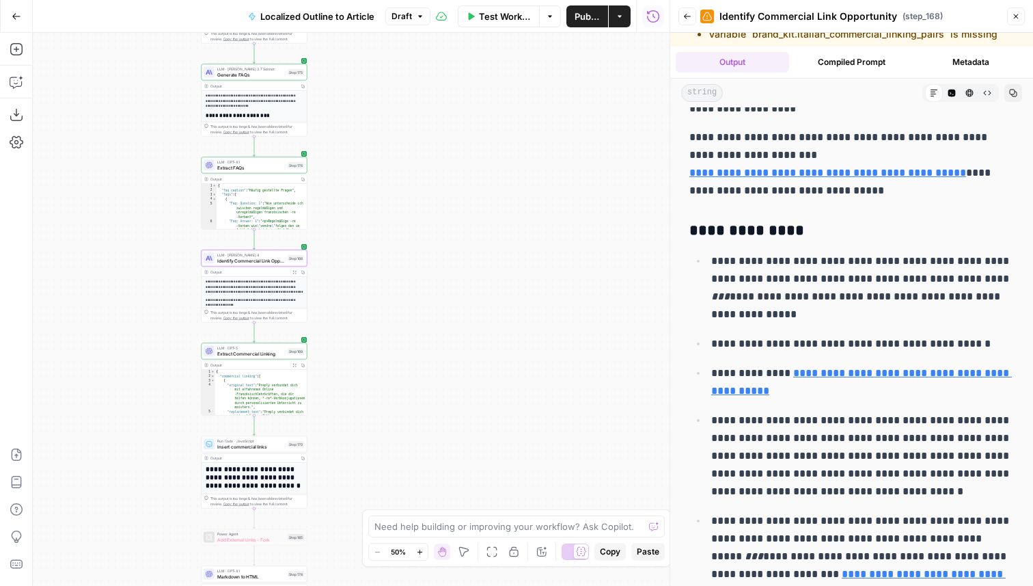
scroll to position [0, 0]
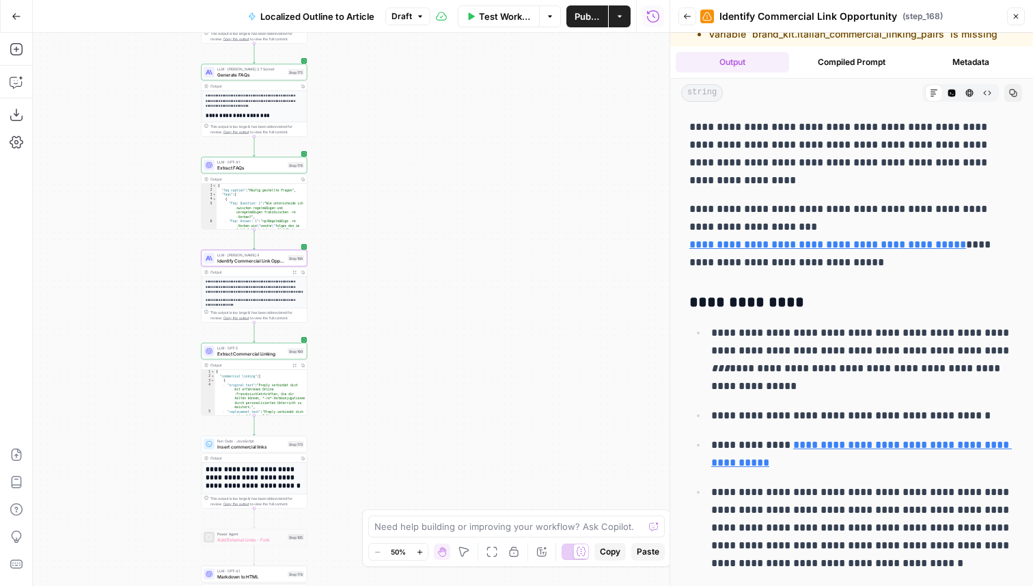
click at [1011, 17] on button "Close" at bounding box center [1016, 17] width 18 height 18
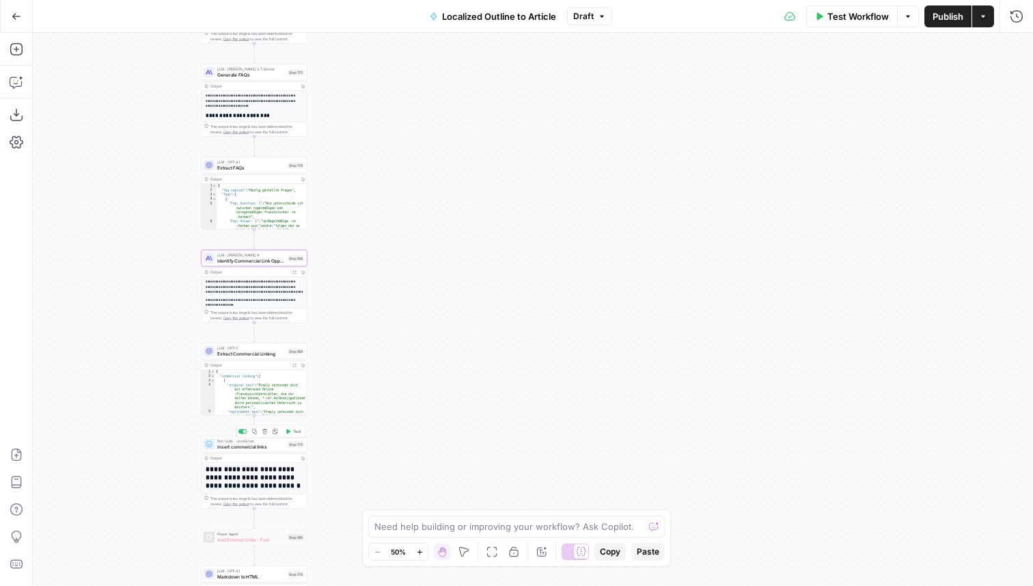
click at [296, 432] on span "Test" at bounding box center [297, 431] width 8 height 6
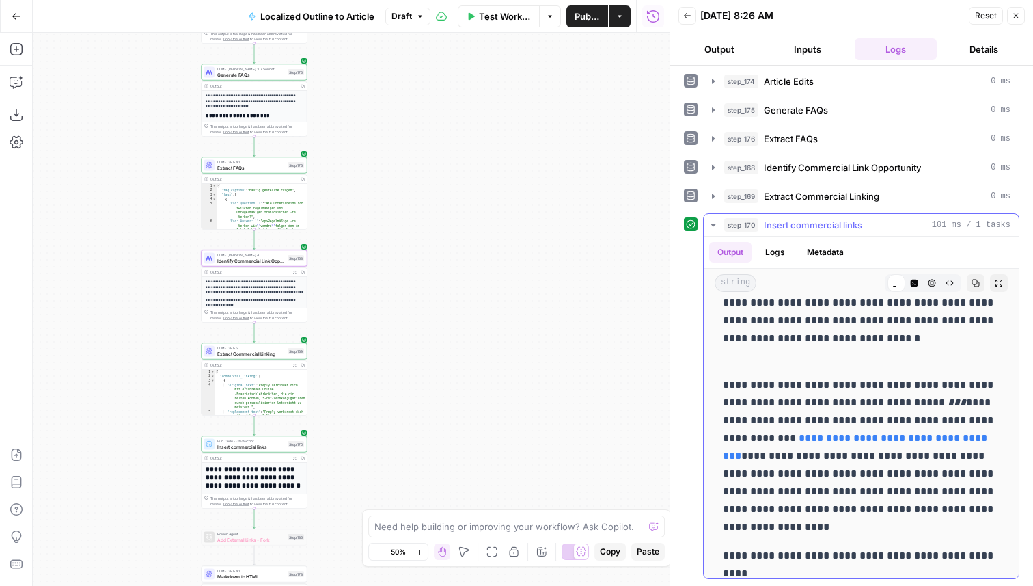
scroll to position [4214, 0]
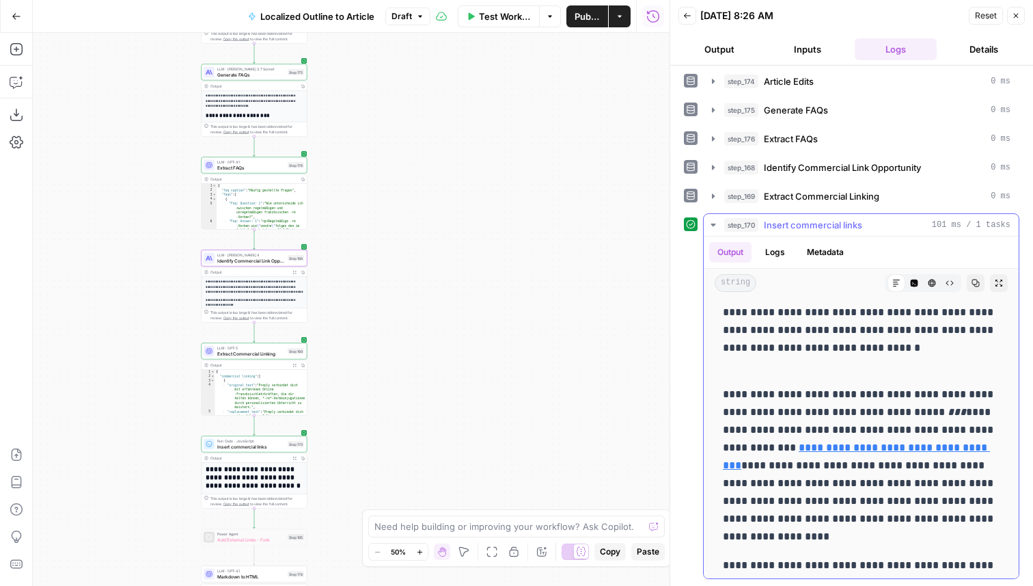
drag, startPoint x: 868, startPoint y: 538, endPoint x: 722, endPoint y: 392, distance: 206.8
copy p "**********"
click at [863, 449] on link "**********" at bounding box center [856, 456] width 267 height 28
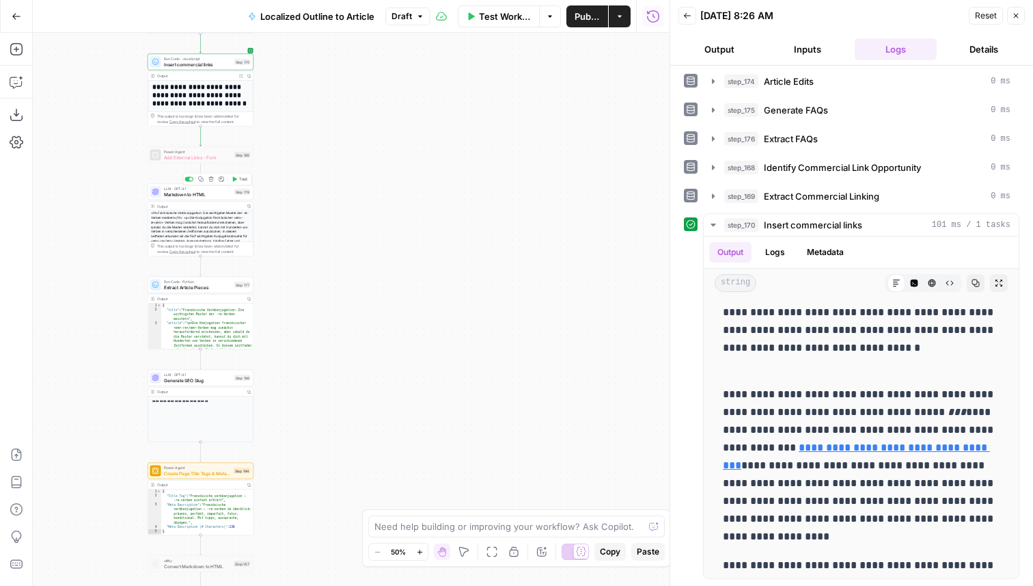
click at [247, 178] on span "Test" at bounding box center [243, 179] width 8 height 6
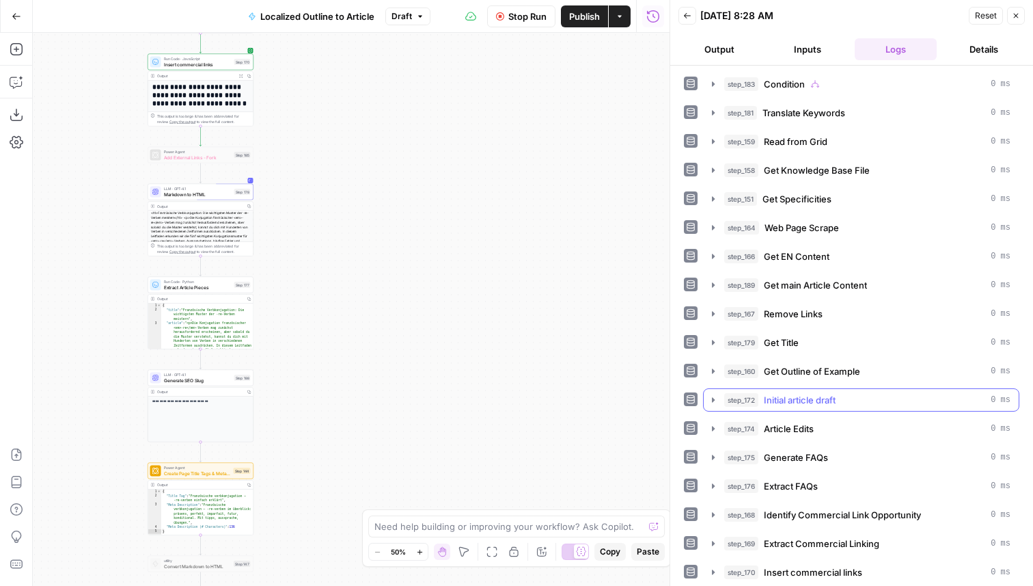
scroll to position [29, 0]
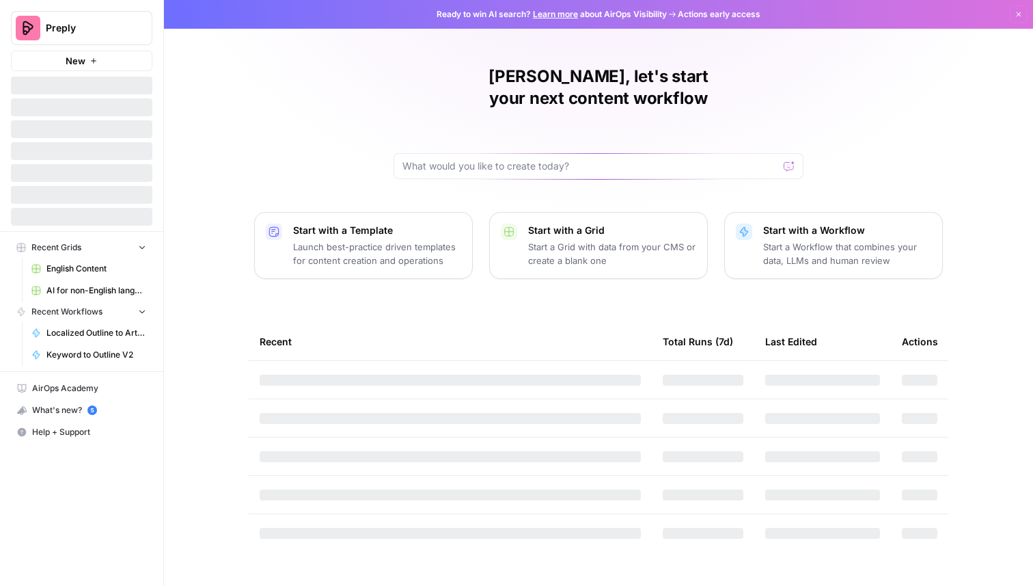
click at [109, 30] on span "Preply" at bounding box center [87, 28] width 83 height 14
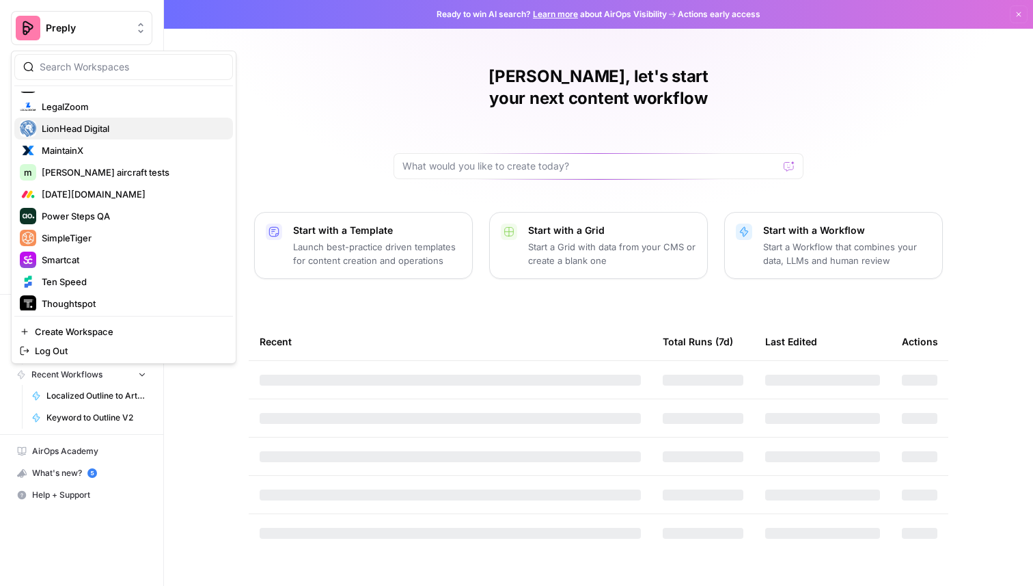
scroll to position [510, 0]
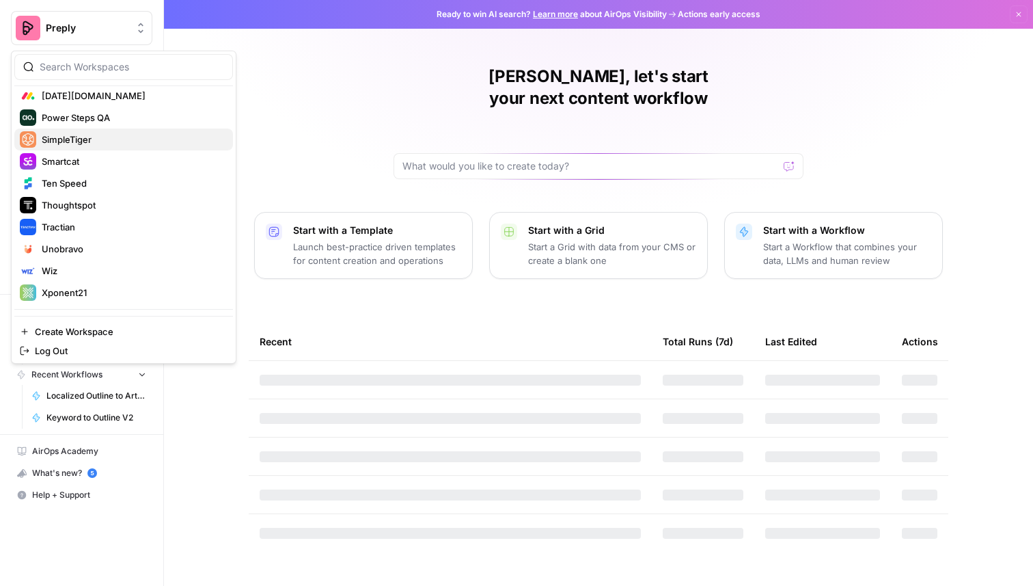
click at [138, 141] on span "SimpleTiger" at bounding box center [132, 140] width 180 height 14
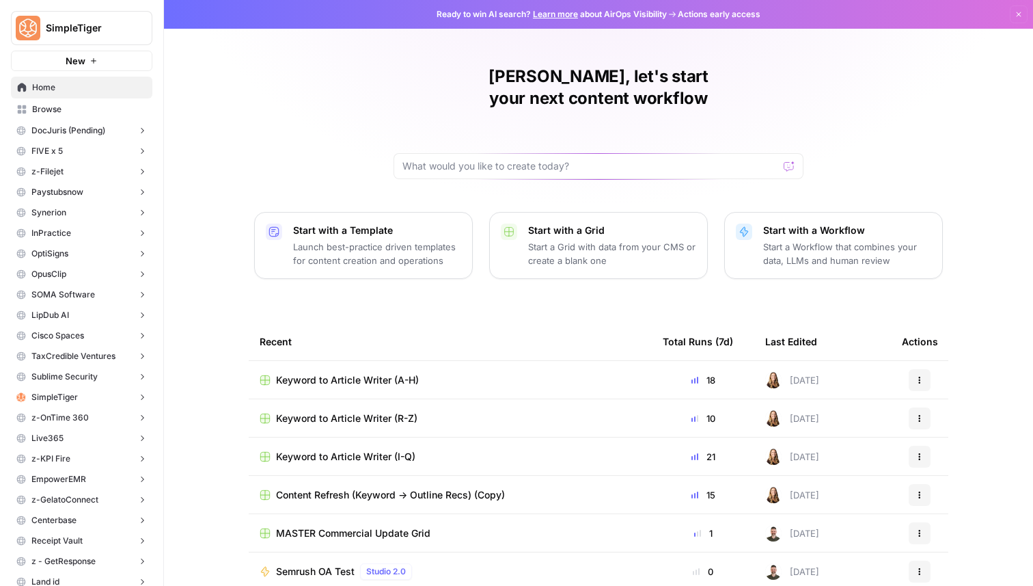
click at [144, 397] on icon "button" at bounding box center [142, 397] width 10 height 10
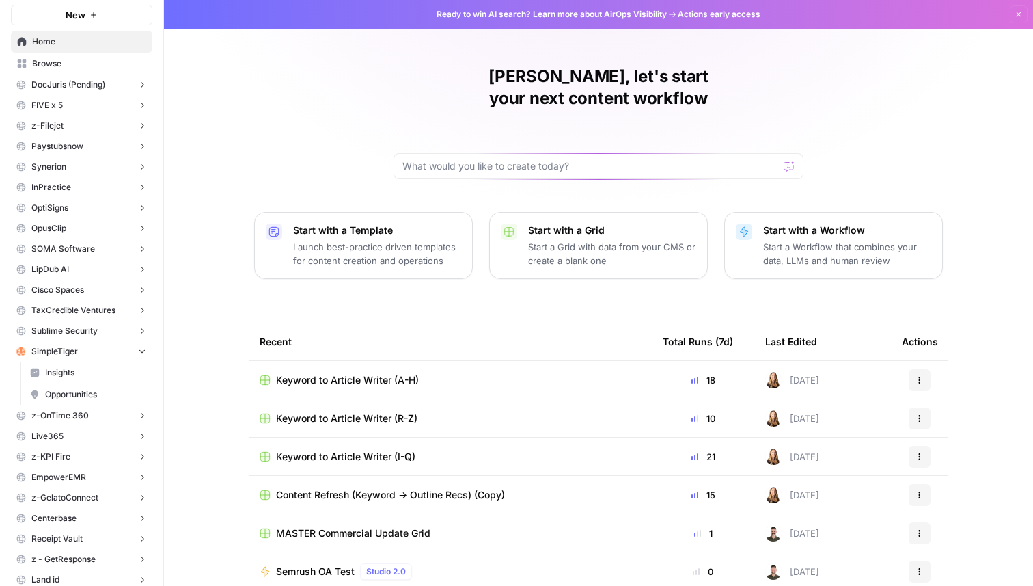
scroll to position [59, 0]
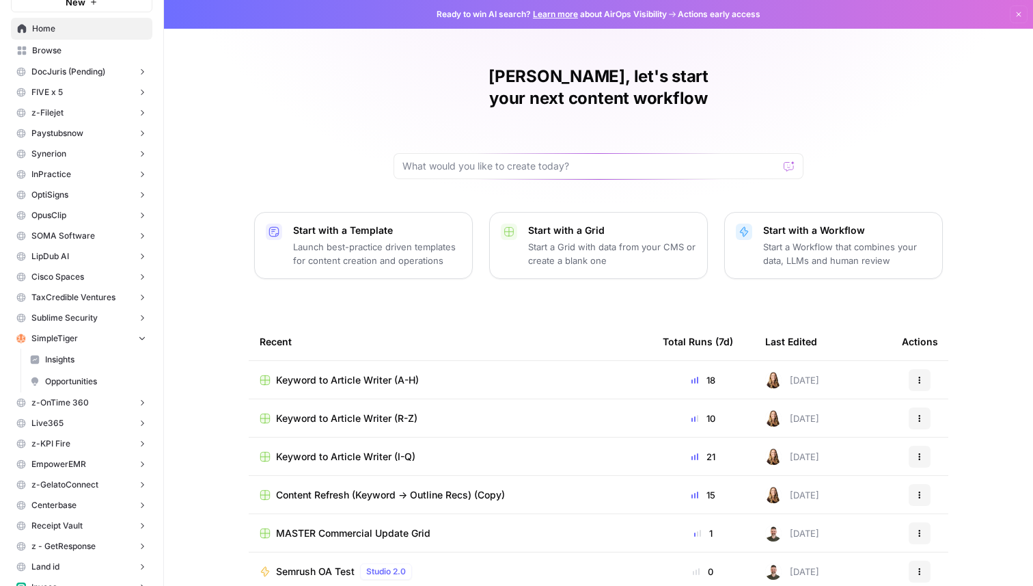
click at [96, 383] on span "Opportunities" at bounding box center [95, 381] width 101 height 12
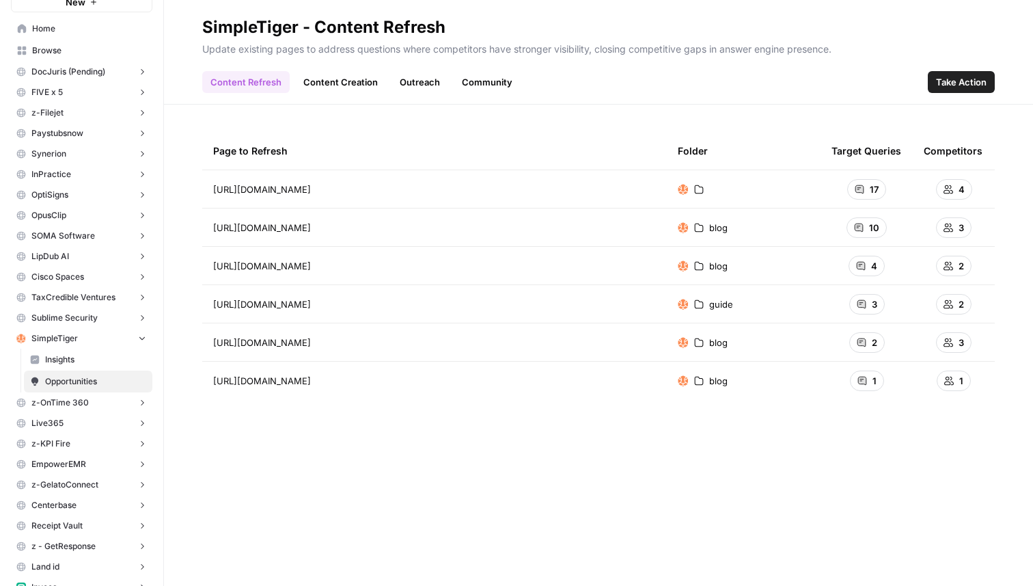
click at [338, 79] on link "Content Creation" at bounding box center [340, 82] width 91 height 22
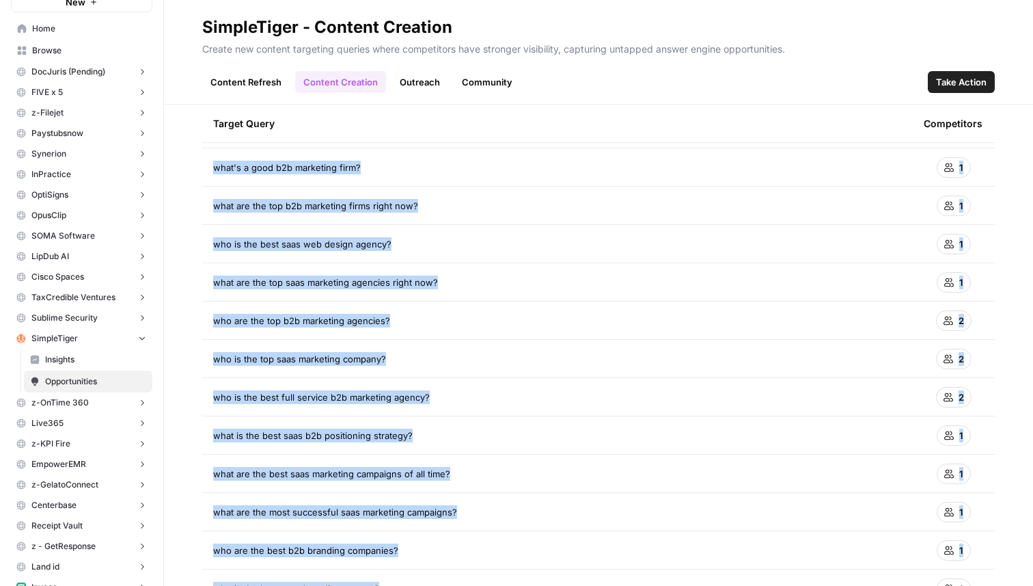
scroll to position [2061, 0]
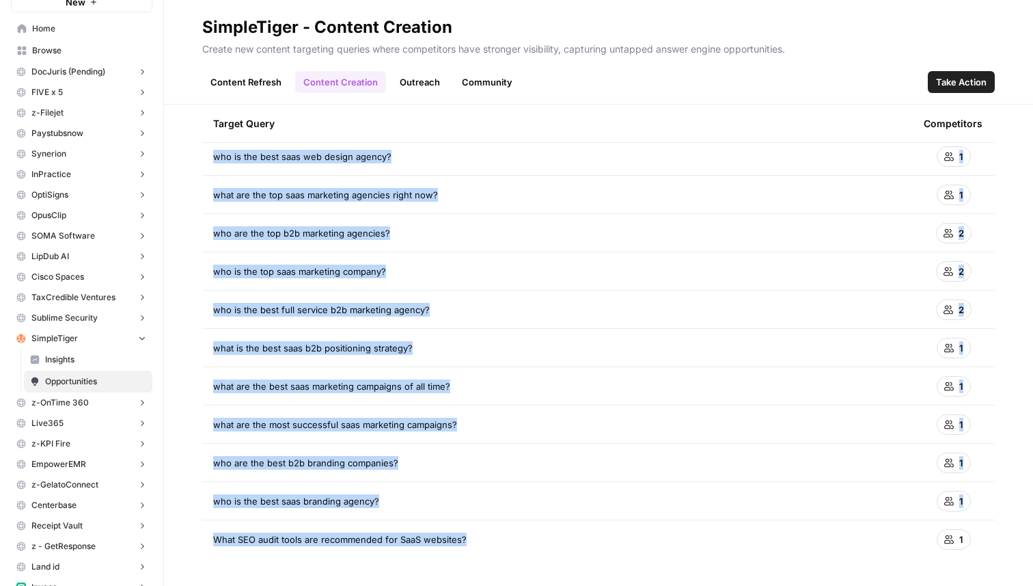
drag, startPoint x: 204, startPoint y: 185, endPoint x: 517, endPoint y: 542, distance: 475.5
copy tbody "what's the best seo strategy for saas companies? 1 what is the best approach to…"
click at [409, 85] on link "Outreach" at bounding box center [420, 82] width 57 height 22
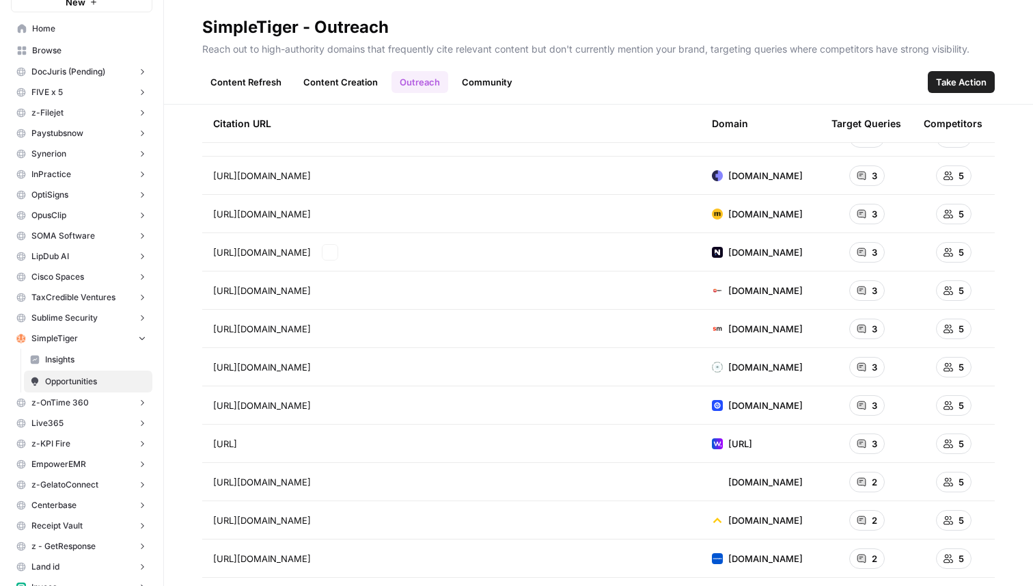
scroll to position [301, 0]
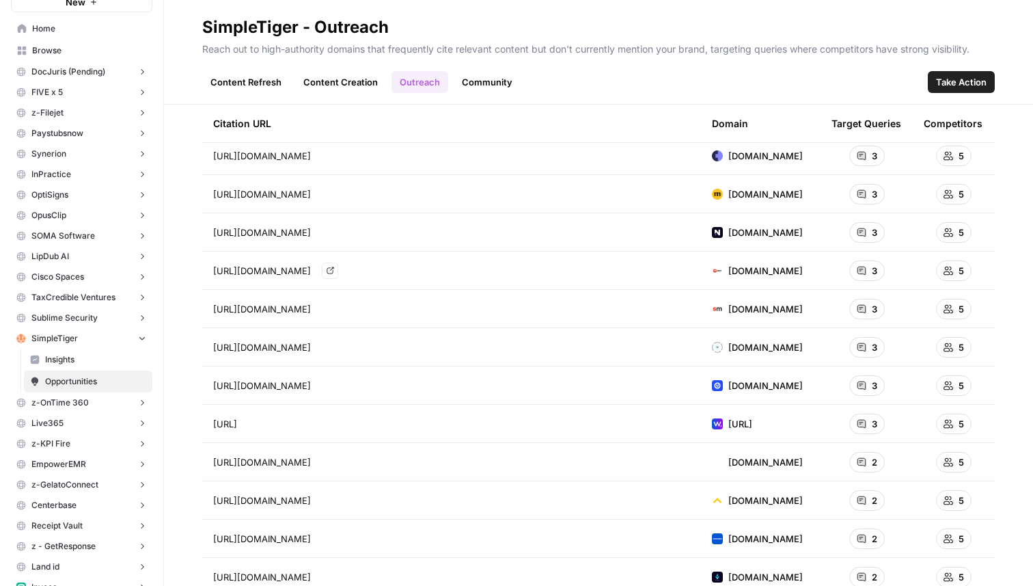
click at [338, 270] on link "Go to page" at bounding box center [330, 270] width 16 height 16
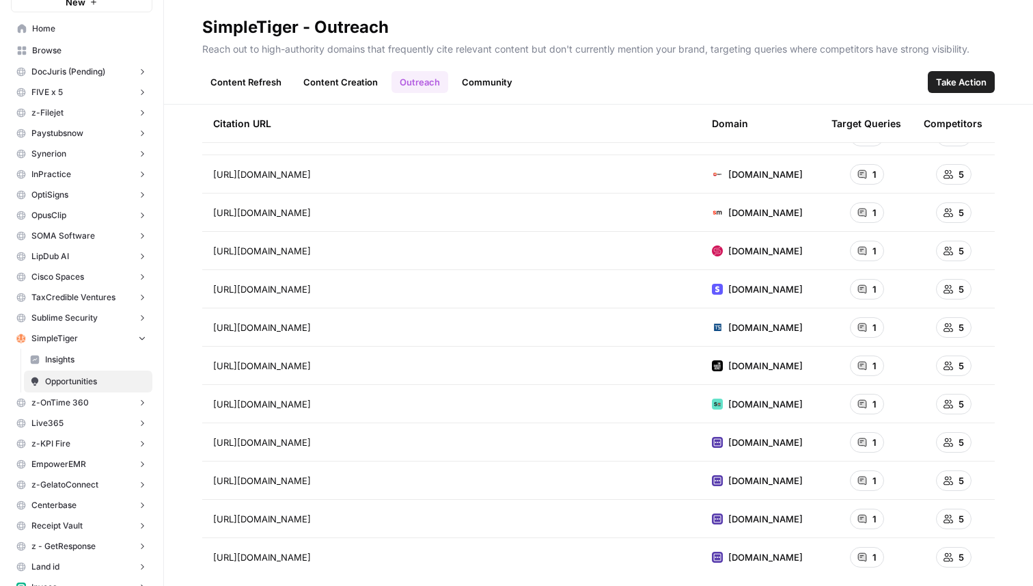
scroll to position [3439, 0]
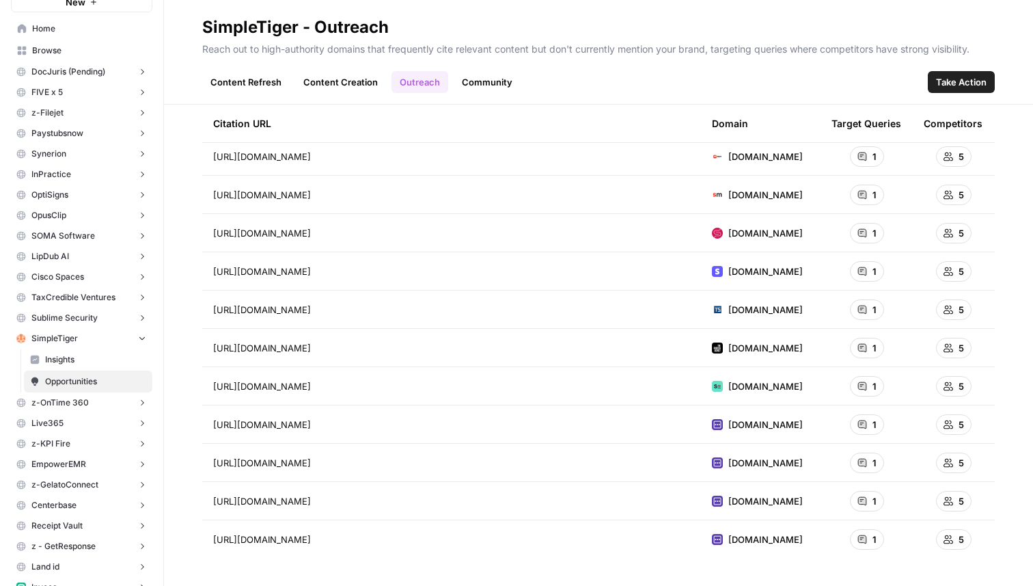
click at [499, 68] on div "Content Refresh Content Creation Outreach Community Take Action" at bounding box center [598, 76] width 793 height 33
click at [487, 85] on link "Community" at bounding box center [487, 82] width 67 height 22
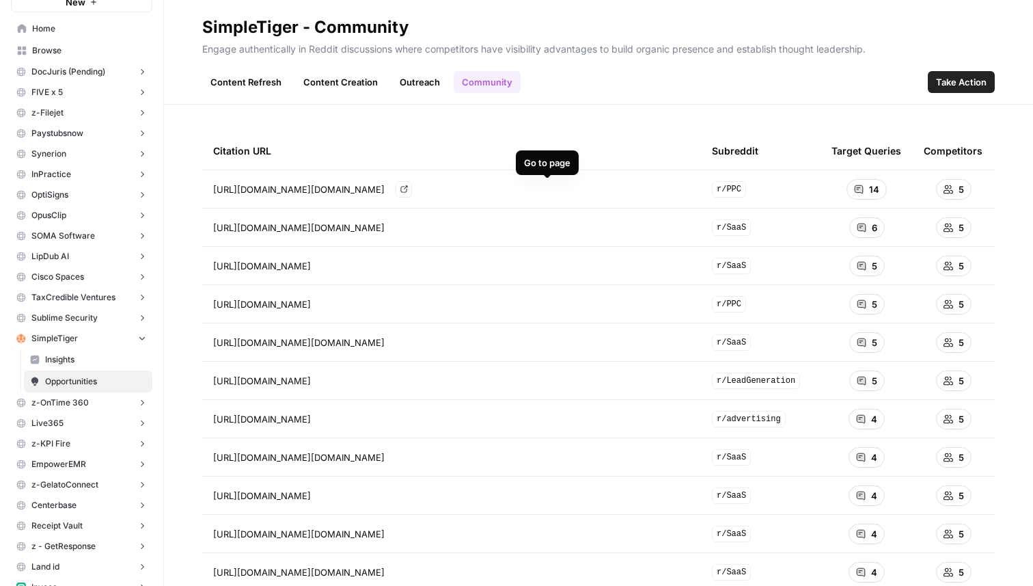
click at [408, 191] on icon "Go to page https://www.reddit.com/r/PPC/comments/1jfjk93?utm_source=chatgpt.com" at bounding box center [404, 189] width 8 height 8
click at [338, 265] on link "Go to page" at bounding box center [330, 266] width 16 height 16
click at [334, 303] on icon "Go to page https://www.reddit.com/r/PPC/comments/1jfjk93/agency_recs_for_b2b_sa…" at bounding box center [331, 304] width 8 height 8
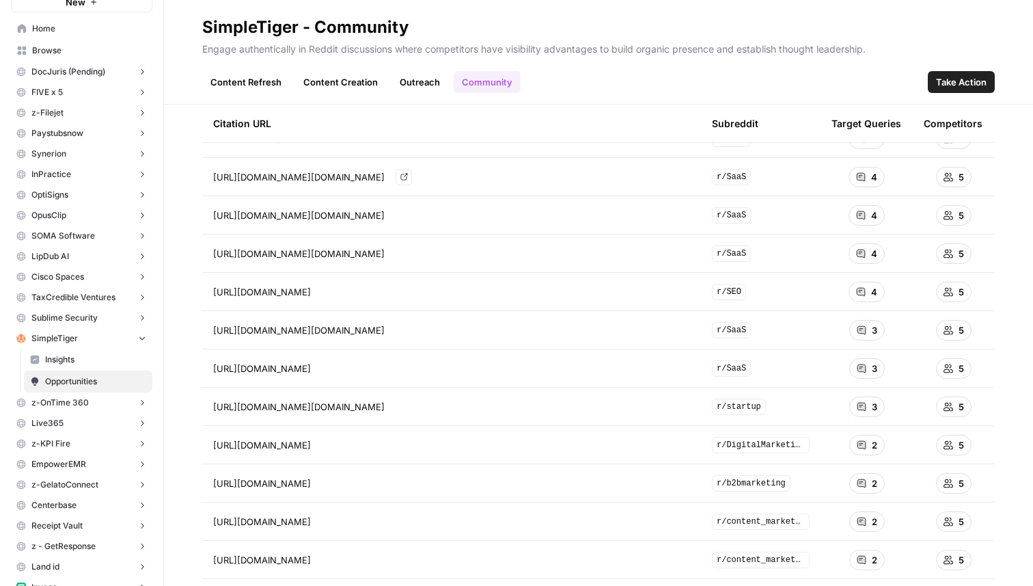
scroll to position [366, 0]
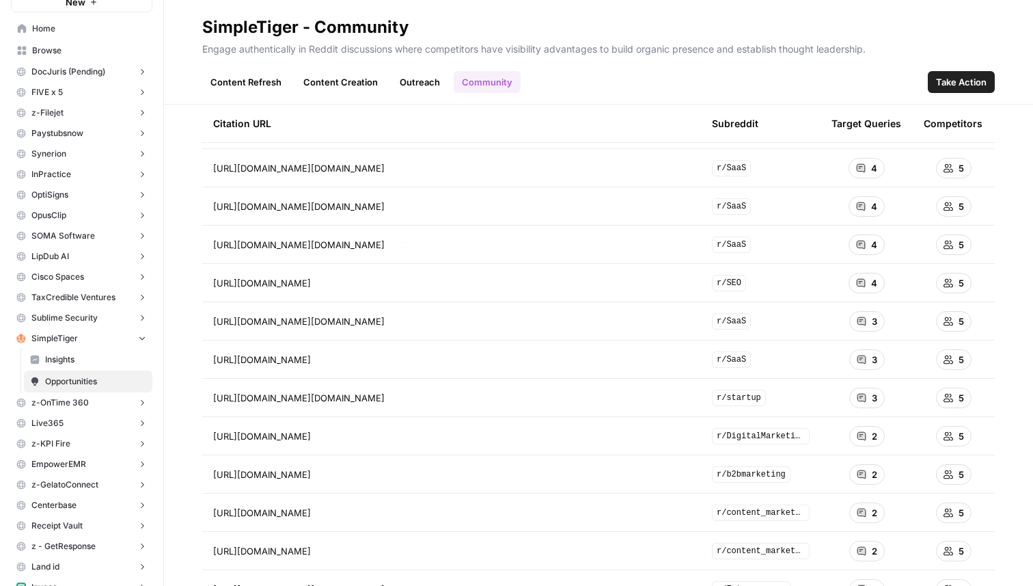
click at [408, 242] on icon "Go to page https://www.reddit.com/r/SaaS/comments/1hrxysk?utm_source=chatgpt.com" at bounding box center [404, 245] width 8 height 8
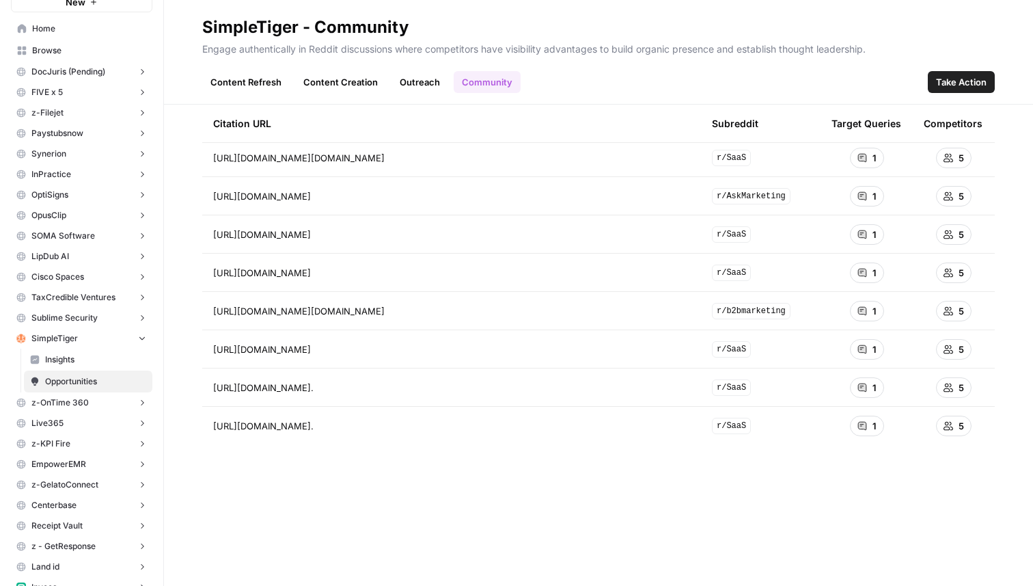
scroll to position [3439, 0]
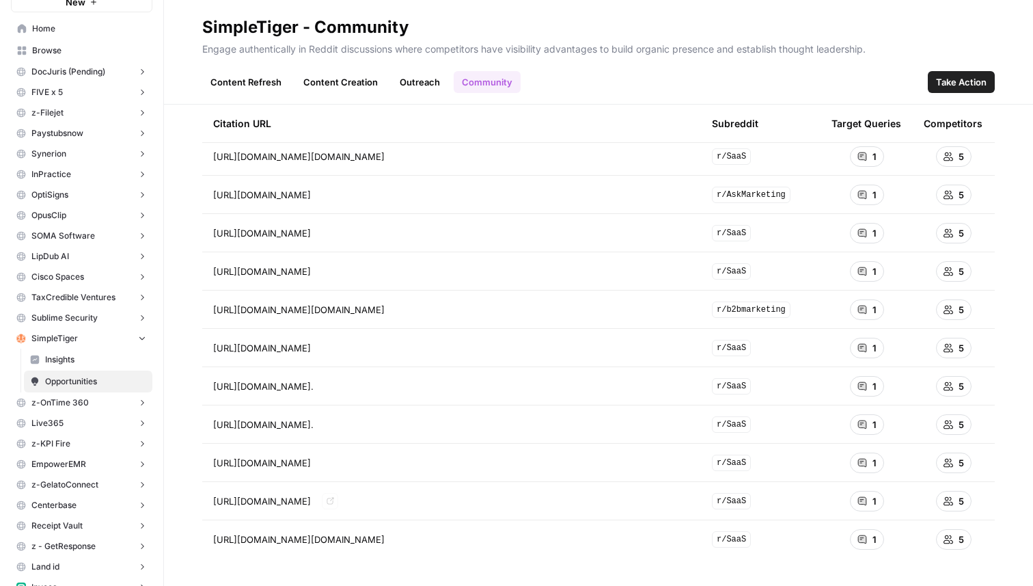
click at [338, 497] on link "Go to page" at bounding box center [330, 501] width 16 height 16
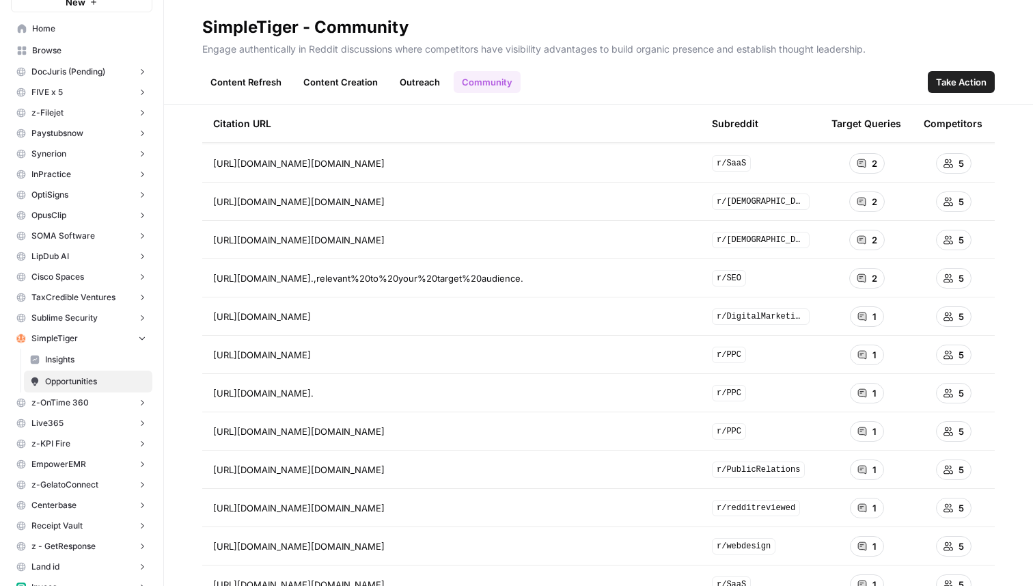
scroll to position [1954, 0]
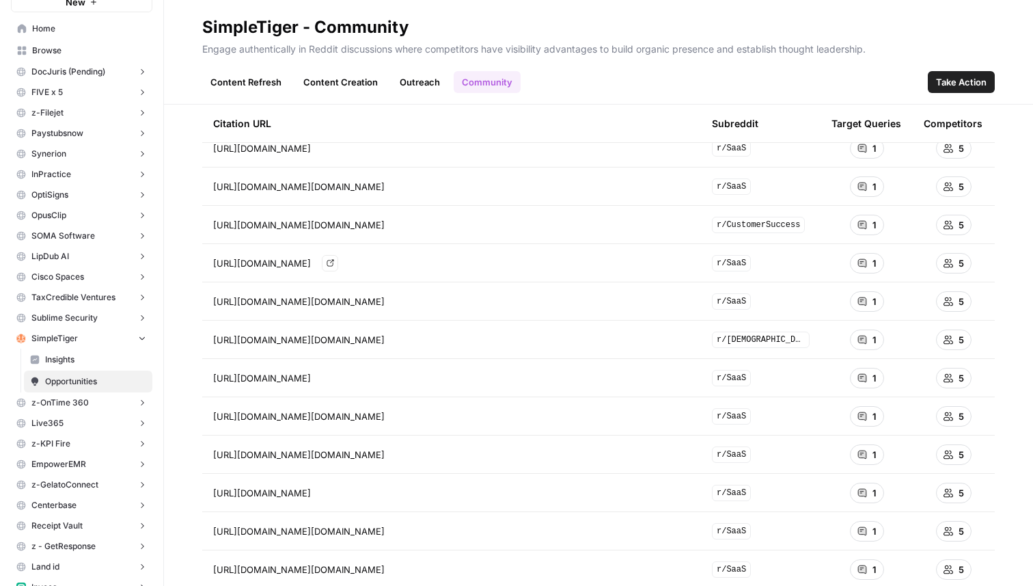
click at [334, 260] on icon "Go to page https://www.reddit.com/r/SaaS/comments/1atskaq/what_is_your_saas_mar…" at bounding box center [331, 263] width 8 height 8
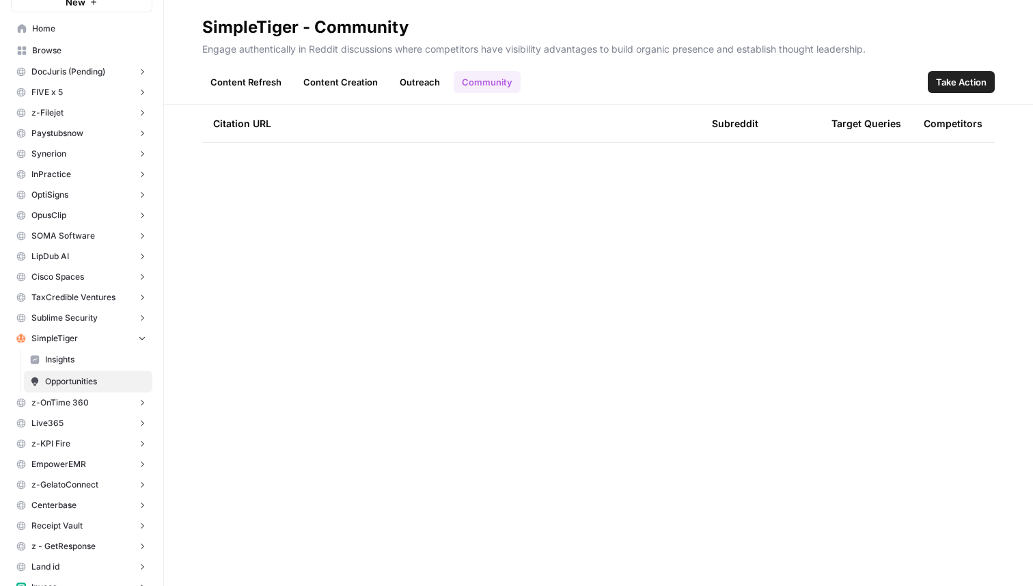
scroll to position [0, 0]
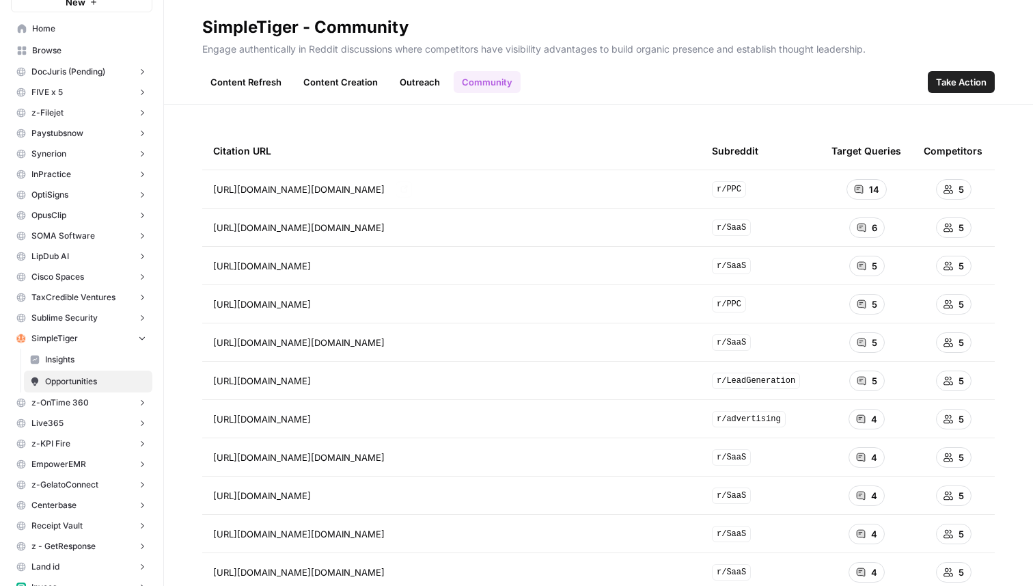
click at [407, 189] on icon "Go to page https://www.reddit.com/r/PPC/comments/1jfjk93?utm_source=chatgpt.com" at bounding box center [403, 189] width 7 height 7
click at [412, 185] on link "Go to page" at bounding box center [404, 189] width 16 height 16
click at [412, 191] on link "Go to page" at bounding box center [404, 189] width 16 height 16
click at [280, 93] on header "SimpleTiger - Community Engage authentically in Reddit discussions where compet…" at bounding box center [598, 52] width 869 height 105
click at [212, 81] on link "Content Refresh" at bounding box center [245, 82] width 87 height 22
